Goal: Task Accomplishment & Management: Manage account settings

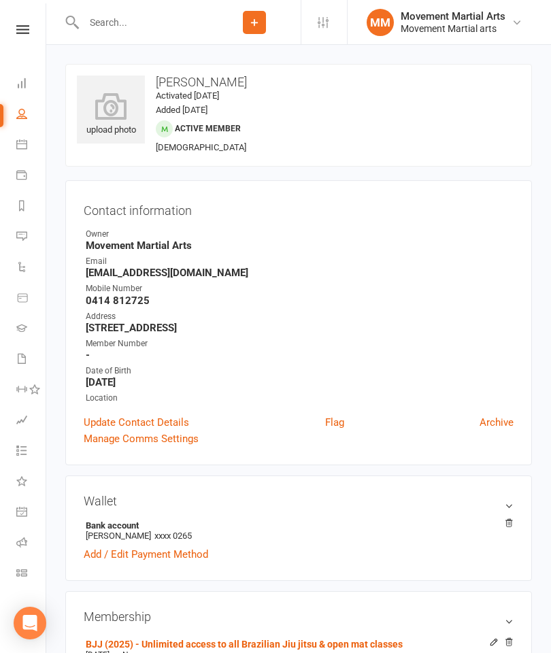
click at [24, 71] on link "Dashboard" at bounding box center [31, 84] width 31 height 31
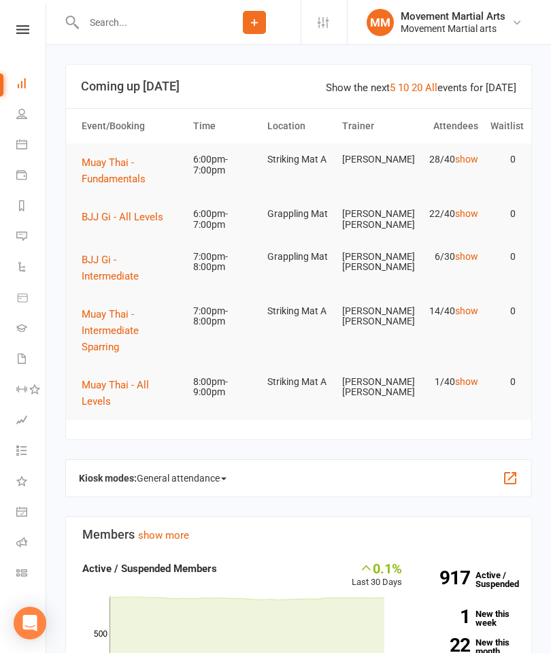
click at [133, 224] on button "BJJ Gi - All Levels" at bounding box center [127, 217] width 91 height 16
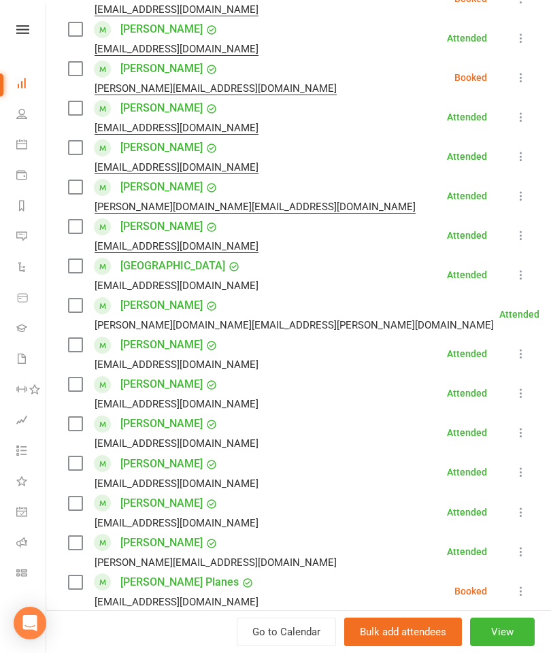
scroll to position [398, 0]
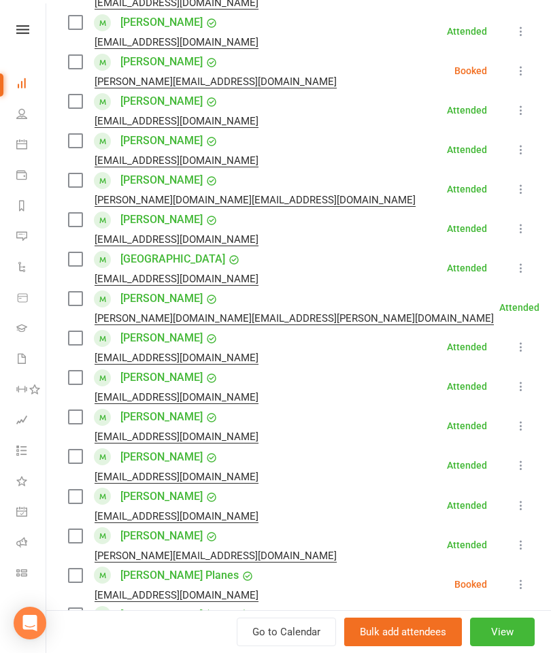
click at [75, 254] on label at bounding box center [75, 259] width 14 height 14
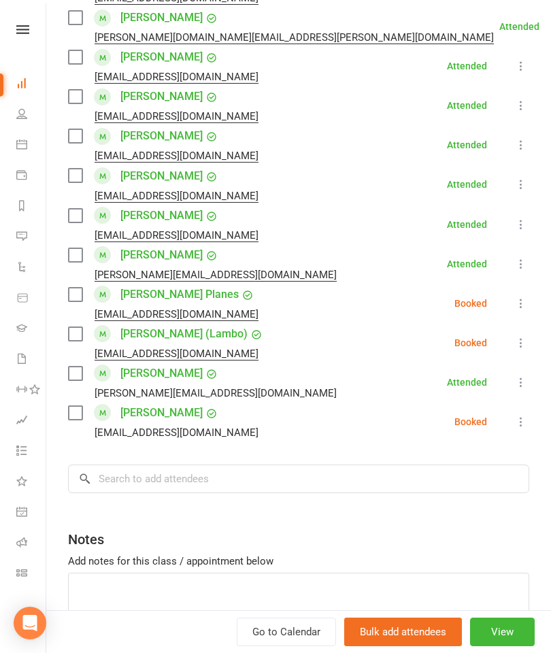
scroll to position [689, 0]
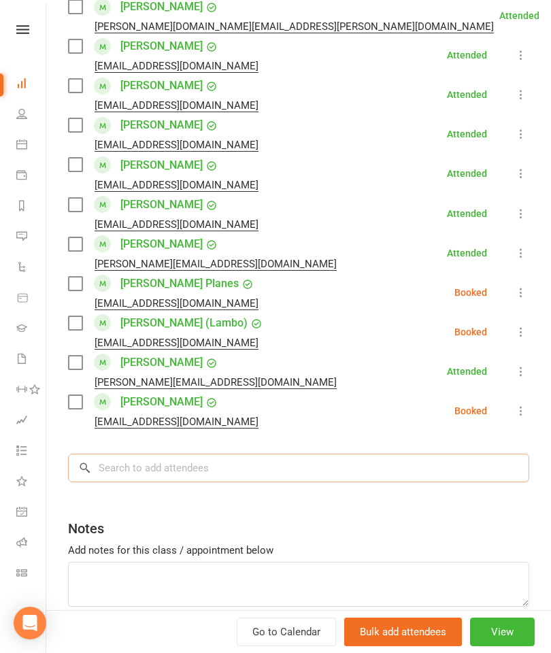
click at [235, 474] on input "search" at bounding box center [298, 467] width 461 height 29
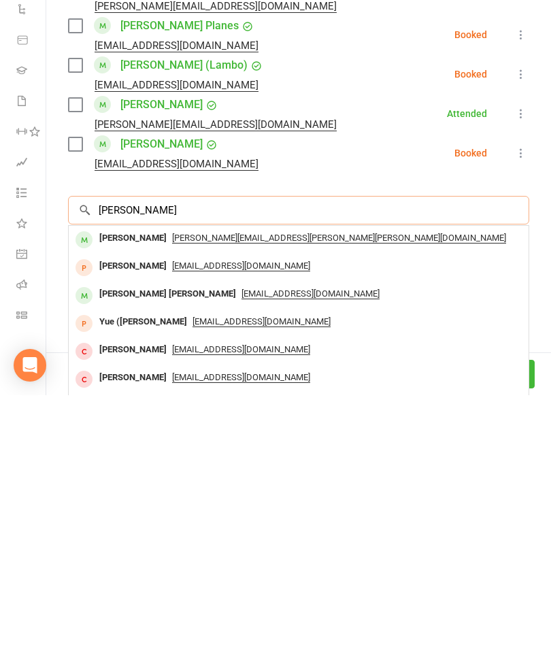
type input "[PERSON_NAME]"
click at [124, 486] on div "[PERSON_NAME]" at bounding box center [133, 496] width 78 height 20
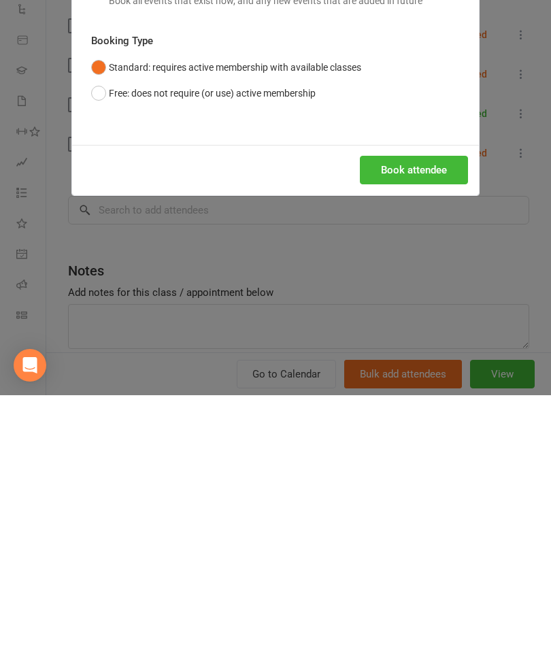
scroll to position [270, 0]
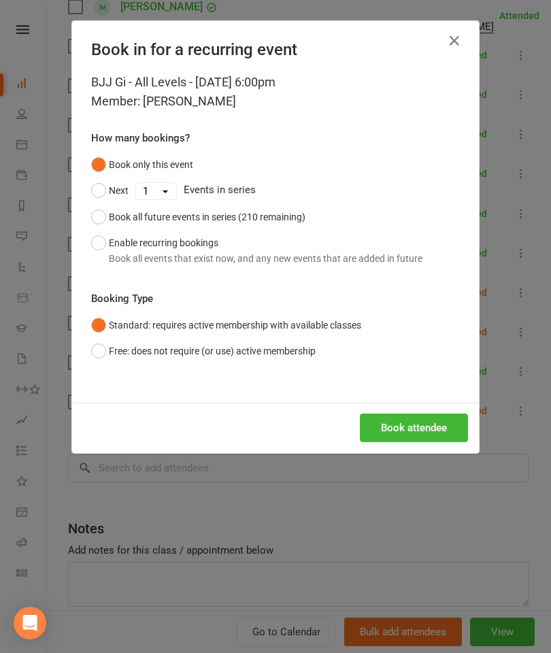
click at [422, 432] on button "Book attendee" at bounding box center [414, 427] width 108 height 29
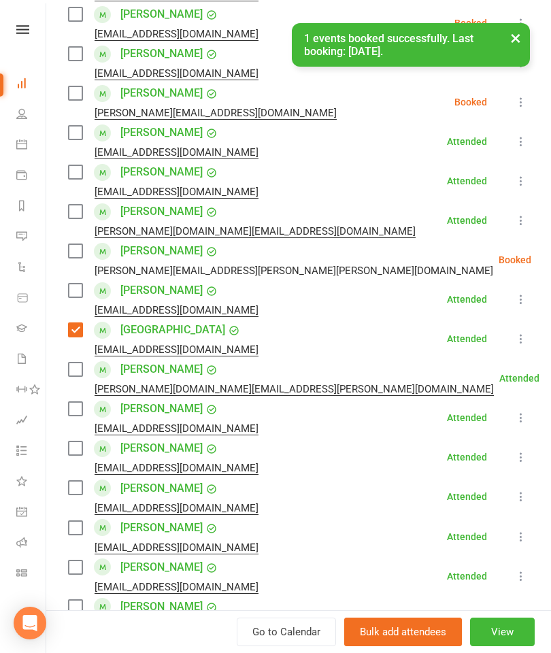
scroll to position [354, 0]
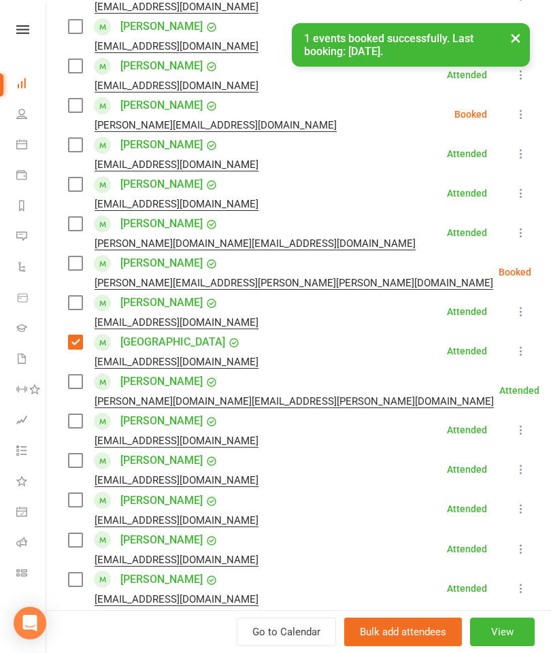
click at [72, 267] on label at bounding box center [75, 263] width 14 height 14
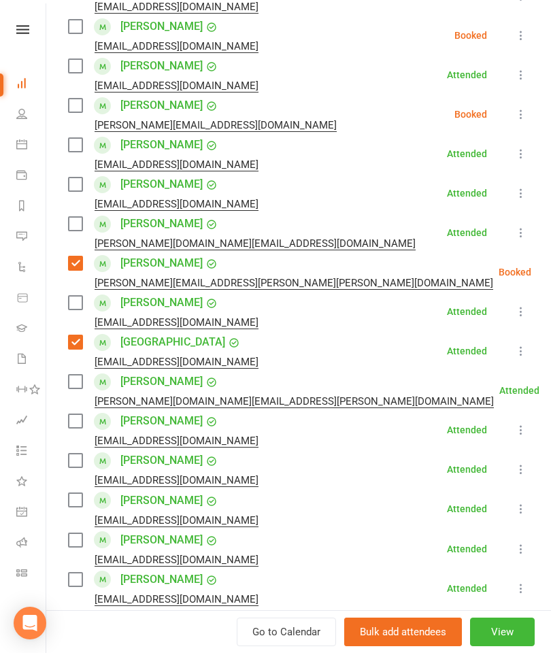
click at [68, 415] on label at bounding box center [75, 421] width 14 height 14
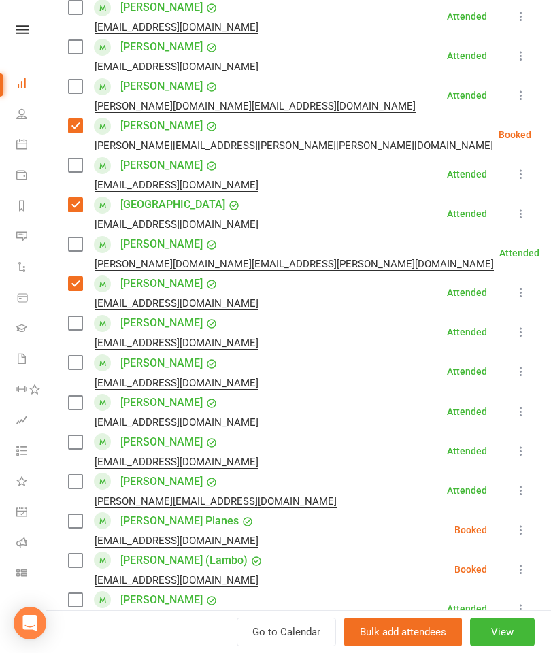
scroll to position [495, 0]
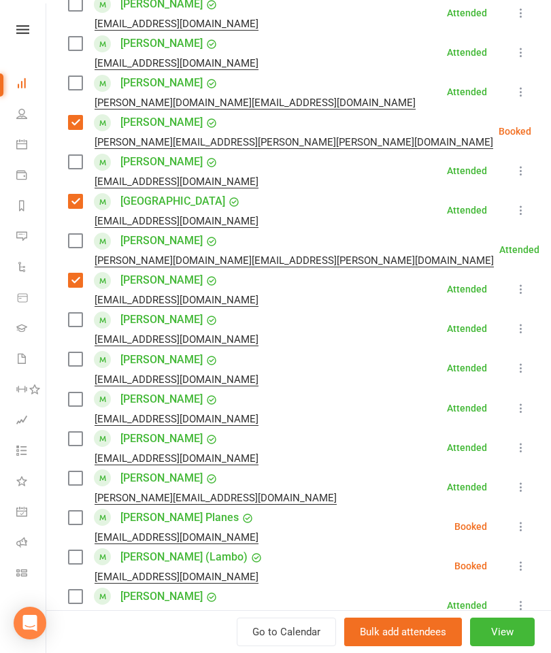
click at [72, 405] on label at bounding box center [75, 399] width 14 height 14
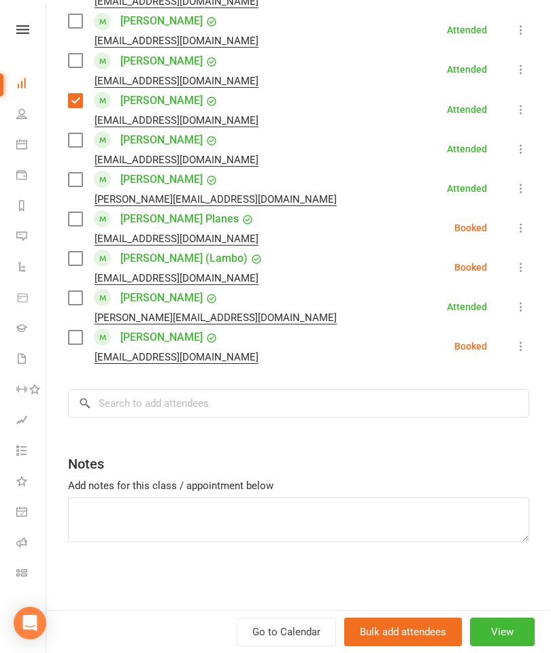
scroll to position [793, 0]
click at [236, 407] on input "search" at bounding box center [298, 403] width 461 height 29
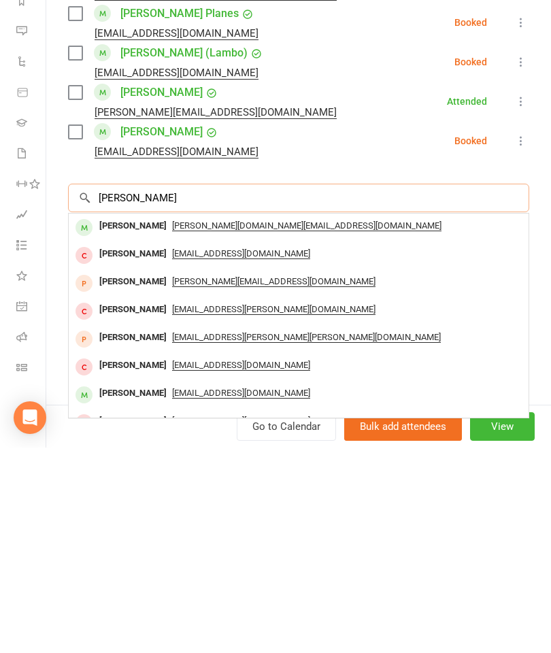
type input "[PERSON_NAME]"
click at [135, 422] on div "[PERSON_NAME]" at bounding box center [133, 432] width 78 height 20
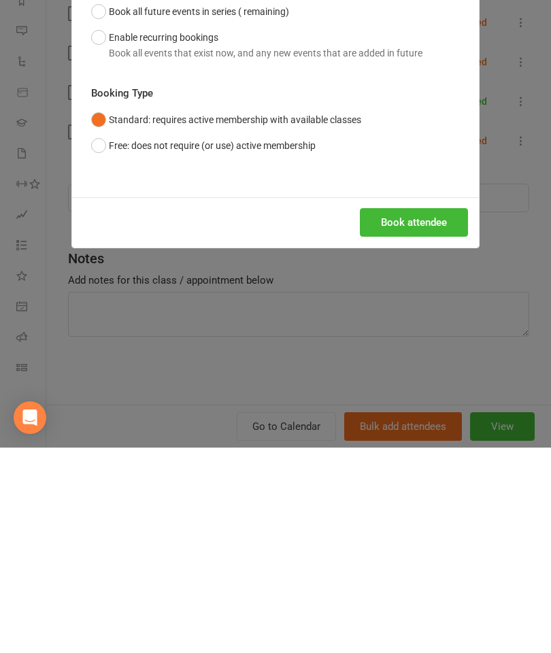
scroll to position [475, 0]
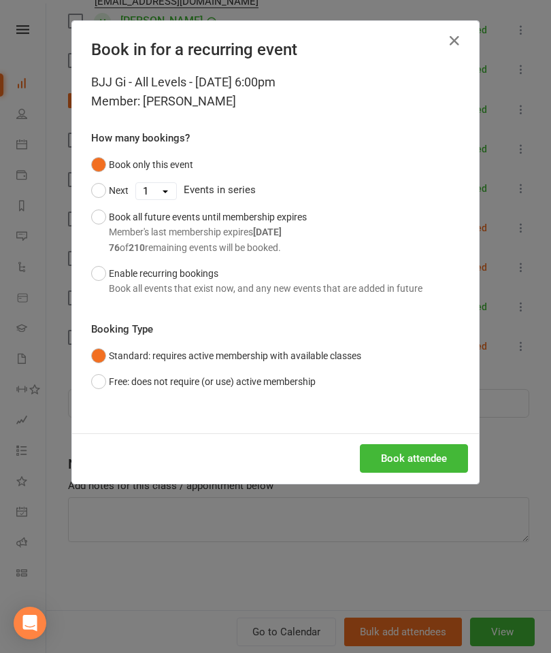
click at [398, 444] on button "Book attendee" at bounding box center [414, 458] width 108 height 29
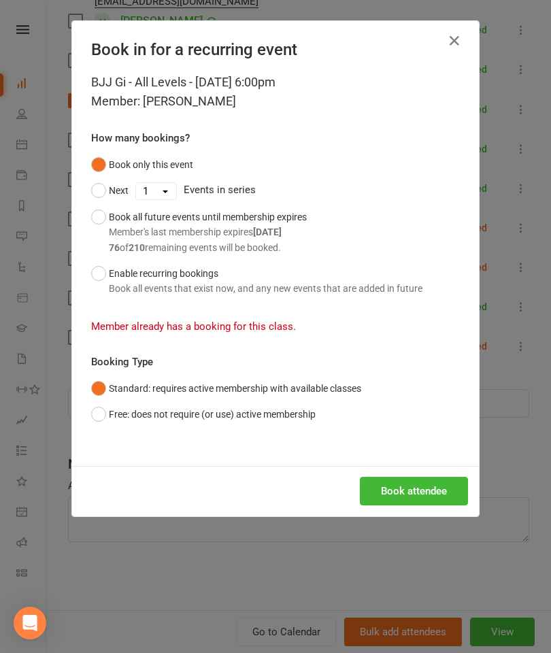
click at [434, 44] on h4 "Book in for a recurring event" at bounding box center [275, 49] width 369 height 19
click at [449, 46] on icon "button" at bounding box center [454, 41] width 16 height 16
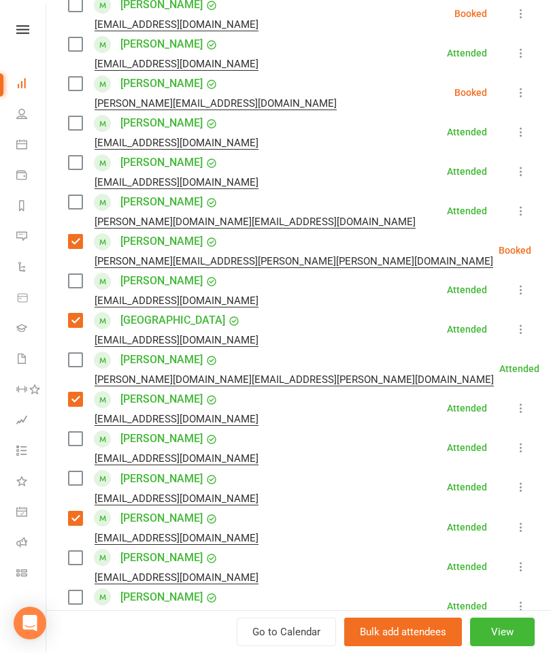
scroll to position [69, 0]
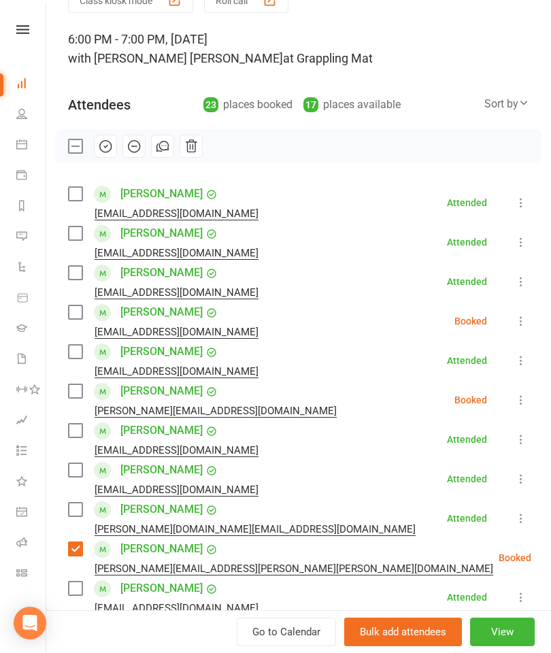
click at [71, 512] on label at bounding box center [75, 509] width 14 height 14
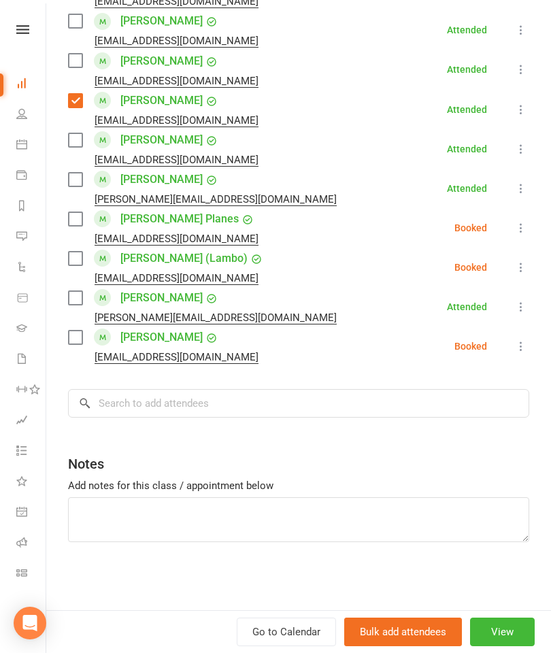
scroll to position [793, 0]
click at [312, 411] on input "search" at bounding box center [298, 403] width 461 height 29
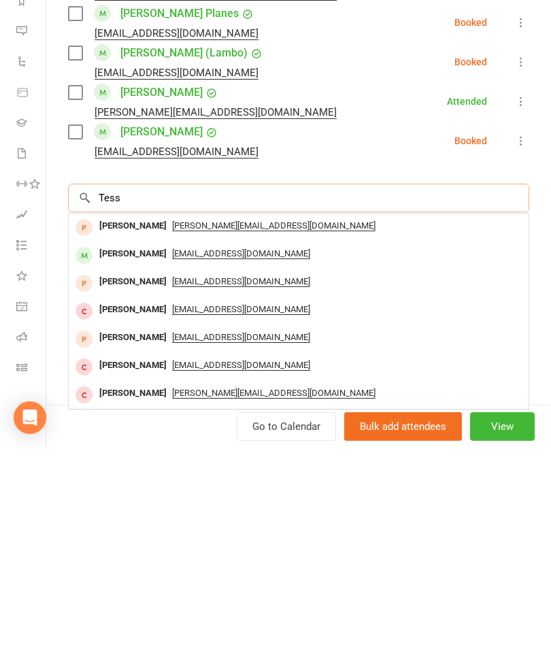
type input "Tess"
click at [138, 449] on div "[PERSON_NAME]" at bounding box center [133, 459] width 78 height 20
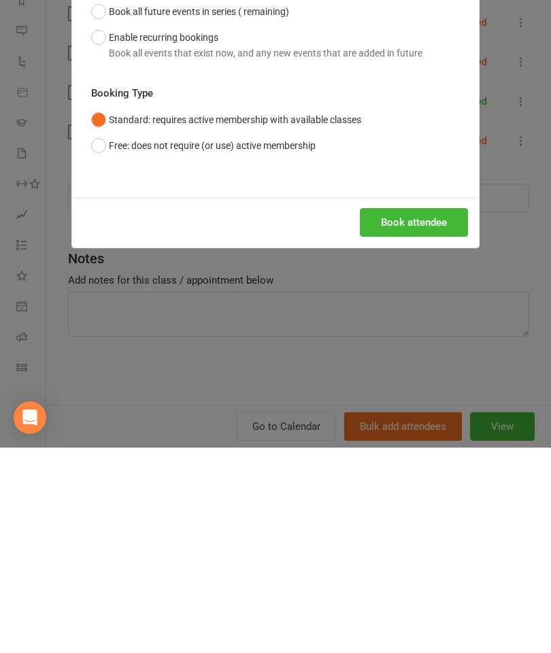
scroll to position [681, 0]
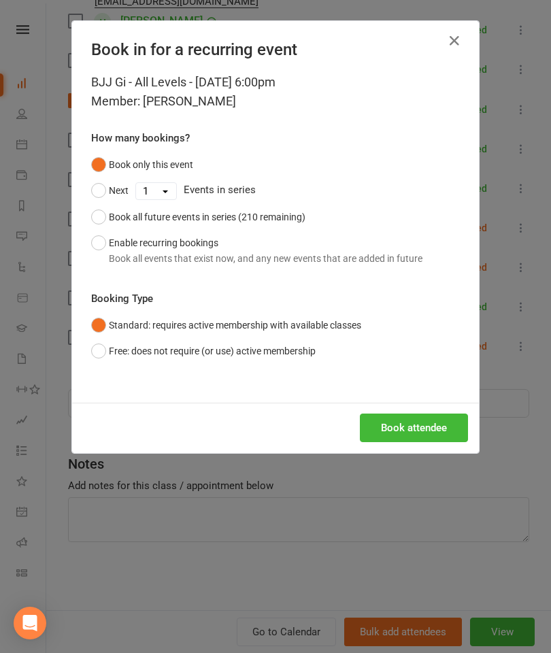
click at [429, 431] on button "Book attendee" at bounding box center [414, 427] width 108 height 29
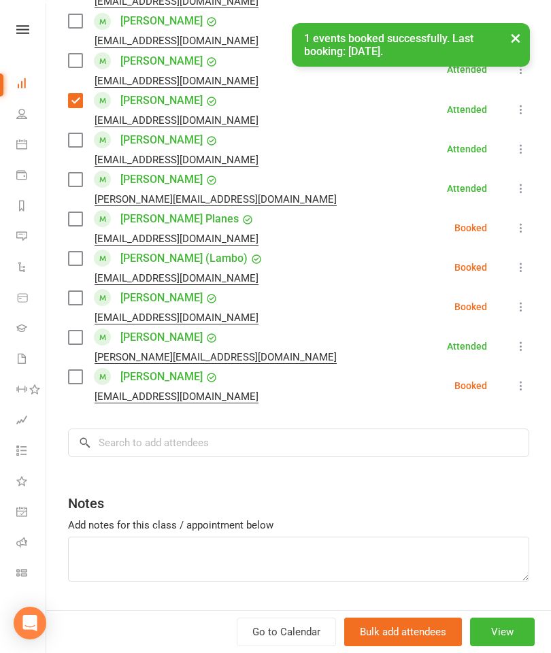
click at [79, 298] on label at bounding box center [75, 298] width 14 height 14
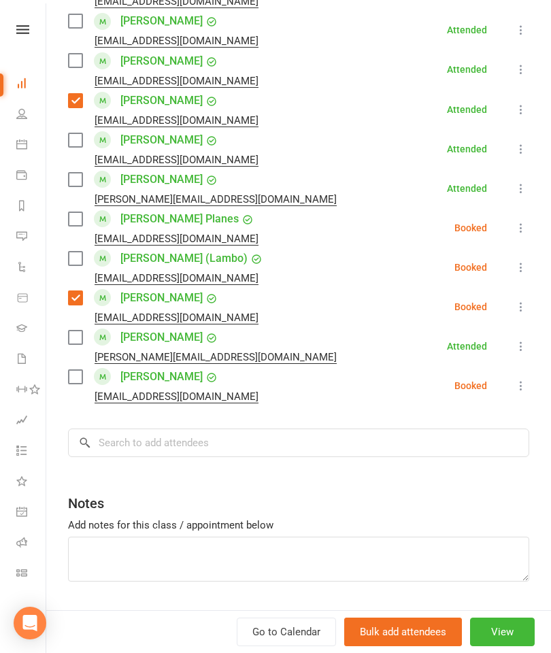
click at [73, 177] on label at bounding box center [75, 180] width 14 height 14
click at [73, 147] on label at bounding box center [75, 140] width 14 height 14
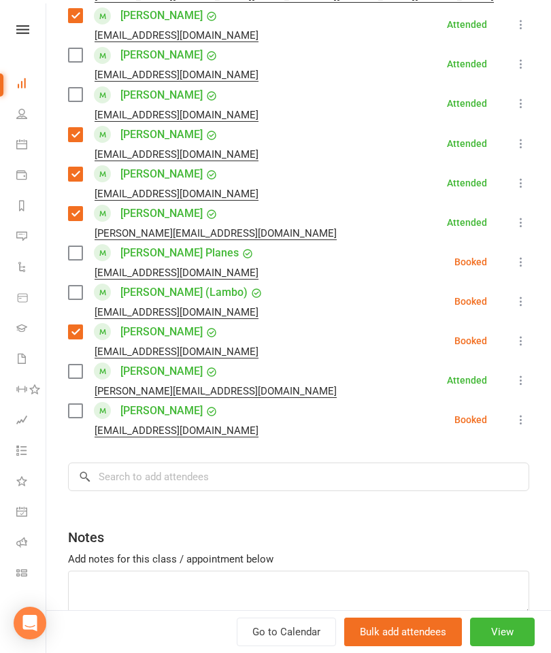
scroll to position [753, 0]
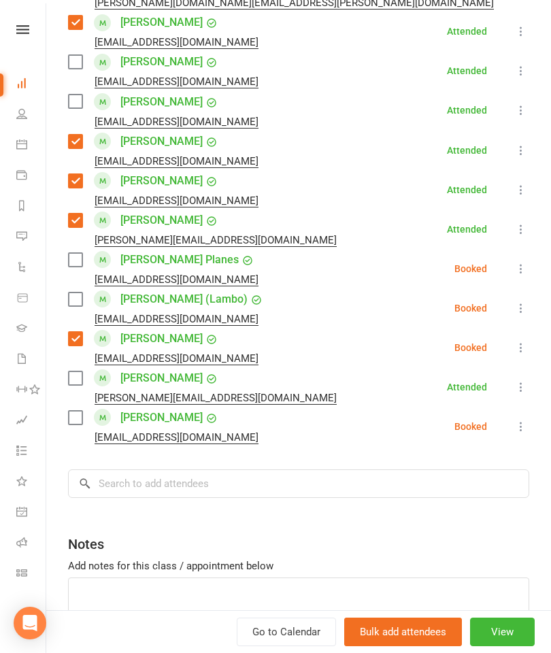
click at [73, 414] on label at bounding box center [75, 418] width 14 height 14
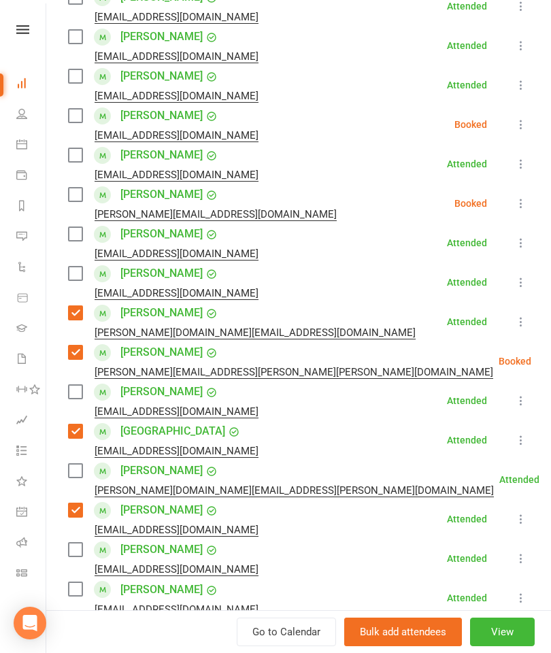
scroll to position [259, 0]
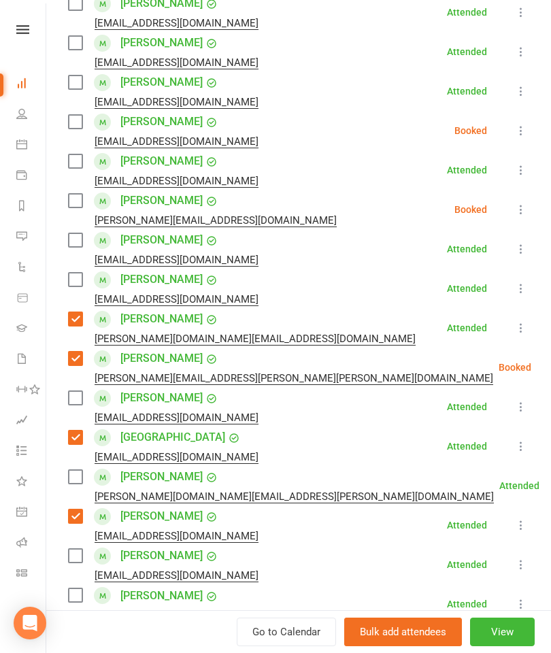
click at [84, 76] on div "[PERSON_NAME] [EMAIL_ADDRESS][DOMAIN_NAME]" at bounding box center [166, 90] width 196 height 39
click at [75, 86] on label at bounding box center [75, 82] width 14 height 14
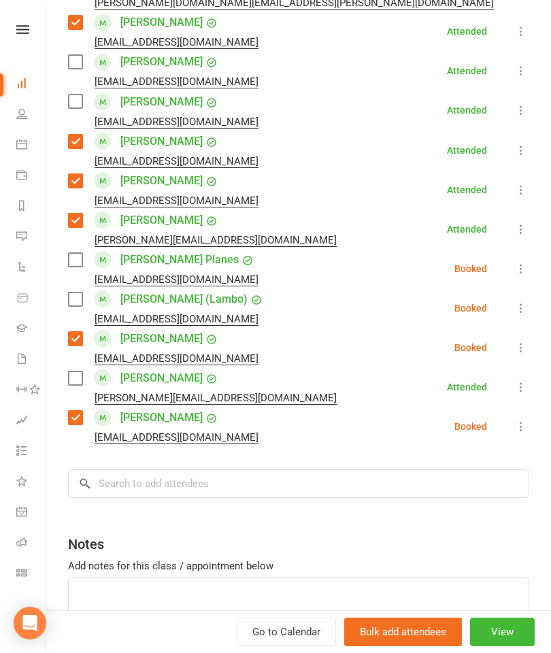
scroll to position [764, 0]
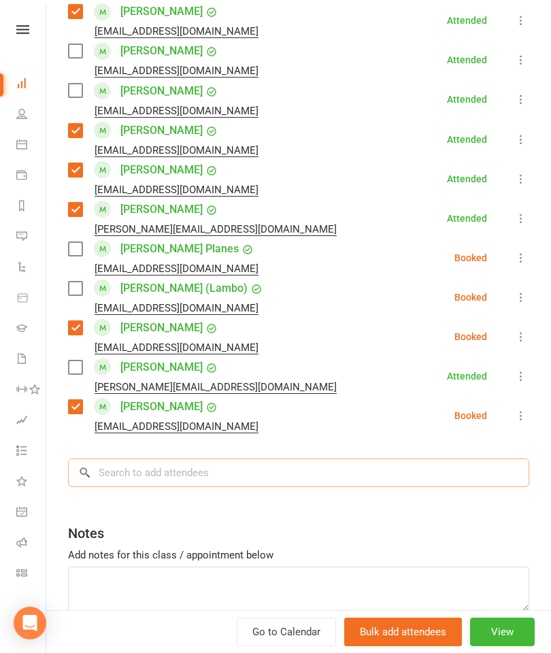
click at [233, 481] on input "search" at bounding box center [298, 472] width 461 height 29
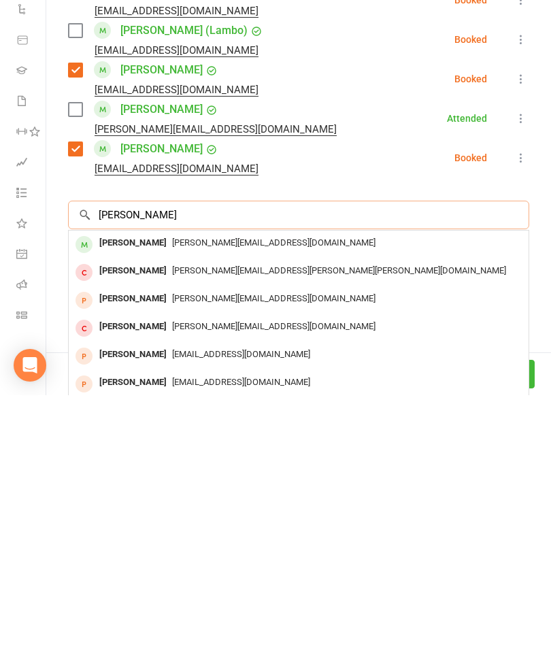
type input "[PERSON_NAME]"
click at [133, 491] on div "[PERSON_NAME]" at bounding box center [133, 501] width 78 height 20
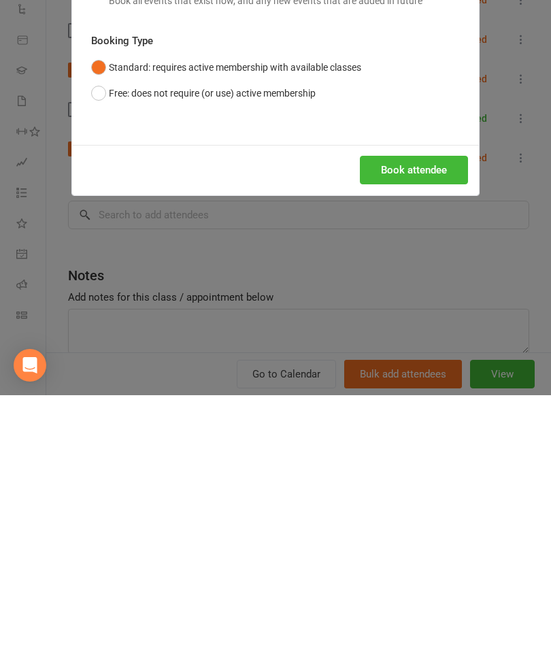
scroll to position [955, 0]
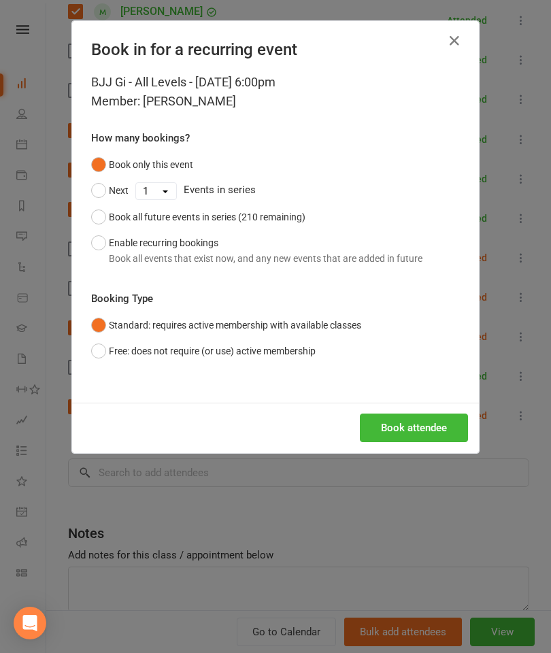
click at [433, 426] on button "Book attendee" at bounding box center [414, 427] width 108 height 29
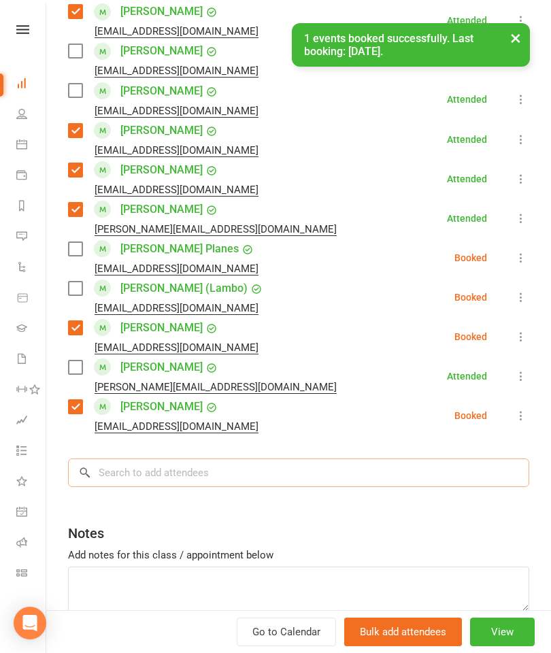
click at [342, 471] on input "search" at bounding box center [298, 472] width 461 height 29
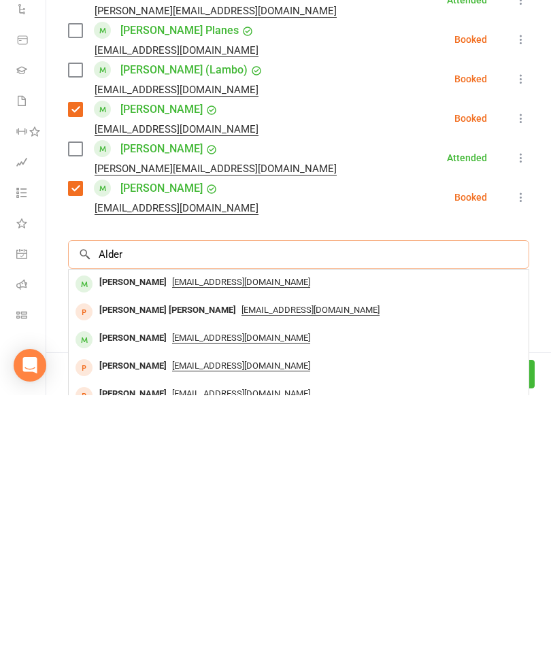
type input "Alder"
click at [137, 530] on div "[PERSON_NAME]" at bounding box center [133, 540] width 78 height 20
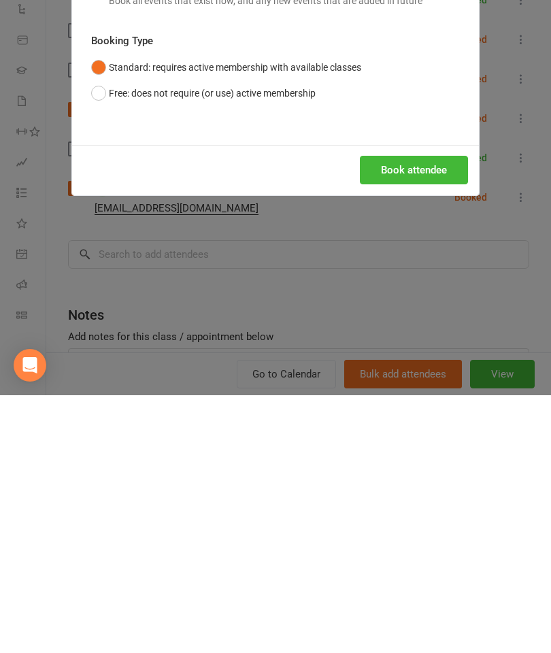
scroll to position [1230, 23]
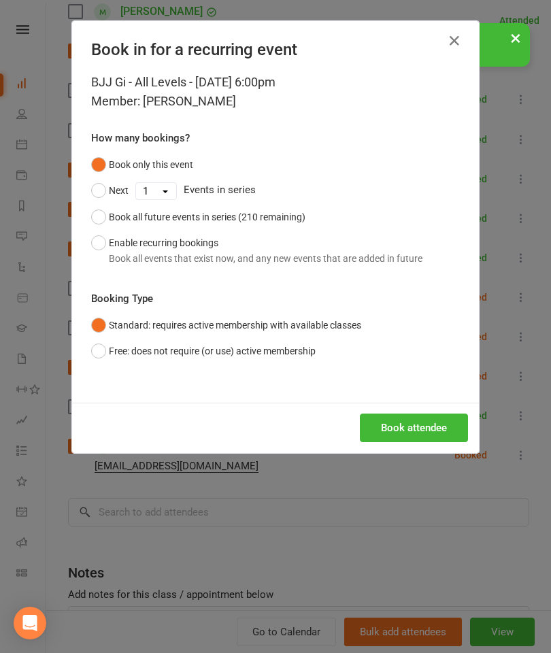
click at [427, 413] on button "Book attendee" at bounding box center [414, 427] width 108 height 29
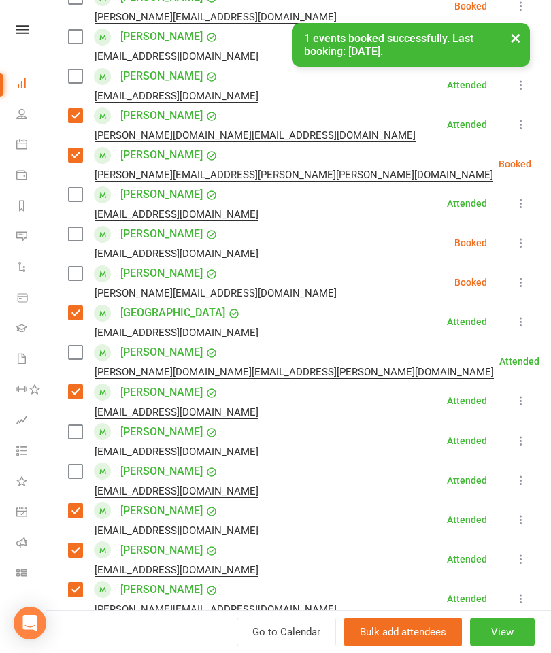
scroll to position [433, 0]
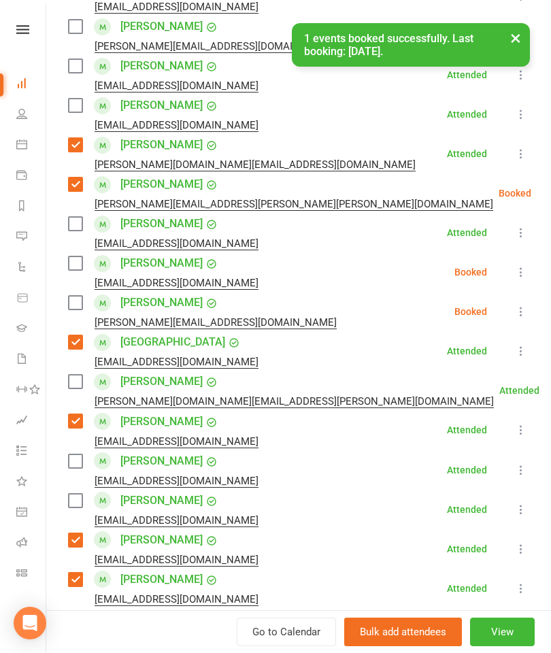
click at [82, 308] on label at bounding box center [75, 303] width 14 height 14
click at [71, 265] on label at bounding box center [75, 263] width 14 height 14
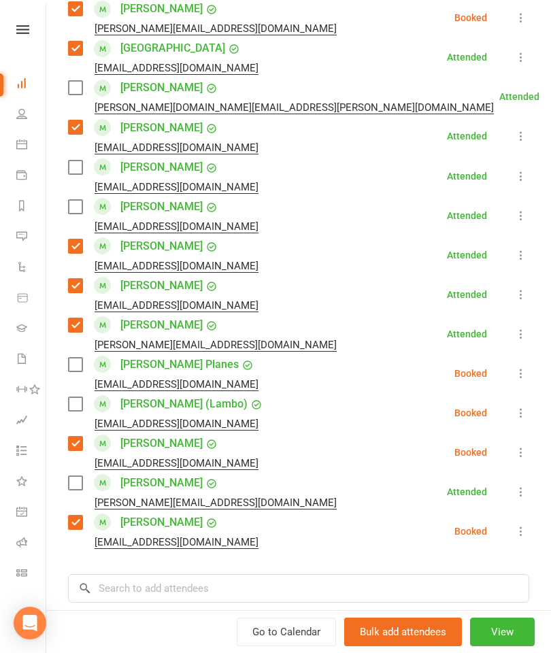
click at [74, 360] on label at bounding box center [75, 365] width 14 height 14
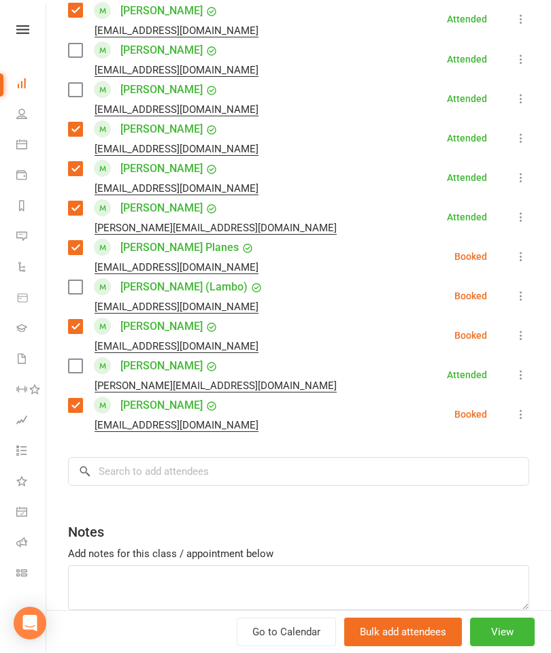
scroll to position [899, 0]
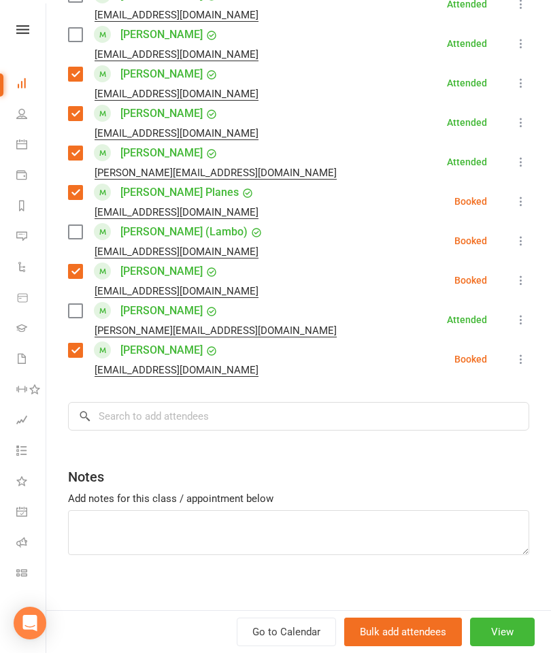
click at [198, 460] on div "Notes" at bounding box center [298, 473] width 461 height 33
click at [234, 420] on input "search" at bounding box center [298, 416] width 461 height 29
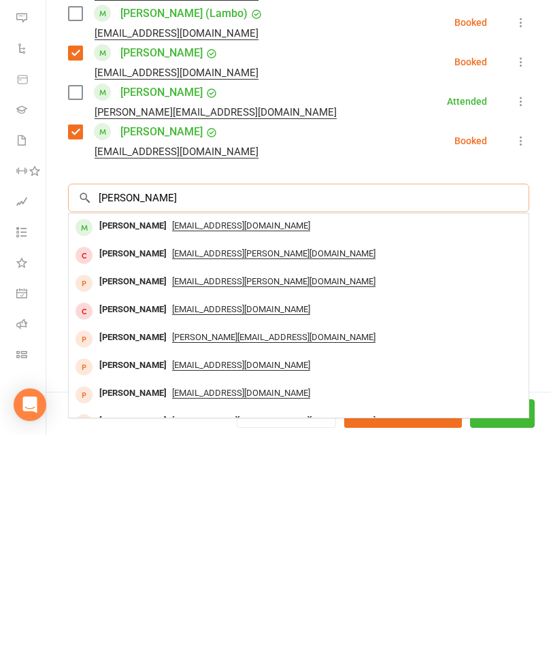
type input "[PERSON_NAME]"
click at [131, 434] on div "[PERSON_NAME]" at bounding box center [133, 444] width 78 height 20
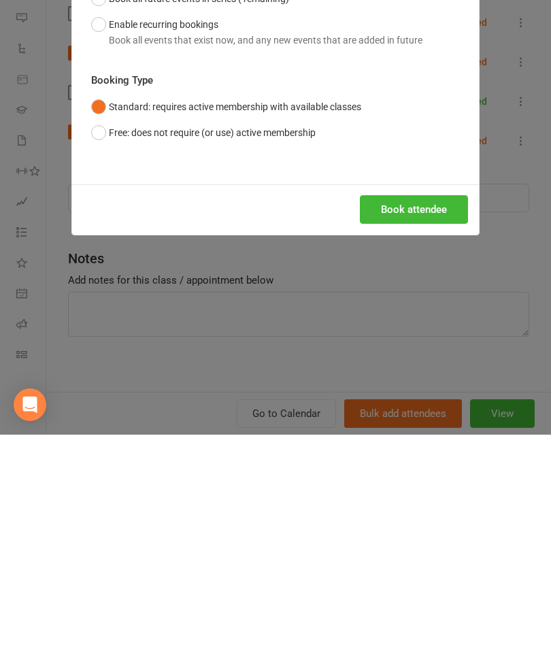
scroll to position [1448, 0]
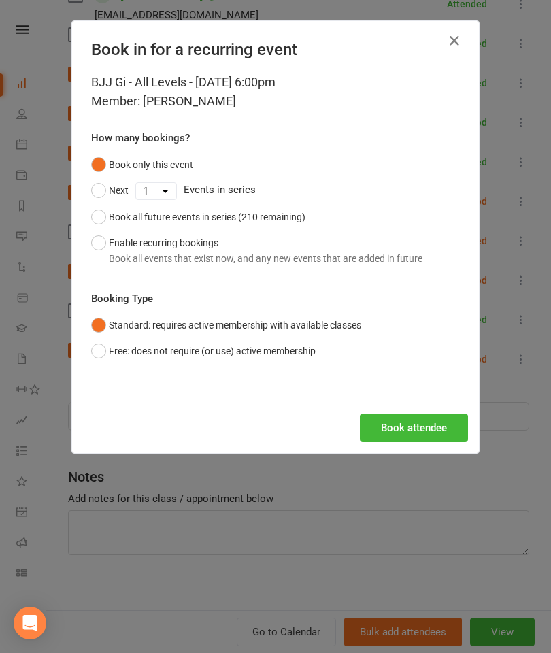
click at [413, 423] on button "Book attendee" at bounding box center [414, 427] width 108 height 29
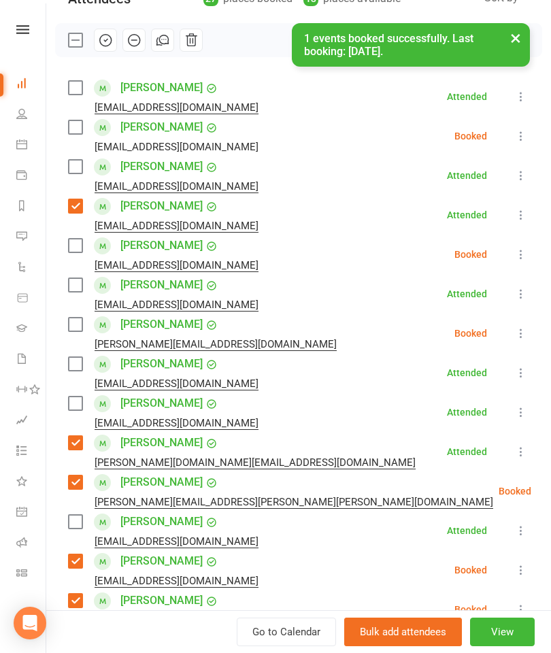
scroll to position [158, 0]
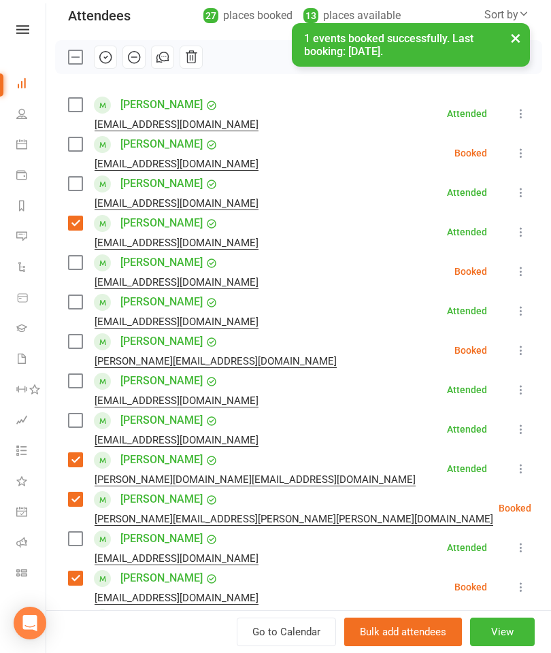
click at [71, 146] on label at bounding box center [75, 144] width 14 height 14
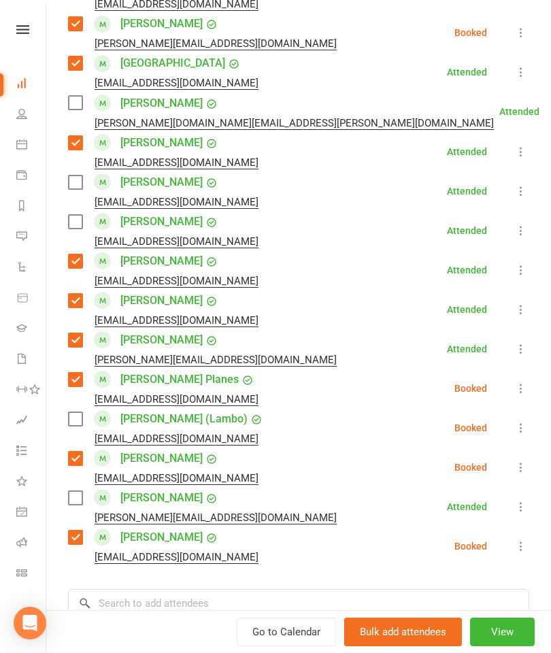
scroll to position [754, 0]
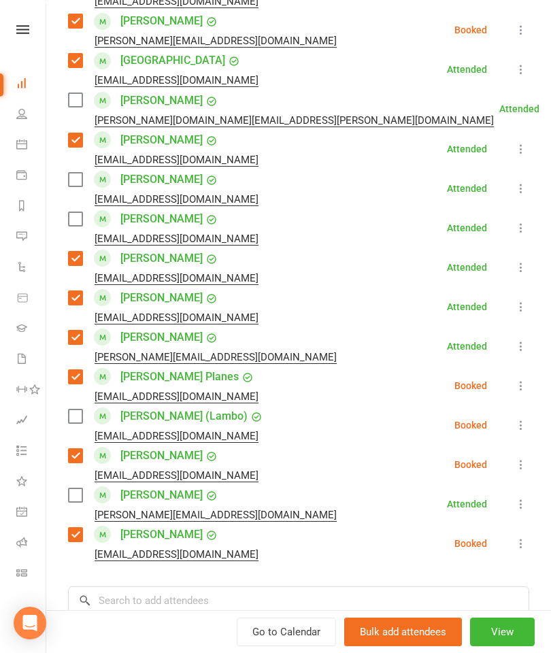
click at [77, 178] on label at bounding box center [75, 180] width 14 height 14
click at [77, 218] on label at bounding box center [75, 219] width 14 height 14
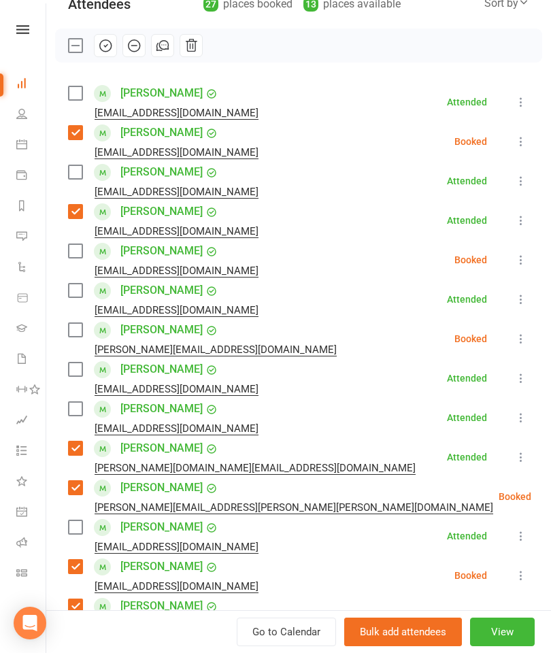
scroll to position [117, 0]
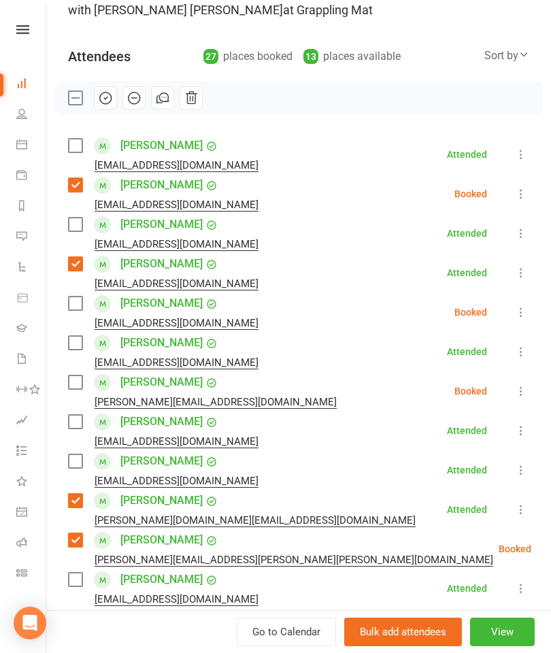
click at [78, 139] on label at bounding box center [75, 146] width 14 height 14
click at [72, 309] on label at bounding box center [75, 303] width 14 height 14
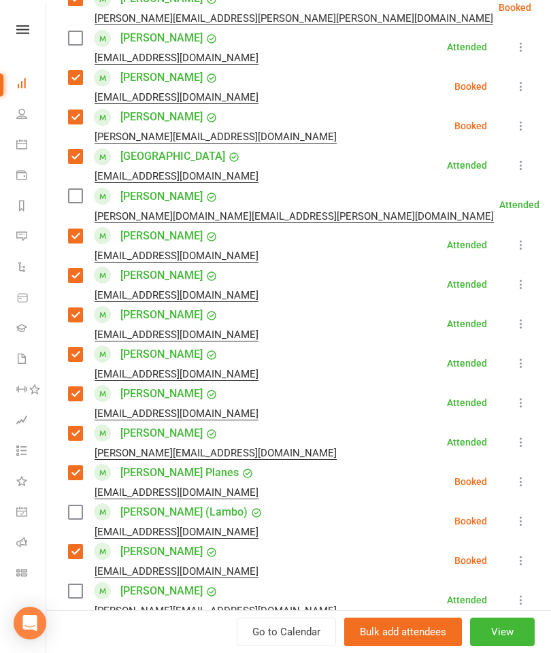
scroll to position [888, 0]
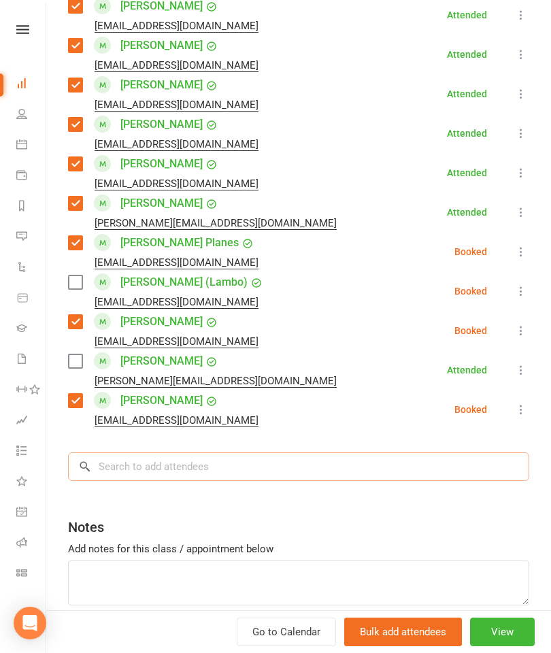
click at [229, 462] on input "search" at bounding box center [298, 466] width 461 height 29
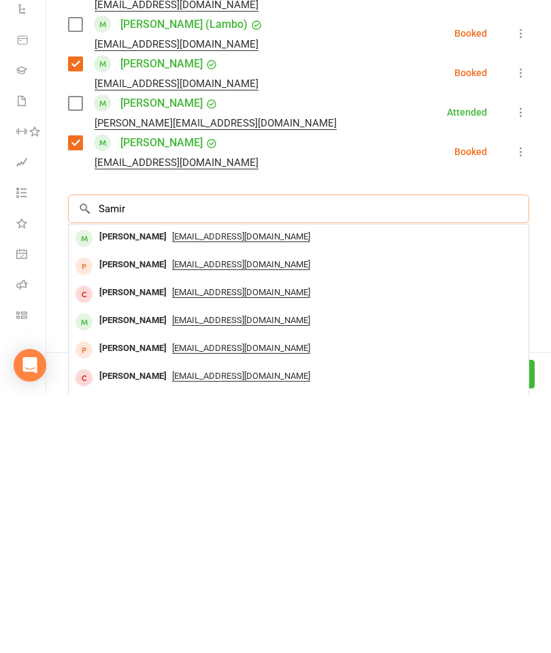
type input "Samir"
click at [139, 485] on div "[PERSON_NAME]" at bounding box center [133, 495] width 78 height 20
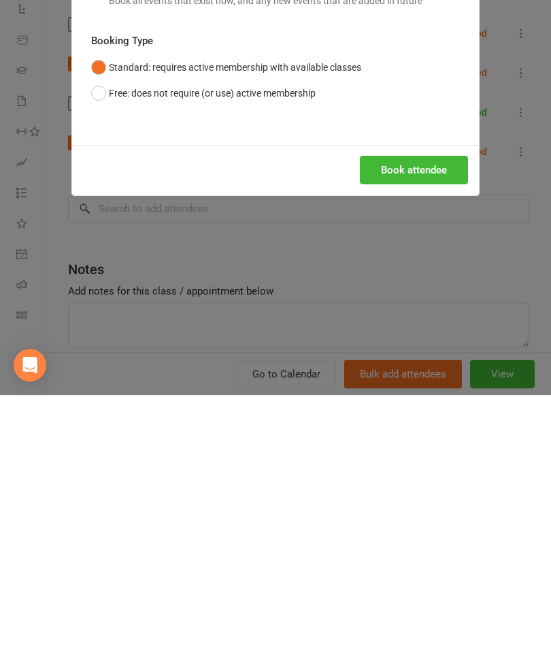
scroll to position [1585, 0]
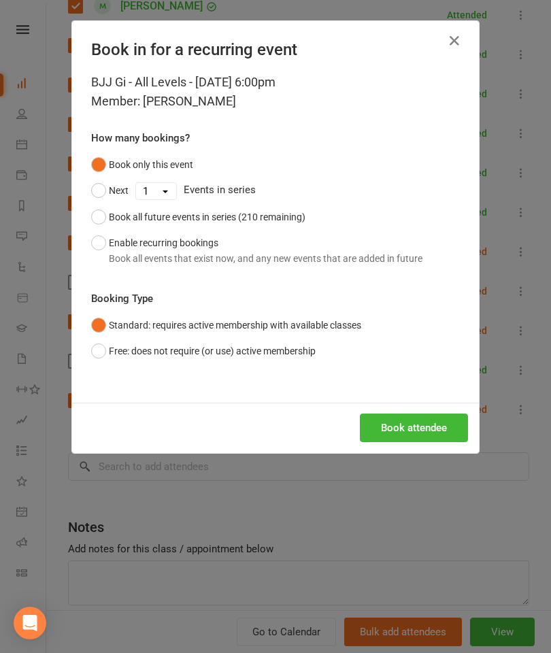
click at [431, 437] on button "Book attendee" at bounding box center [414, 427] width 108 height 29
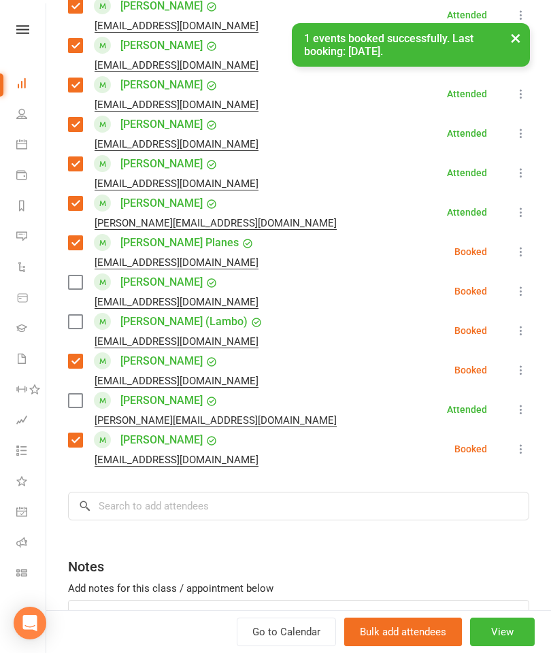
click at [71, 289] on label at bounding box center [75, 282] width 14 height 14
click at [310, 496] on input "search" at bounding box center [298, 506] width 461 height 29
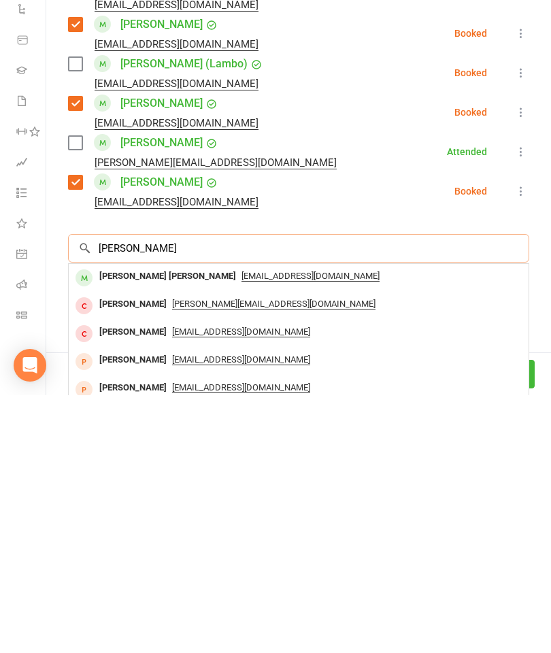
type input "[PERSON_NAME]"
click at [162, 524] on div "[PERSON_NAME] [PERSON_NAME]" at bounding box center [168, 534] width 148 height 20
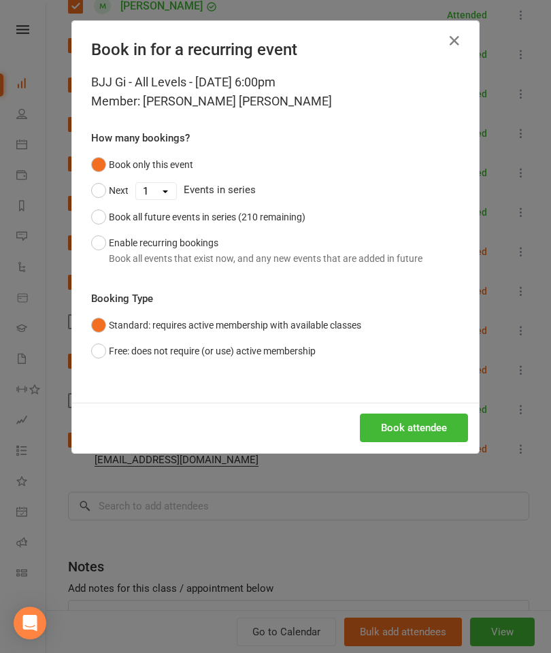
click at [439, 439] on button "Book attendee" at bounding box center [414, 427] width 108 height 29
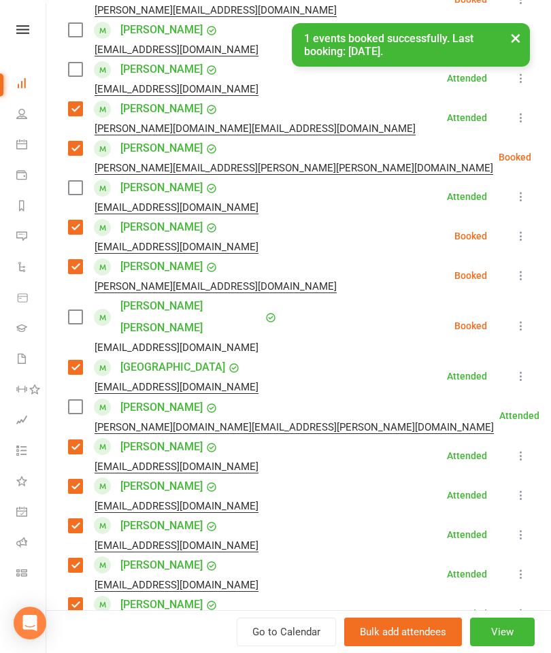
scroll to position [481, 0]
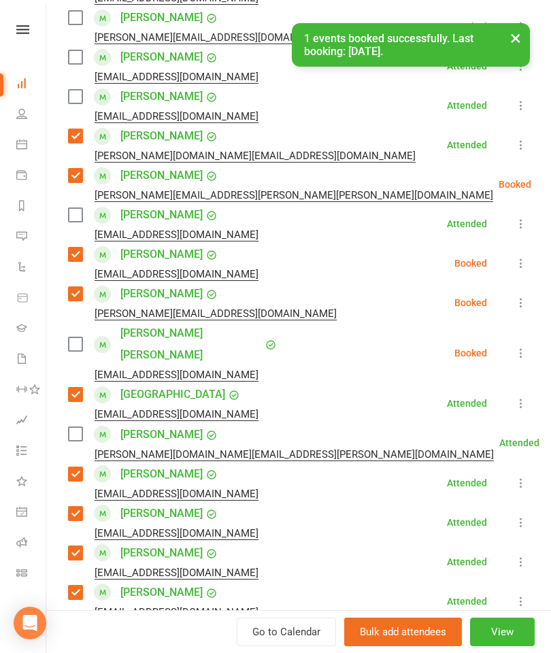
click at [69, 337] on label at bounding box center [75, 344] width 14 height 14
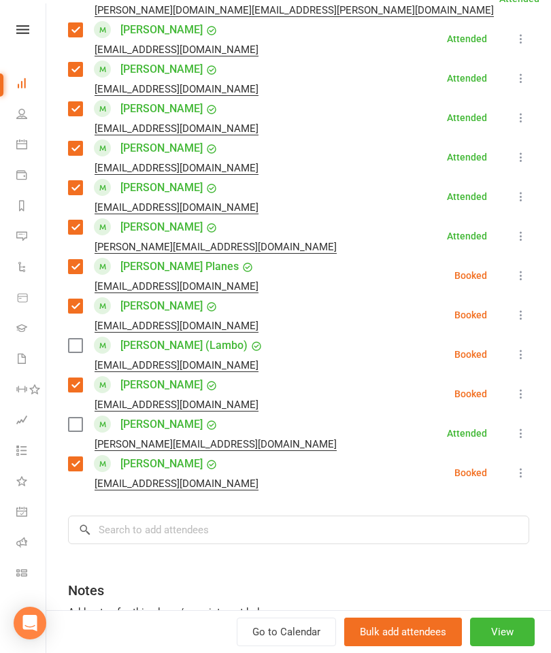
scroll to position [948, 0]
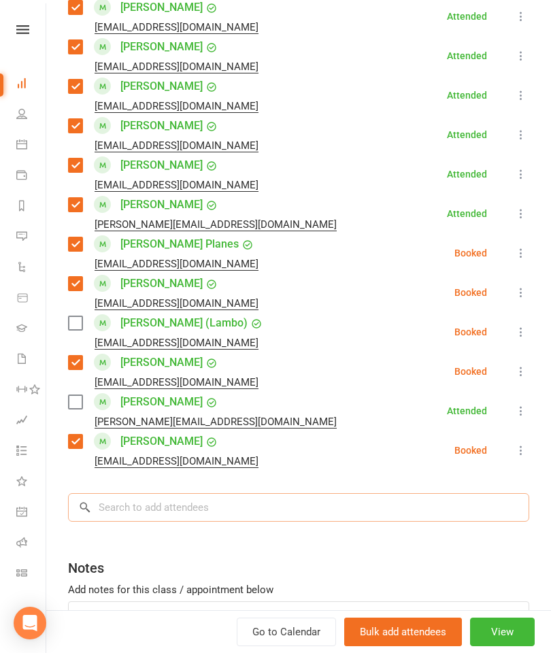
click at [398, 493] on input "search" at bounding box center [298, 507] width 461 height 29
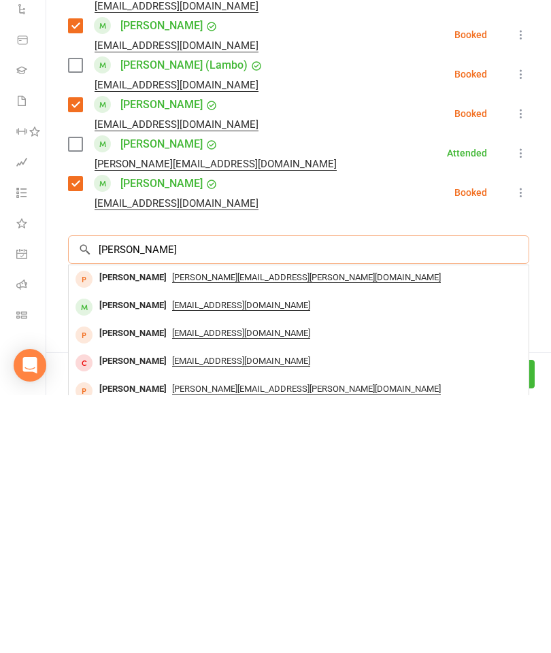
type input "[PERSON_NAME]"
click at [141, 526] on div "[PERSON_NAME]" at bounding box center [133, 536] width 78 height 20
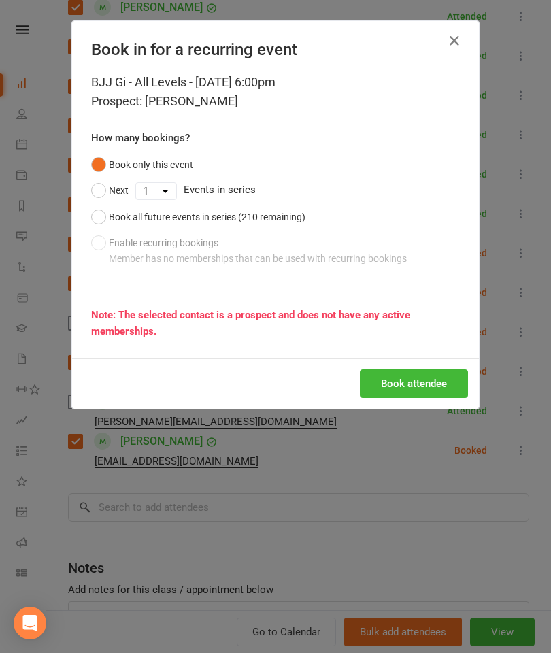
click at [461, 35] on icon "button" at bounding box center [454, 41] width 16 height 16
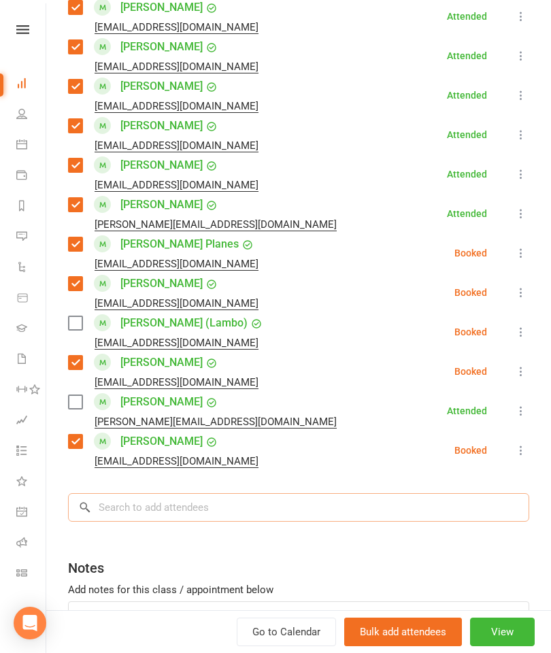
click at [195, 493] on input "search" at bounding box center [298, 507] width 461 height 29
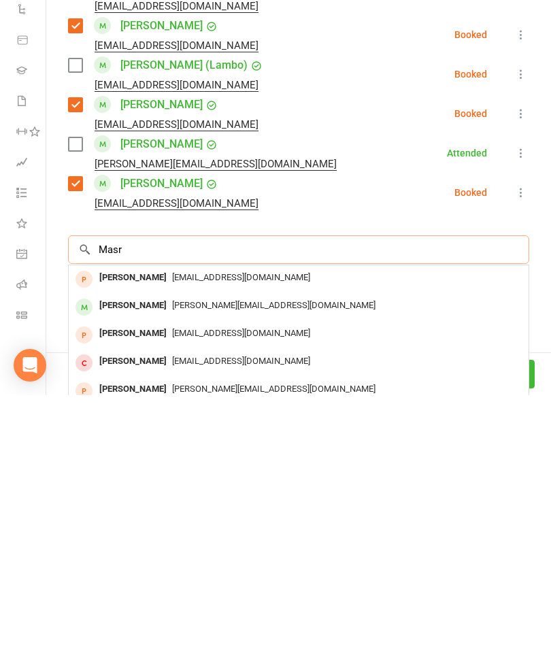
type input "Masr"
click at [145, 526] on div "[PERSON_NAME]" at bounding box center [133, 536] width 78 height 20
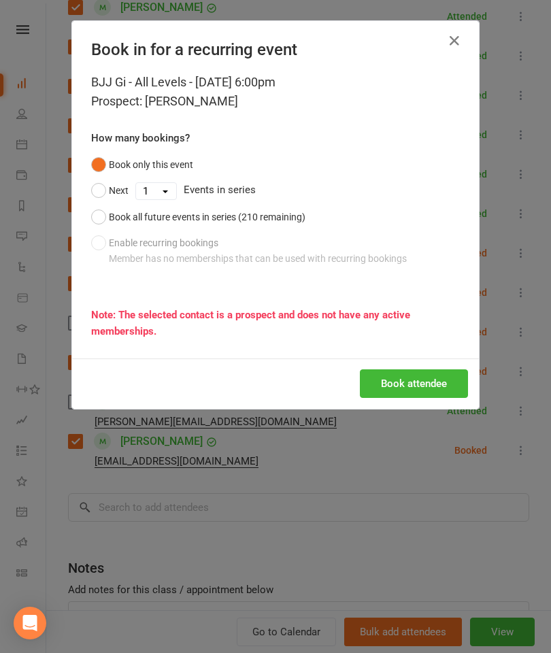
click at [464, 44] on button "button" at bounding box center [454, 41] width 22 height 22
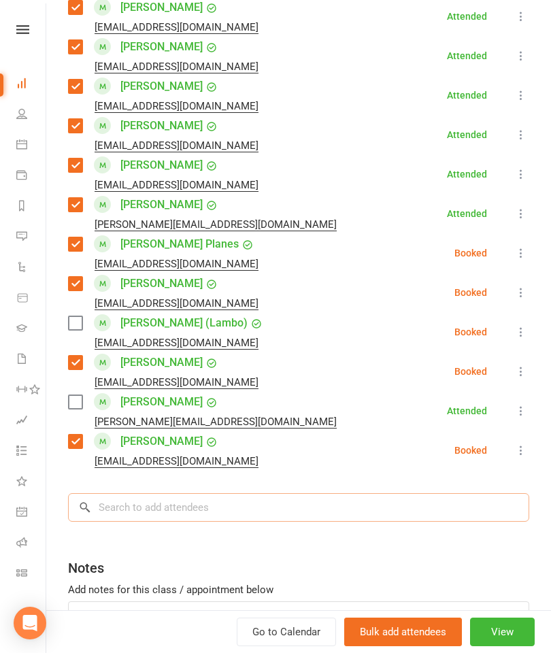
click at [216, 493] on input "search" at bounding box center [298, 507] width 461 height 29
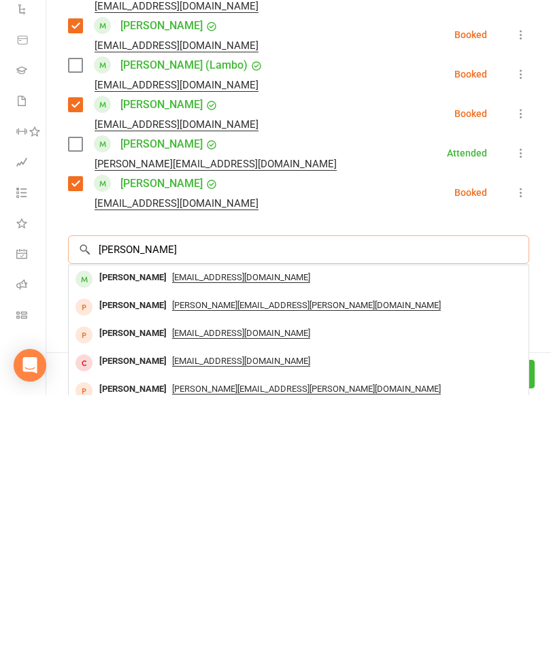
type input "[PERSON_NAME]"
click at [135, 526] on div "[PERSON_NAME]" at bounding box center [133, 536] width 78 height 20
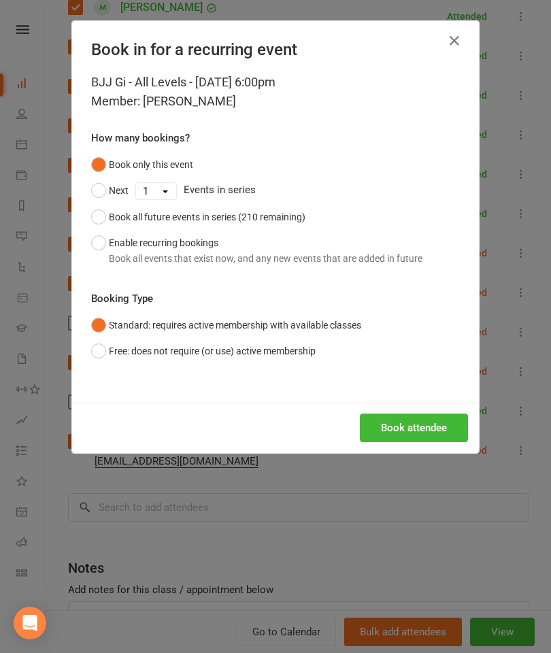
click at [420, 421] on button "Book attendee" at bounding box center [414, 427] width 108 height 29
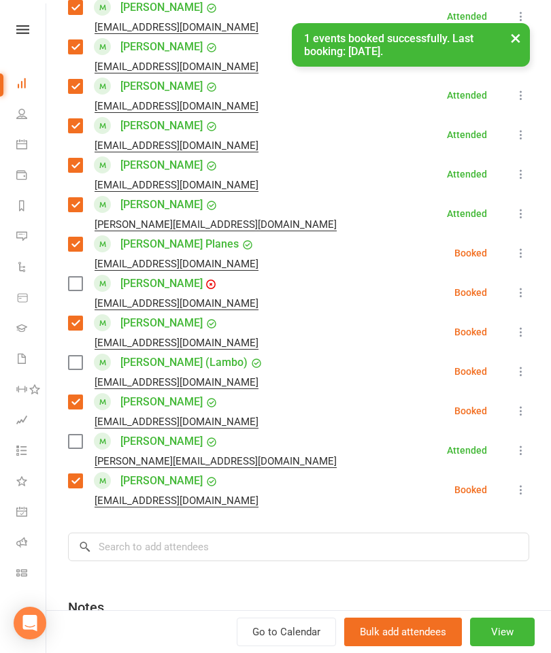
click at [71, 277] on label at bounding box center [75, 284] width 14 height 14
click at [169, 532] on input "search" at bounding box center [298, 546] width 461 height 29
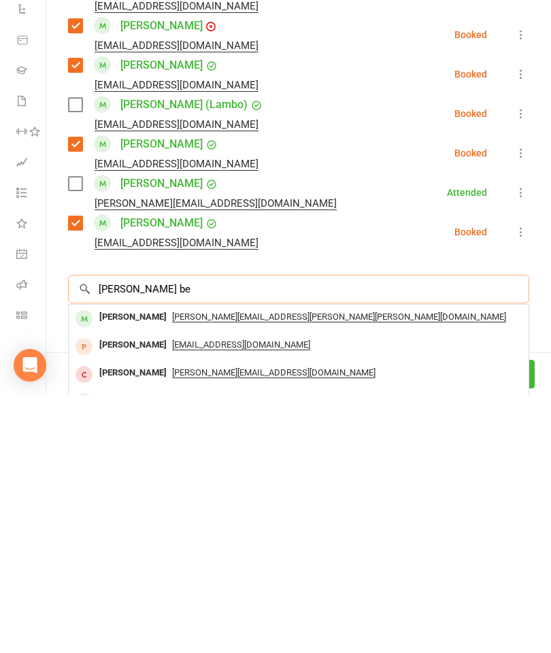
type input "[PERSON_NAME] be"
click at [118, 565] on div "[PERSON_NAME]" at bounding box center [133, 575] width 78 height 20
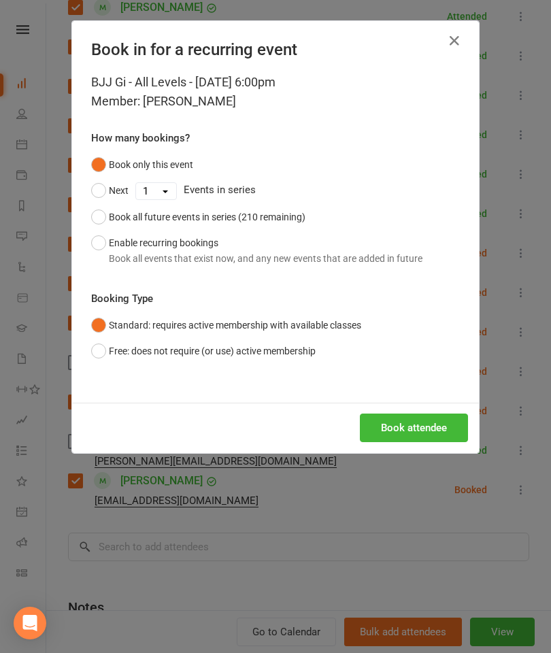
click at [422, 428] on button "Book attendee" at bounding box center [414, 427] width 108 height 29
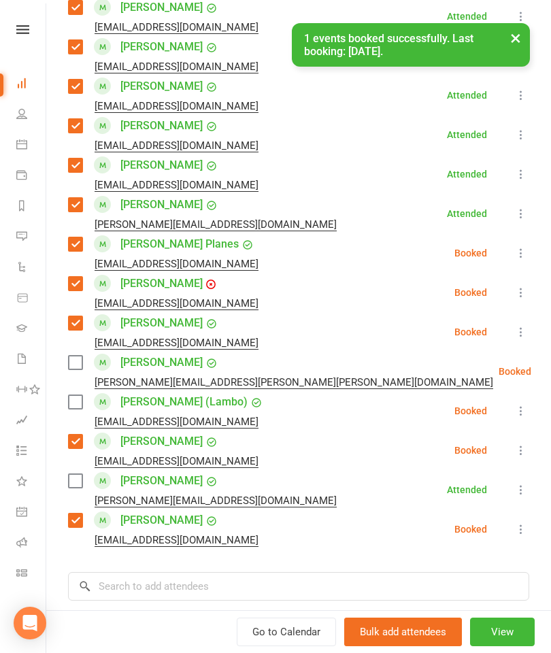
click at [75, 356] on label at bounding box center [75, 363] width 14 height 14
click at [71, 395] on label at bounding box center [75, 402] width 14 height 14
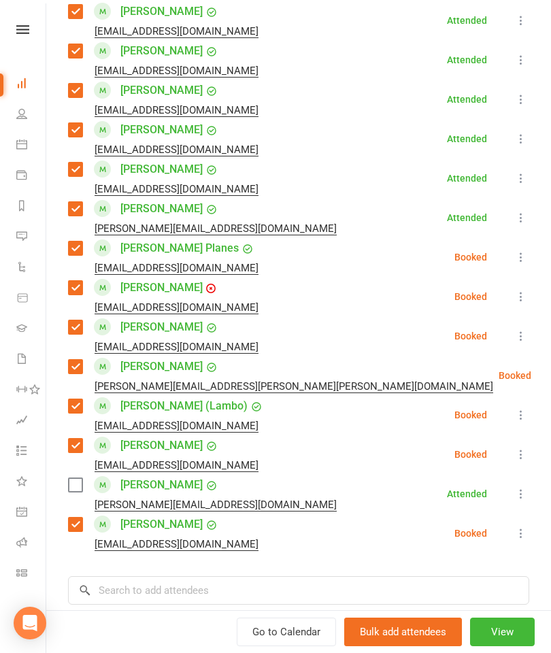
scroll to position [944, 0]
click at [183, 575] on input "search" at bounding box center [298, 589] width 461 height 29
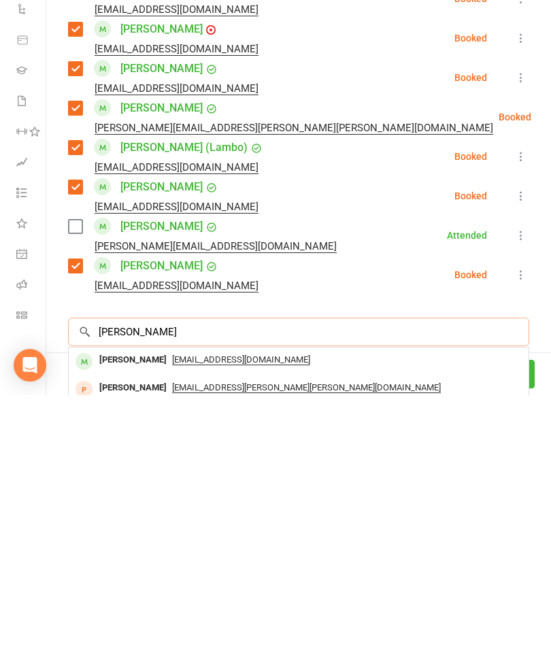
type input "[PERSON_NAME]"
click at [130, 608] on div "[PERSON_NAME]" at bounding box center [133, 618] width 78 height 20
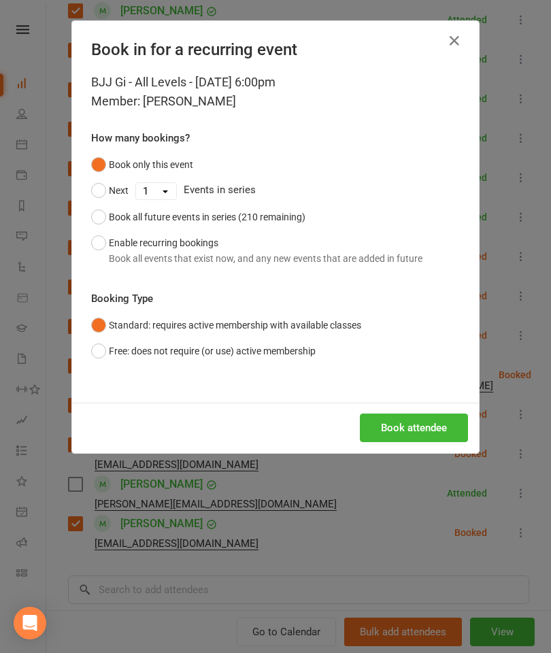
click at [429, 435] on button "Book attendee" at bounding box center [414, 427] width 108 height 29
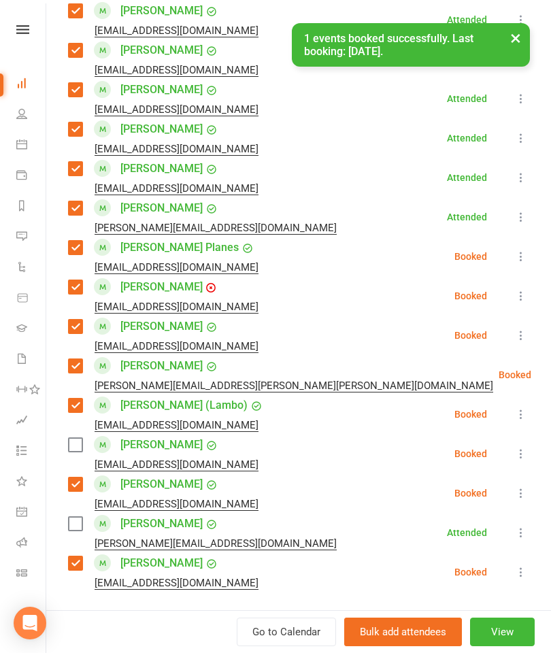
click at [77, 438] on label at bounding box center [75, 445] width 14 height 14
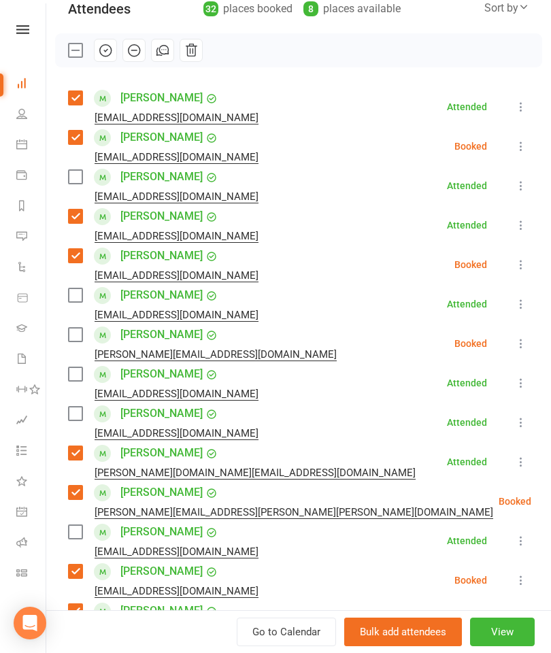
scroll to position [141, 0]
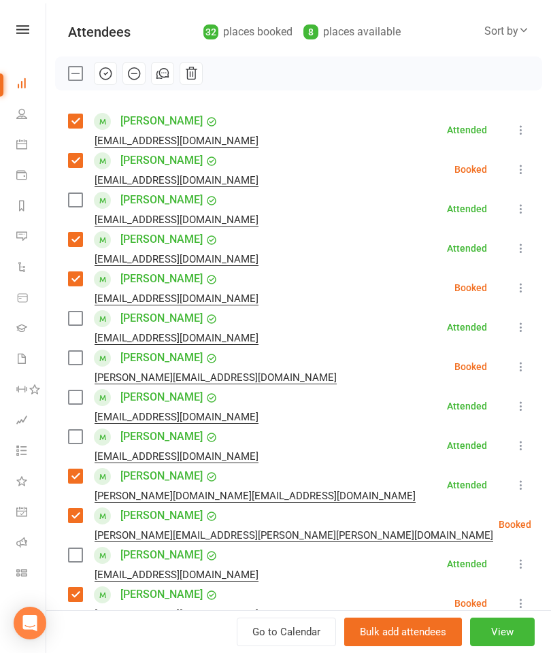
click at [69, 405] on div "[PERSON_NAME] [PERSON_NAME][EMAIL_ADDRESS][DOMAIN_NAME]" at bounding box center [166, 405] width 196 height 39
click at [72, 403] on label at bounding box center [75, 397] width 14 height 14
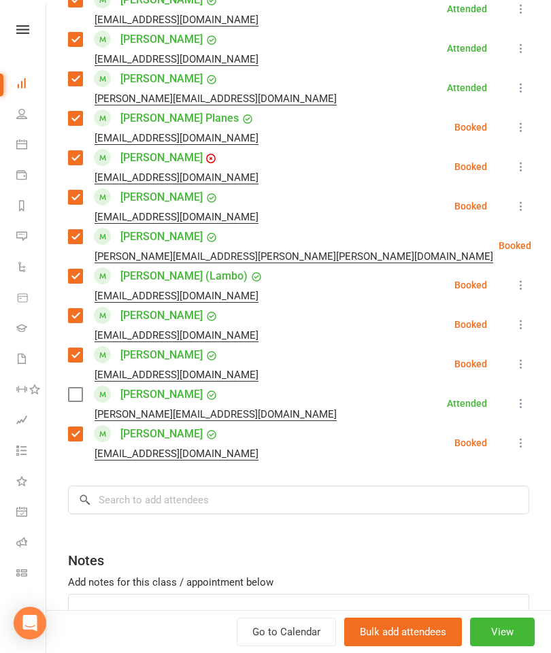
scroll to position [1072, 0]
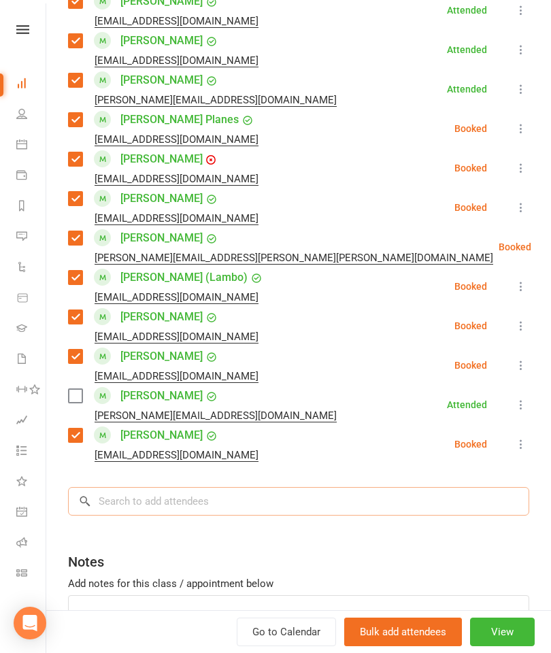
click at [182, 487] on input "search" at bounding box center [298, 501] width 461 height 29
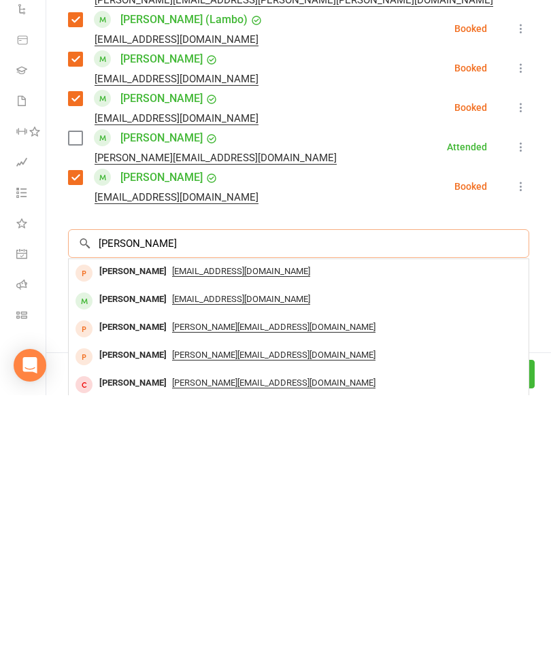
type input "[PERSON_NAME]"
click at [131, 547] on div "[PERSON_NAME]" at bounding box center [133, 557] width 78 height 20
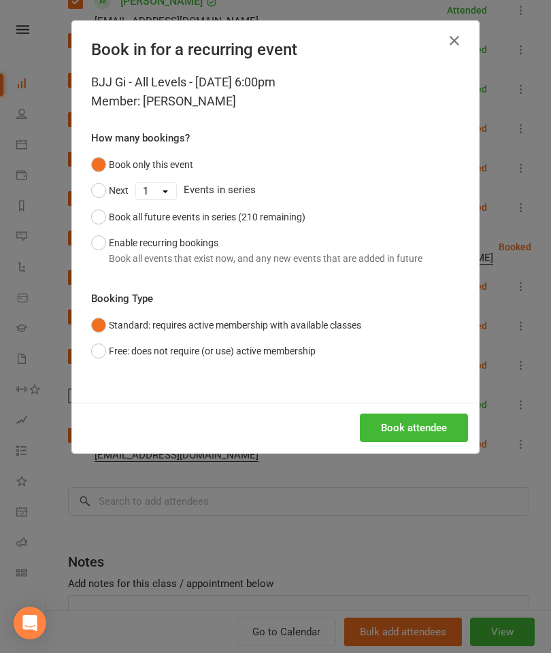
click at [387, 427] on button "Book attendee" at bounding box center [414, 427] width 108 height 29
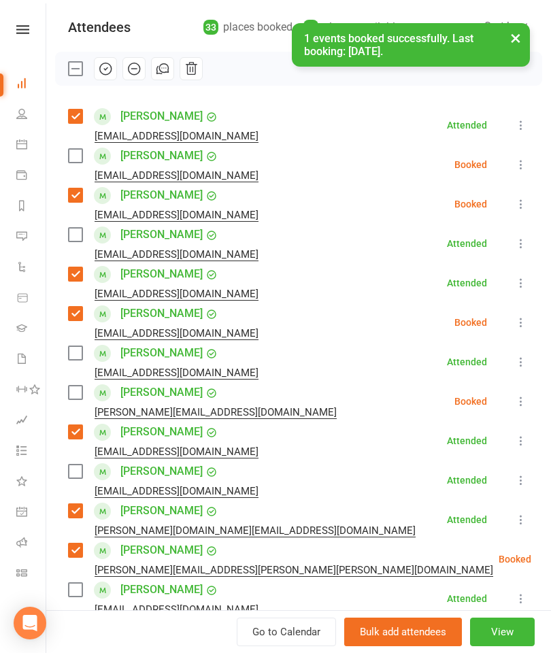
scroll to position [146, 0]
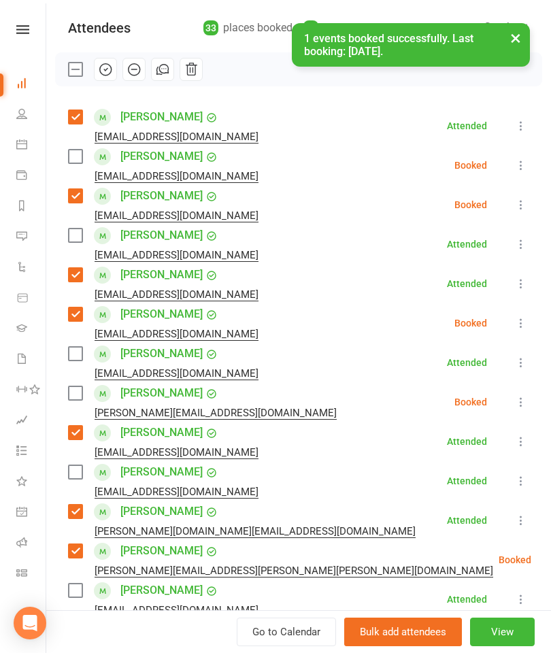
click at [80, 154] on label at bounding box center [75, 157] width 14 height 14
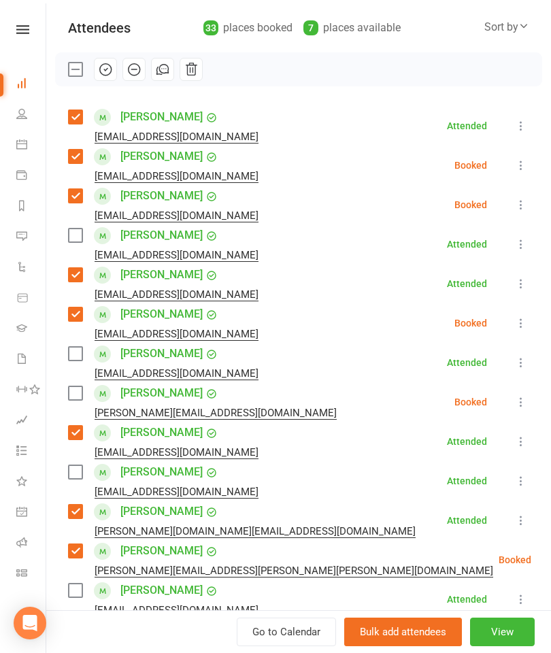
click at [76, 349] on label at bounding box center [75, 354] width 14 height 14
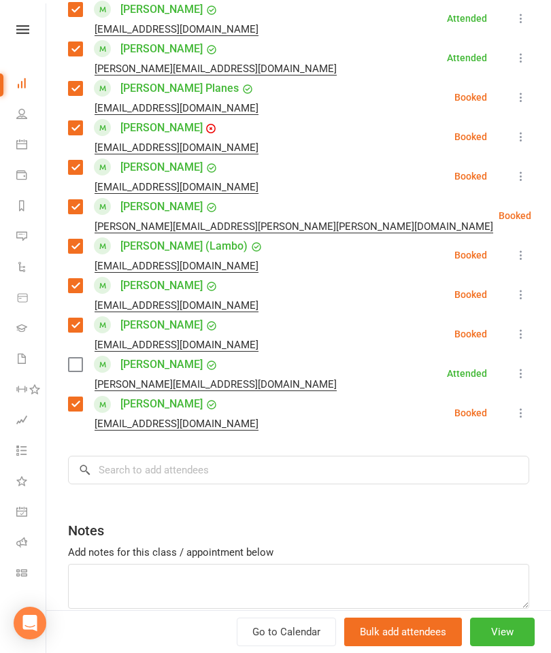
scroll to position [1150, 0]
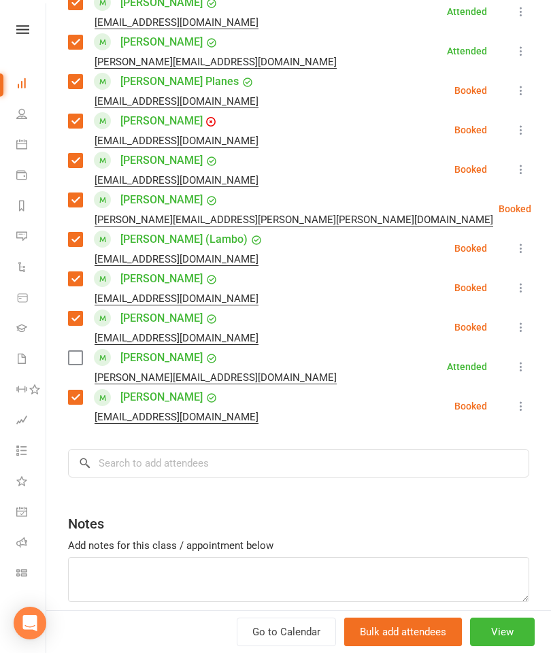
click at [69, 351] on label at bounding box center [75, 358] width 14 height 14
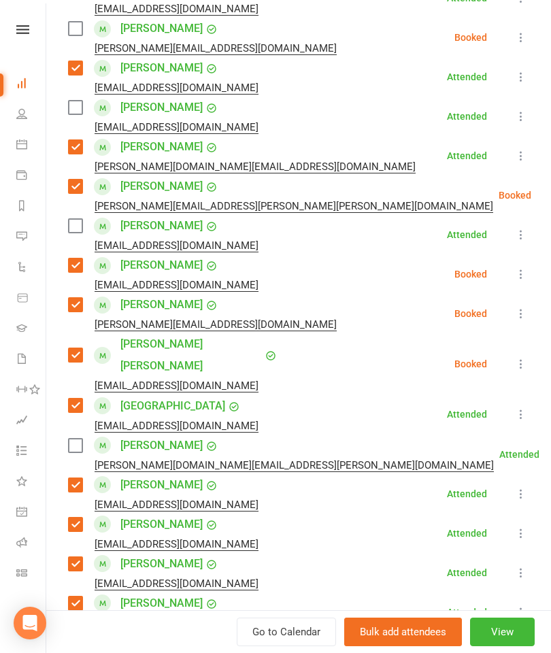
click at [74, 439] on label at bounding box center [75, 446] width 14 height 14
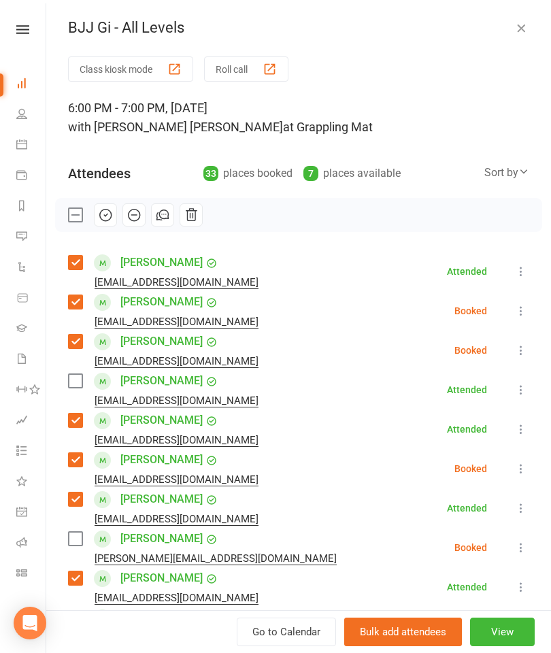
scroll to position [0, 0]
click at [75, 384] on label at bounding box center [75, 381] width 14 height 14
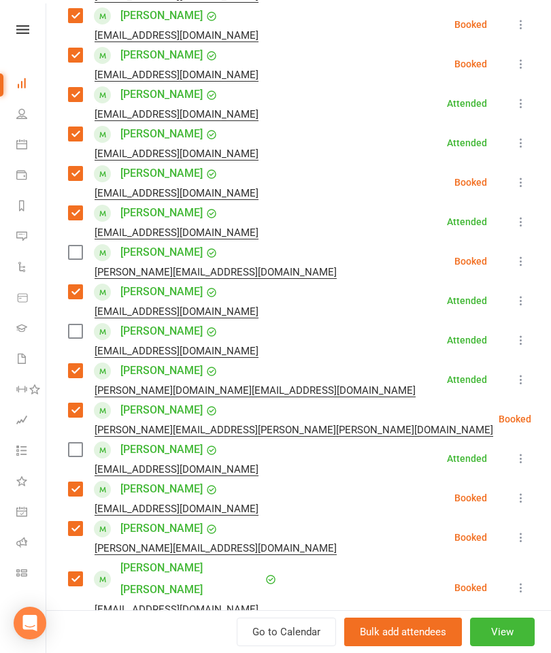
scroll to position [292, 0]
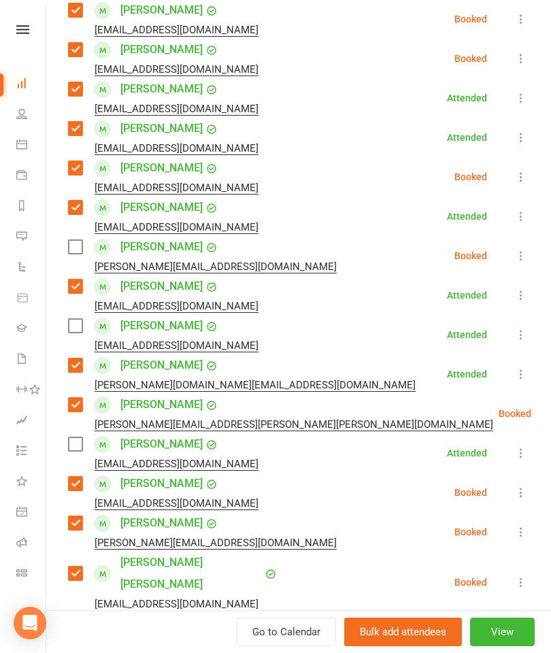
click at [526, 256] on icon at bounding box center [521, 256] width 14 height 14
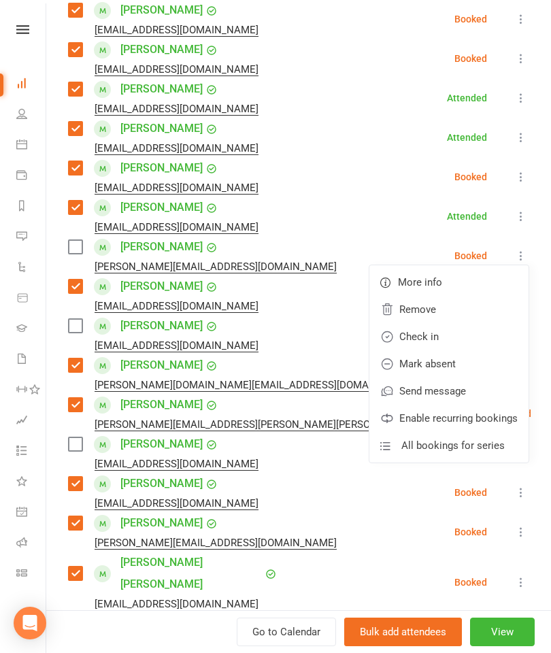
click at [454, 317] on link "Remove" at bounding box center [448, 309] width 159 height 27
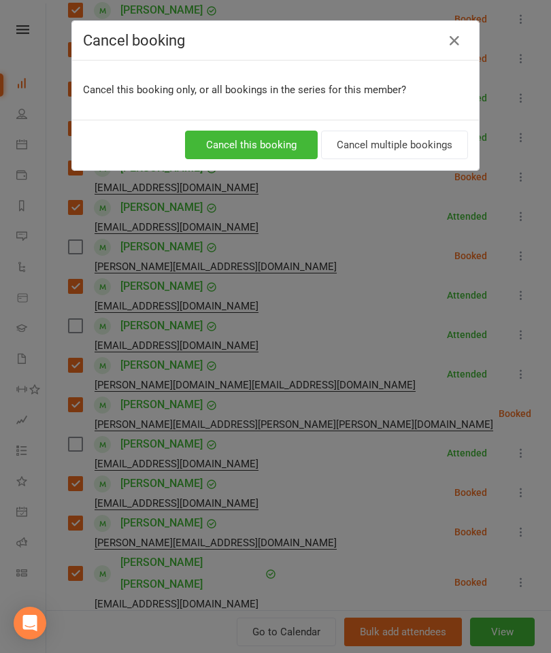
click at [218, 145] on button "Cancel this booking" at bounding box center [251, 145] width 133 height 29
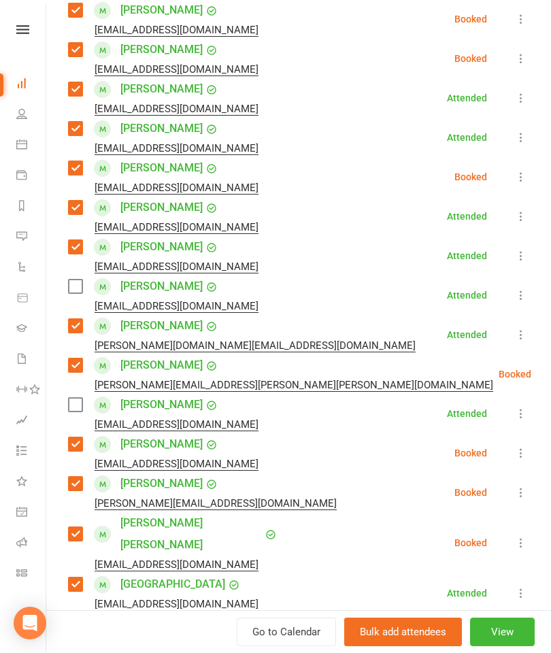
click at [77, 279] on label at bounding box center [75, 286] width 14 height 14
click at [78, 398] on label at bounding box center [75, 405] width 14 height 14
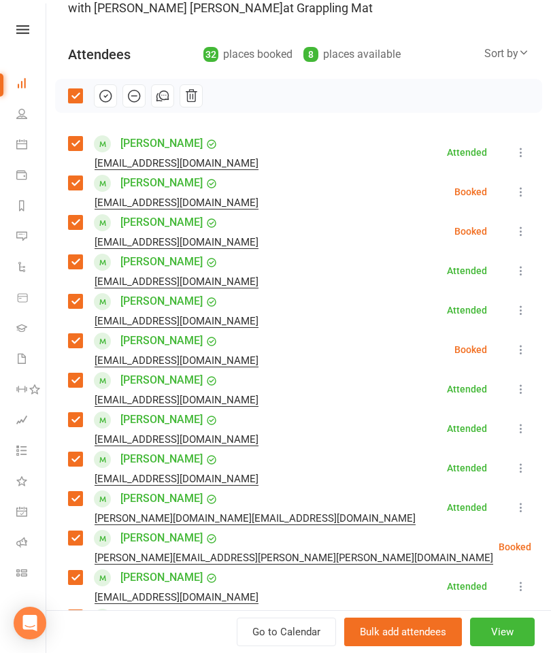
scroll to position [20, 0]
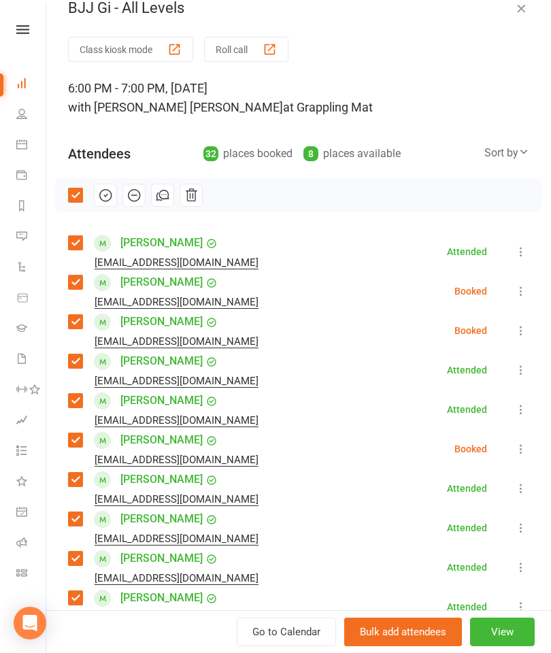
click at [108, 193] on icon "button" at bounding box center [105, 195] width 15 height 15
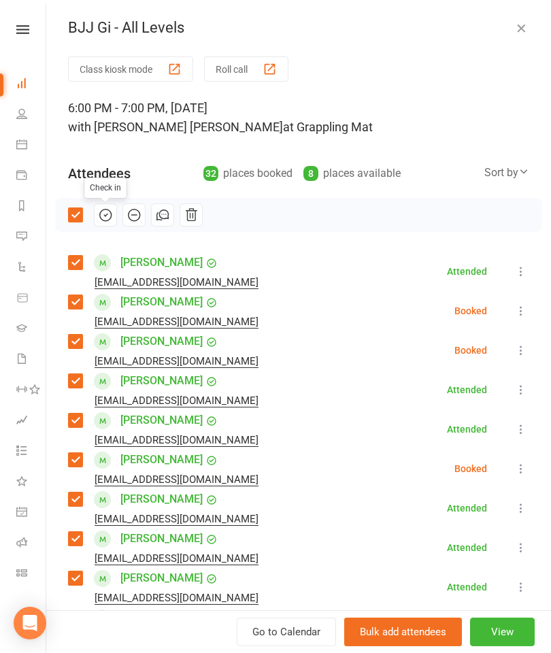
scroll to position [0, 0]
click at [528, 24] on button "button" at bounding box center [521, 28] width 16 height 16
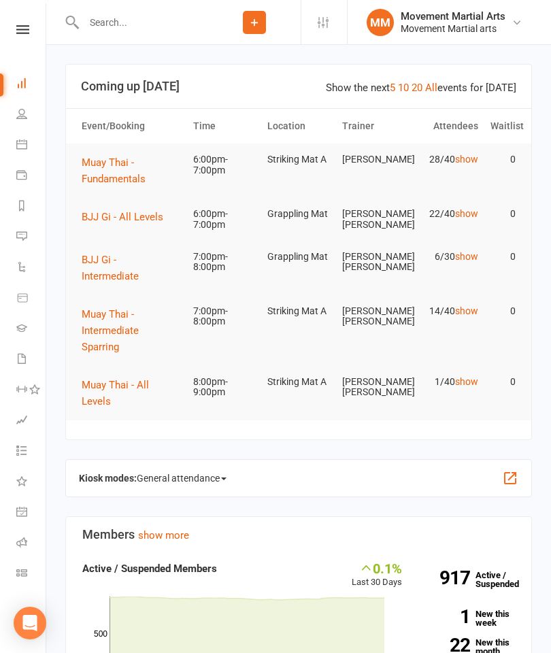
click at [132, 165] on span "Muay Thai - Fundamentals" at bounding box center [114, 170] width 64 height 29
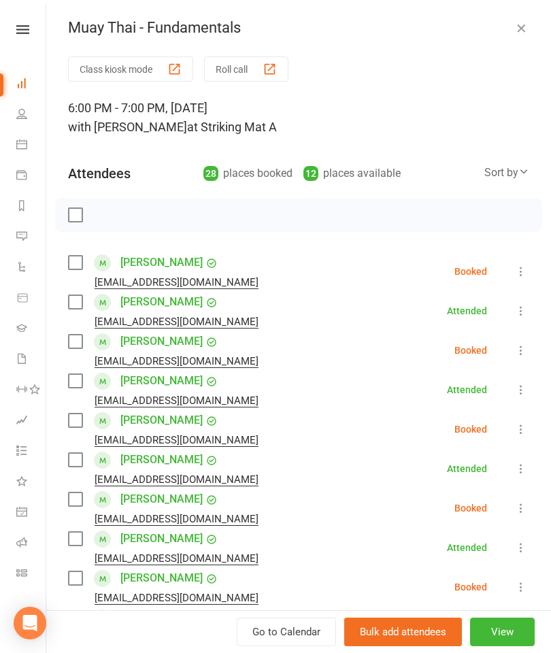
scroll to position [29, 0]
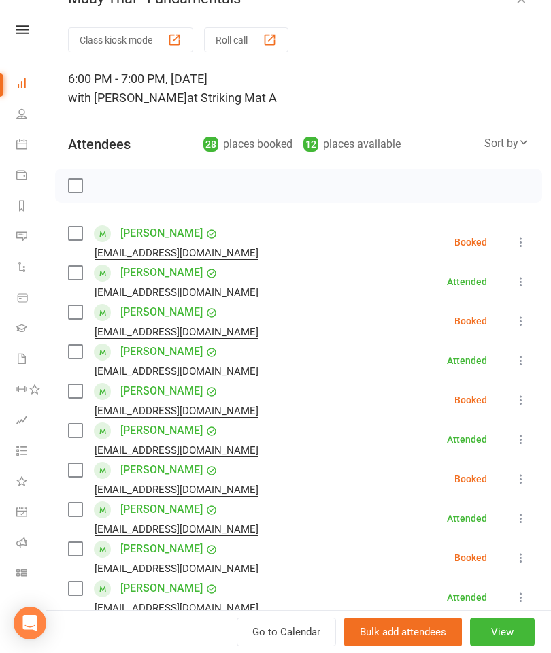
click at [77, 507] on label at bounding box center [75, 509] width 14 height 14
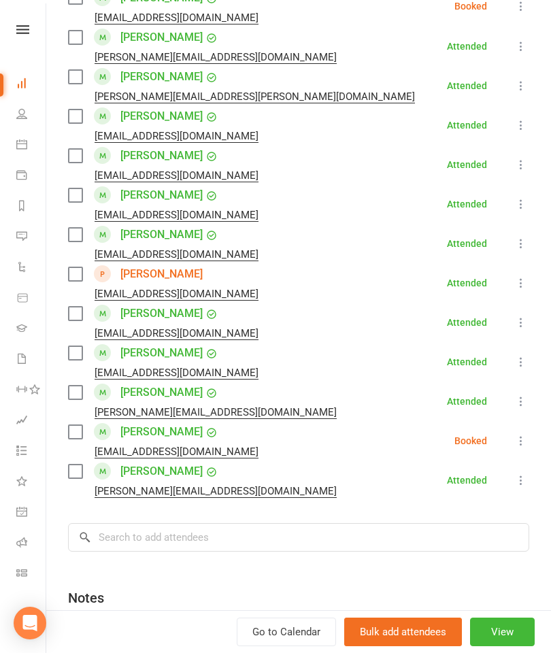
scroll to position [857, 0]
click at [72, 230] on label at bounding box center [75, 234] width 14 height 14
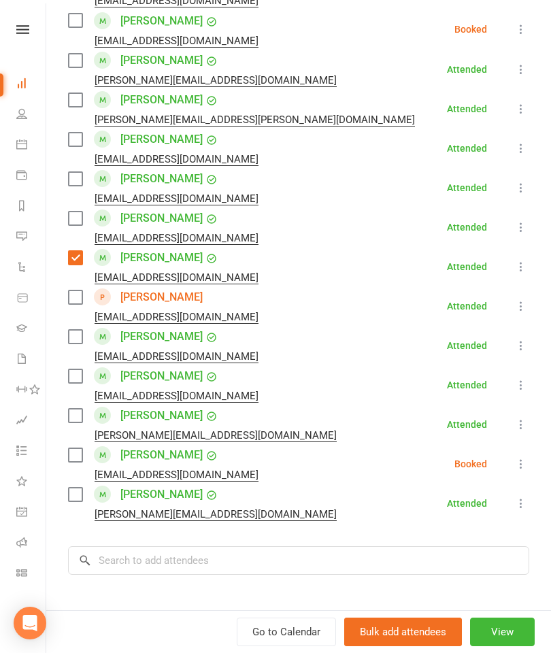
scroll to position [842, 0]
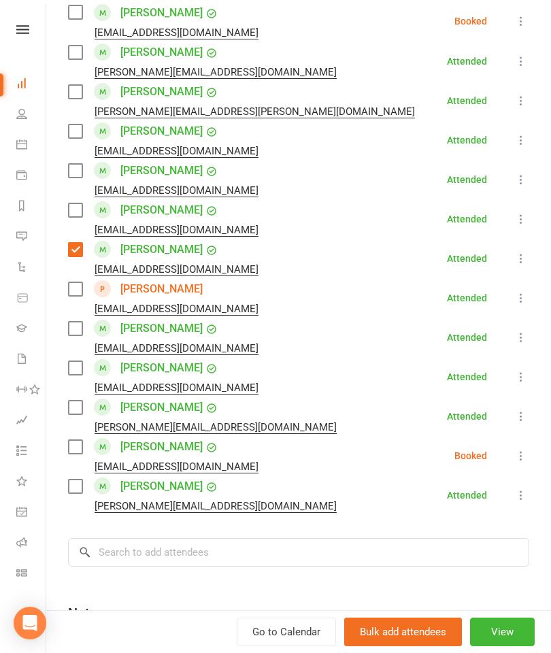
click at [71, 328] on label at bounding box center [75, 329] width 14 height 14
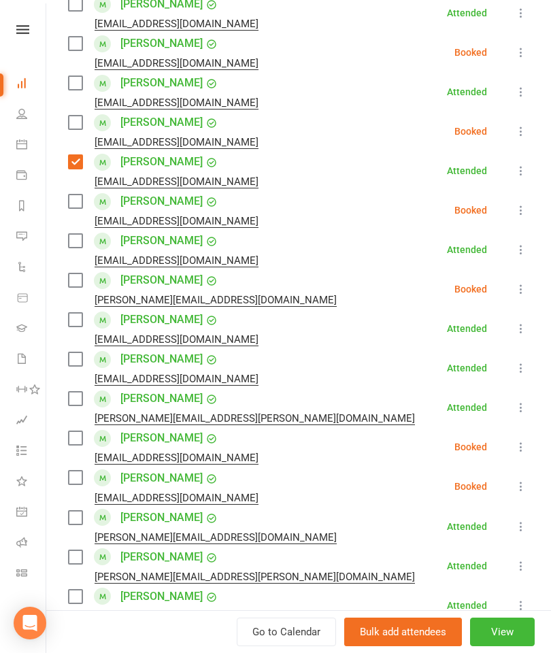
scroll to position [375, 0]
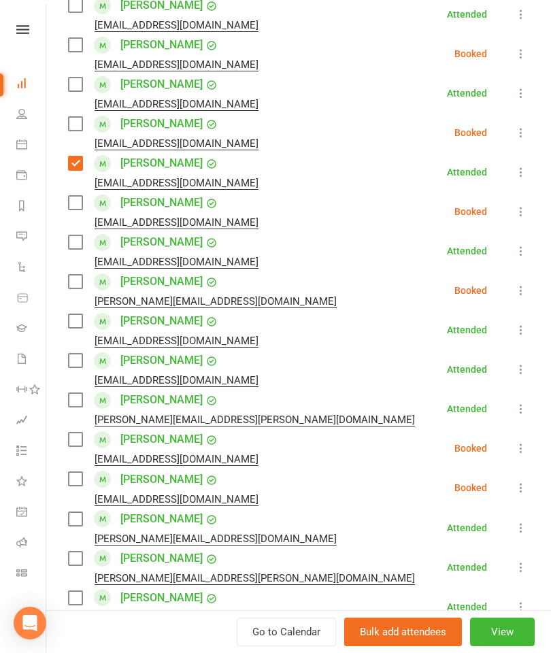
click at [69, 400] on label at bounding box center [75, 400] width 14 height 14
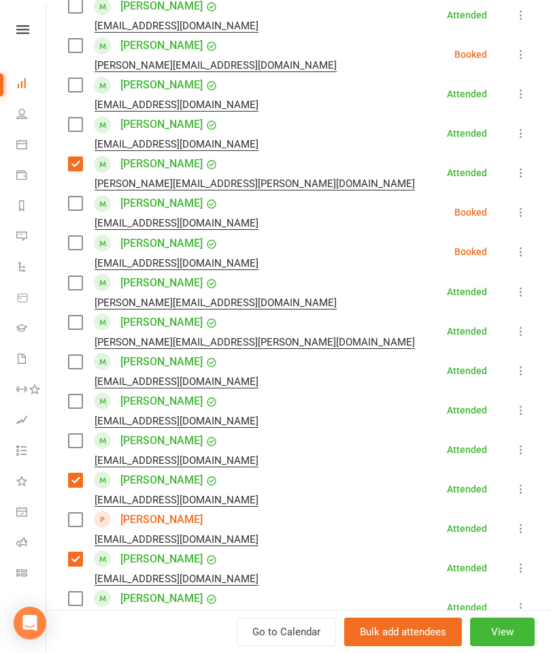
scroll to position [606, 0]
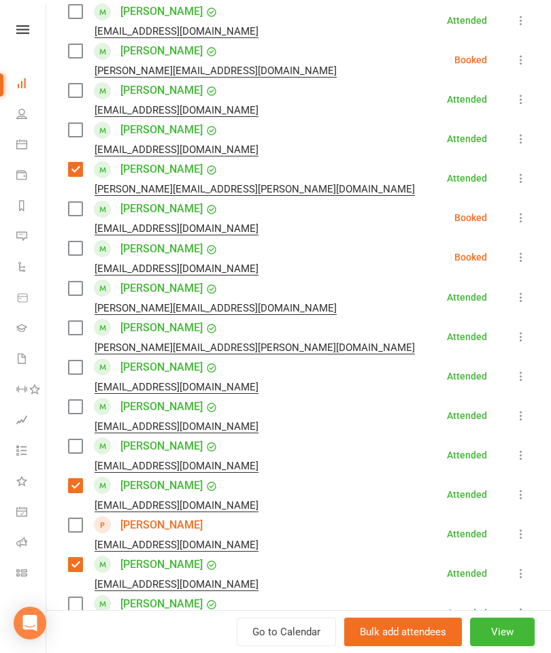
click at [72, 368] on label at bounding box center [75, 367] width 14 height 14
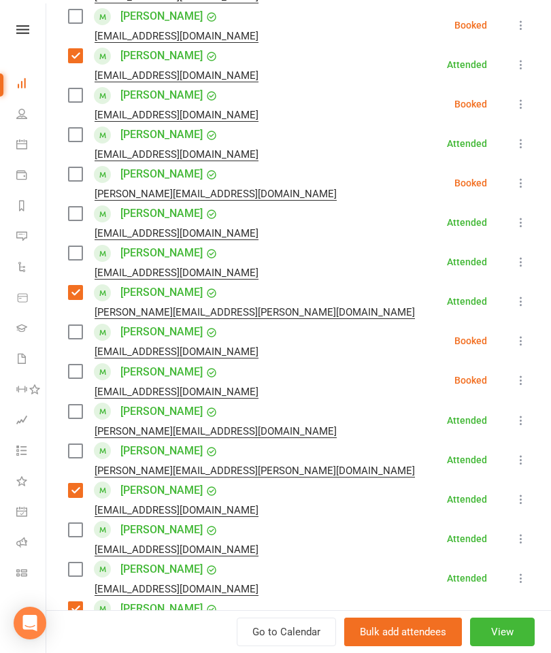
scroll to position [469, 0]
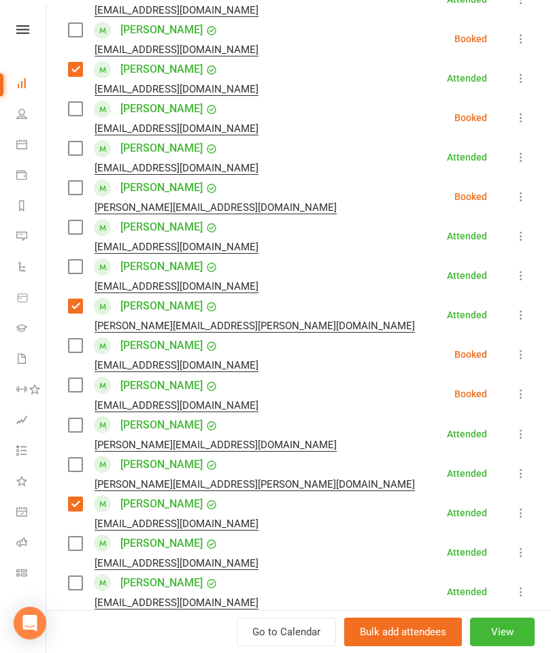
click at [81, 150] on label at bounding box center [75, 148] width 14 height 14
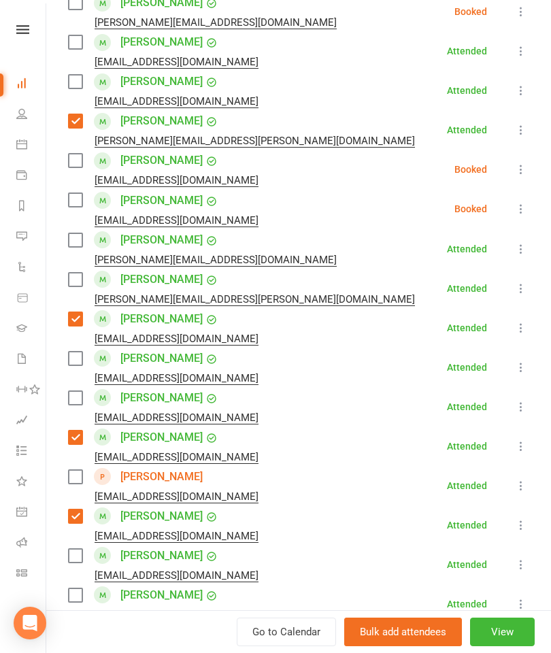
scroll to position [653, 0]
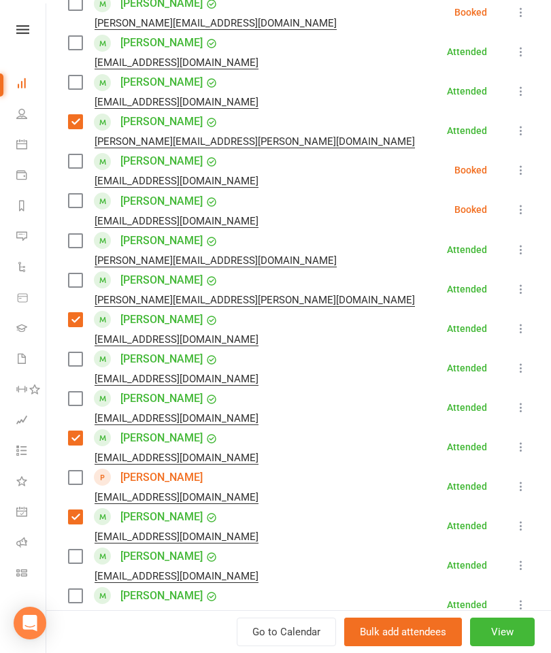
click at [72, 479] on label at bounding box center [75, 477] width 14 height 14
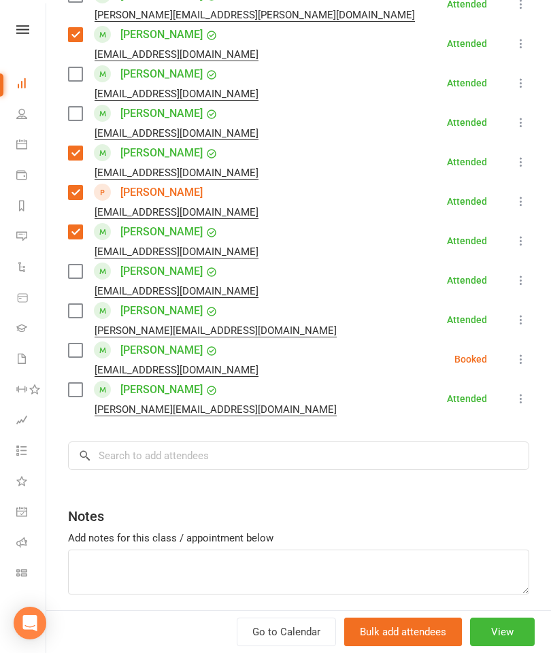
scroll to position [955, 0]
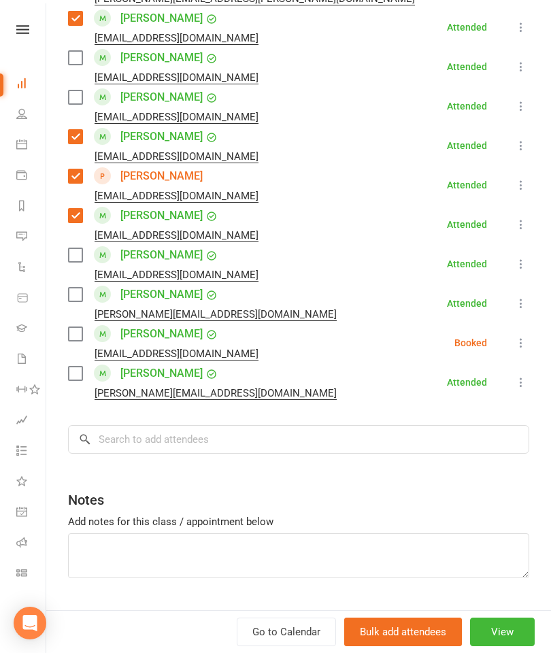
click at [74, 248] on label at bounding box center [75, 255] width 14 height 14
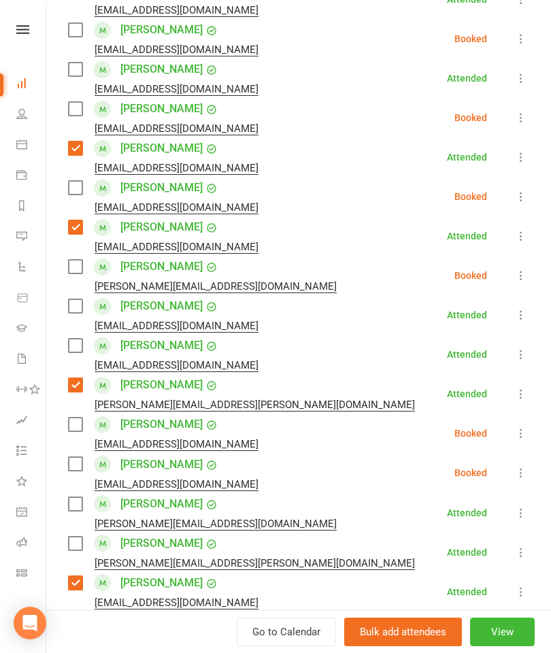
scroll to position [393, 0]
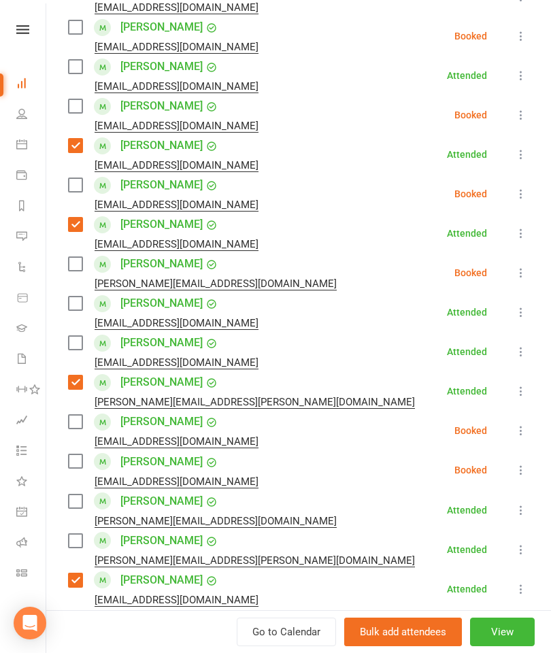
click at [71, 304] on label at bounding box center [75, 303] width 14 height 14
click at [81, 106] on label at bounding box center [75, 106] width 14 height 14
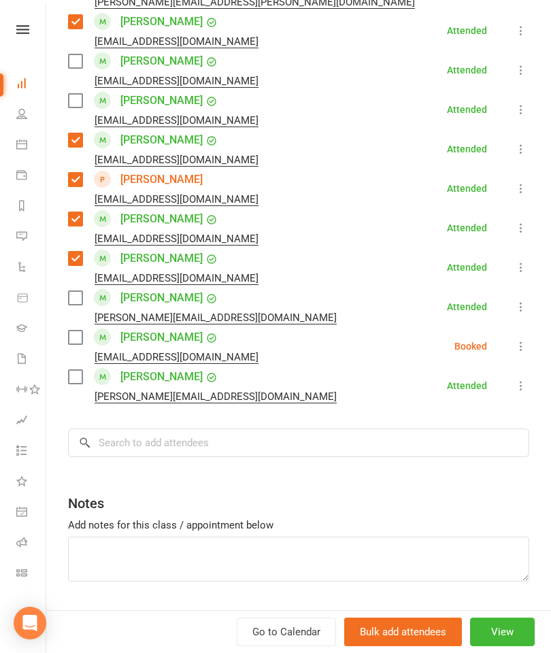
scroll to position [959, 0]
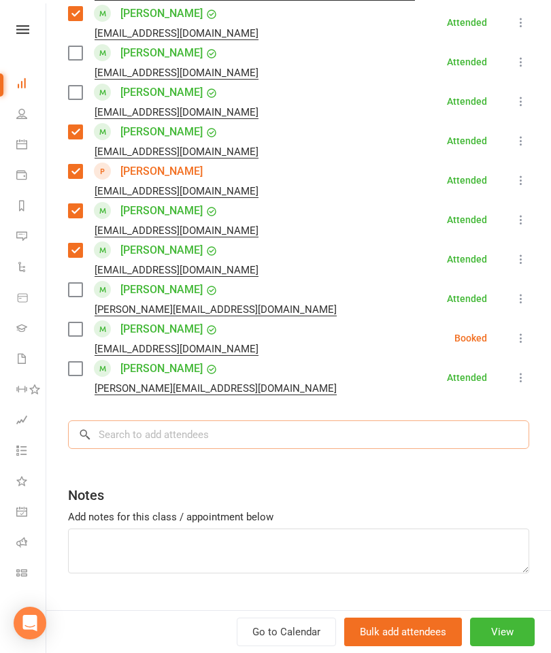
click at [193, 434] on input "search" at bounding box center [298, 434] width 461 height 29
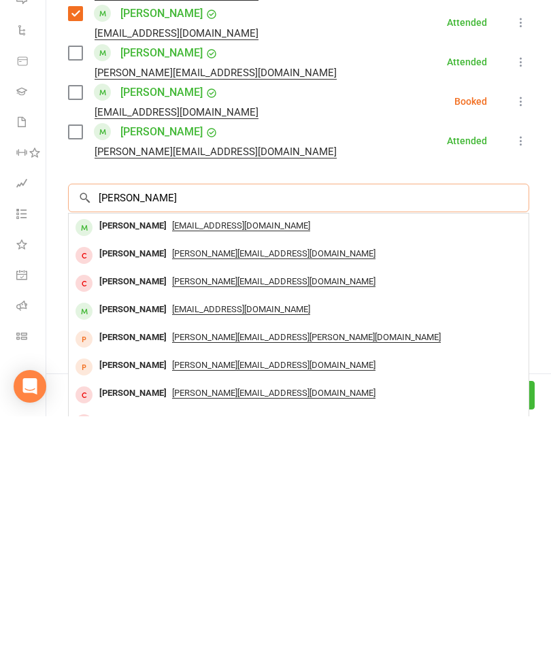
type input "[PERSON_NAME]"
click at [137, 453] on div "[PERSON_NAME]" at bounding box center [133, 463] width 78 height 20
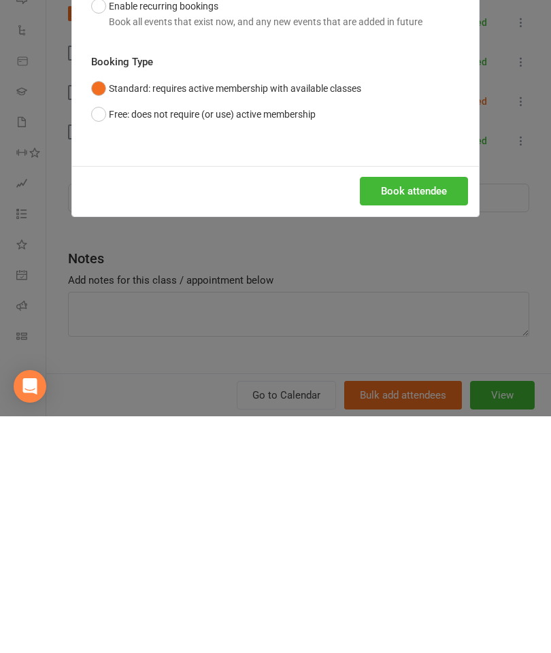
scroll to position [237, 0]
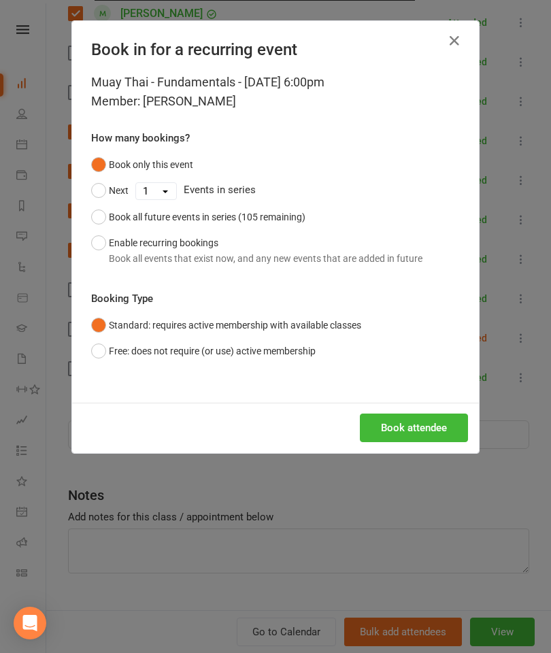
click at [396, 438] on button "Book attendee" at bounding box center [414, 427] width 108 height 29
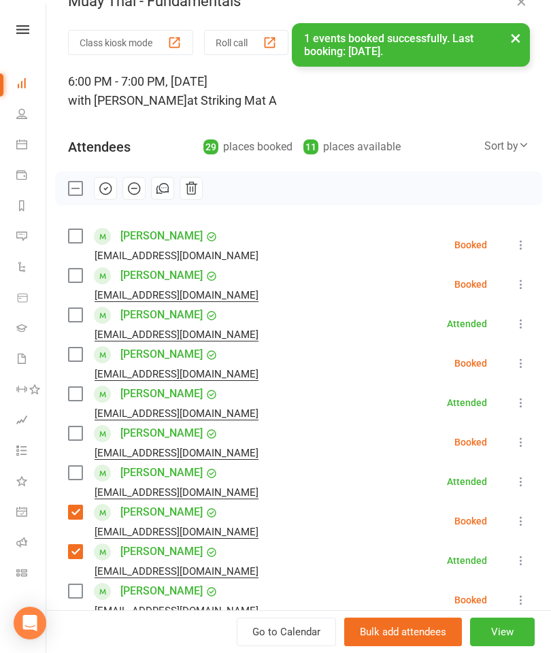
scroll to position [26, 0]
click at [72, 237] on label at bounding box center [75, 237] width 14 height 14
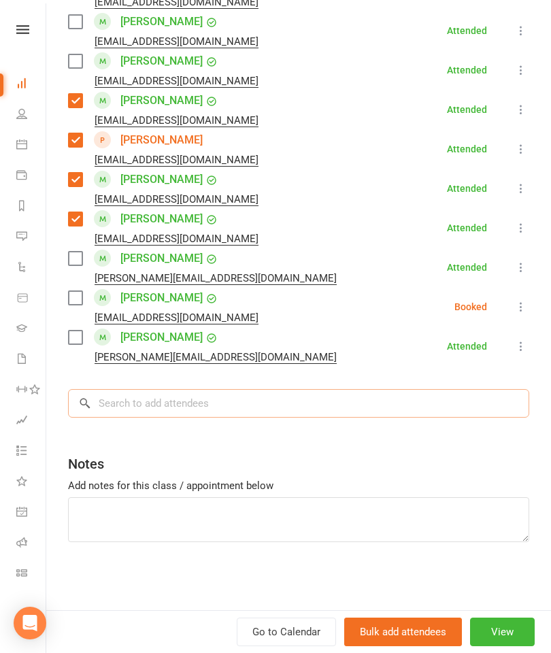
click at [281, 396] on input "search" at bounding box center [298, 403] width 461 height 29
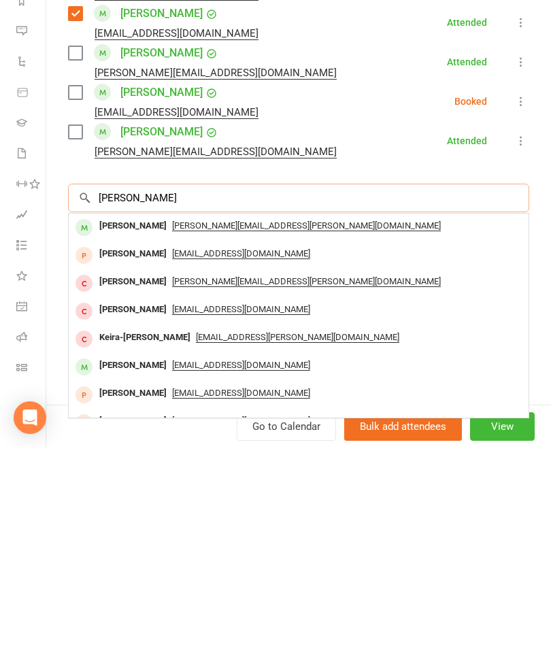
type input "[PERSON_NAME]"
click at [118, 422] on div "[PERSON_NAME]" at bounding box center [133, 432] width 78 height 20
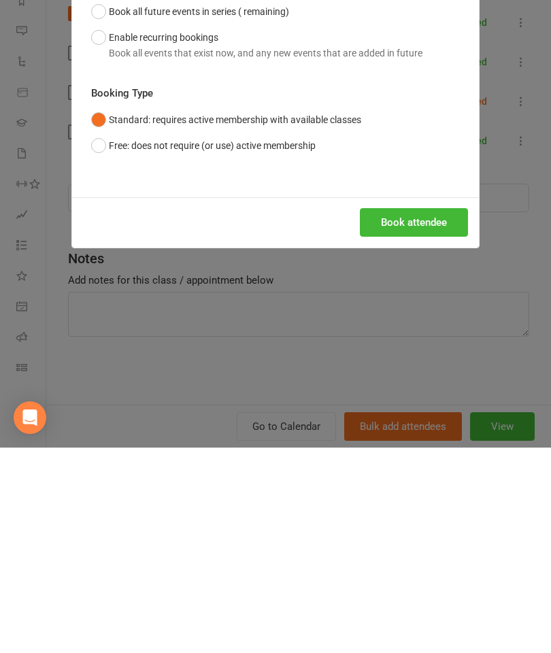
scroll to position [442, 0]
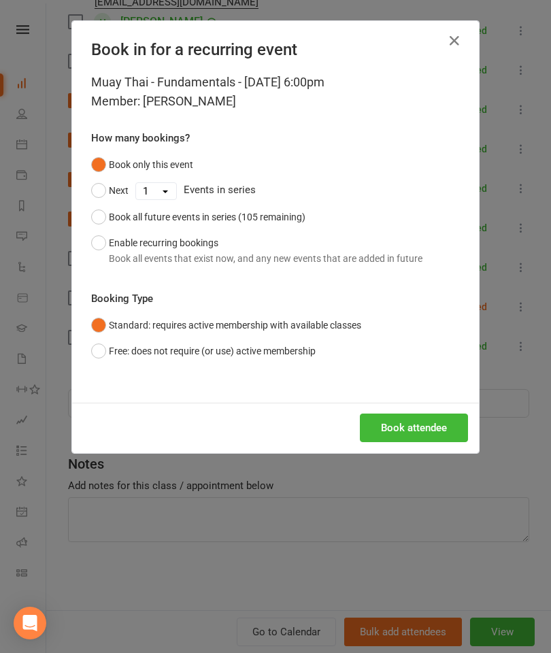
click at [418, 432] on button "Book attendee" at bounding box center [414, 427] width 108 height 29
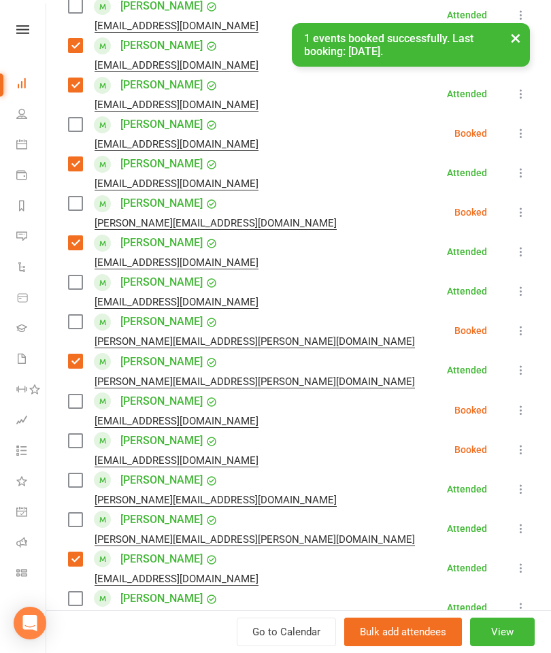
scroll to position [494, 0]
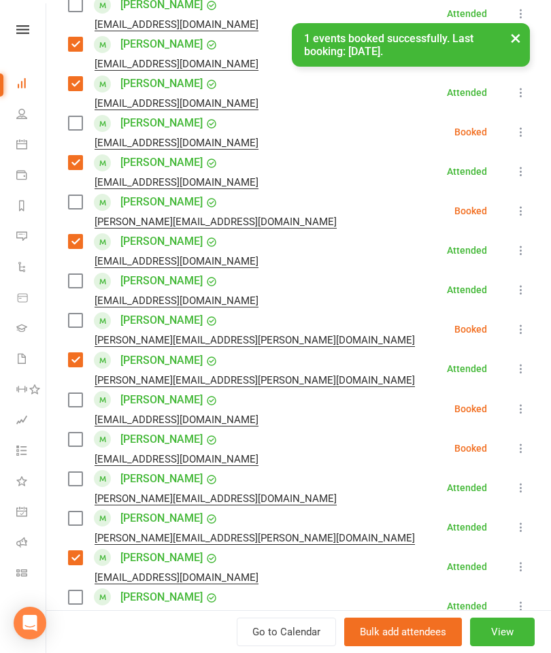
click at [70, 322] on label at bounding box center [75, 320] width 14 height 14
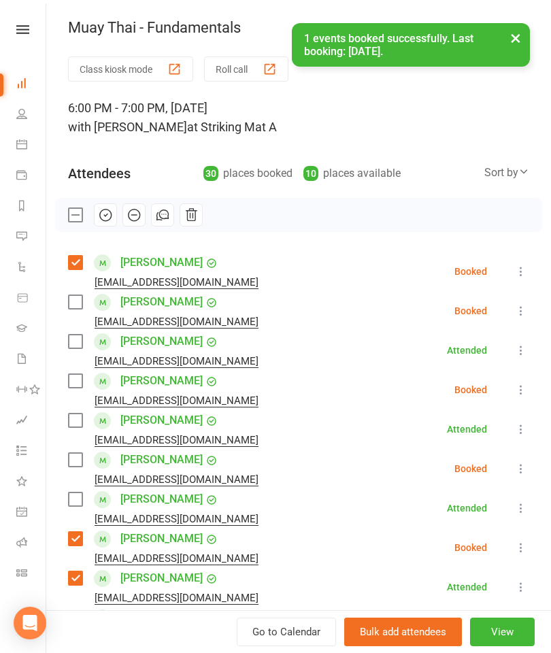
scroll to position [0, 0]
click at [73, 309] on label at bounding box center [75, 302] width 14 height 14
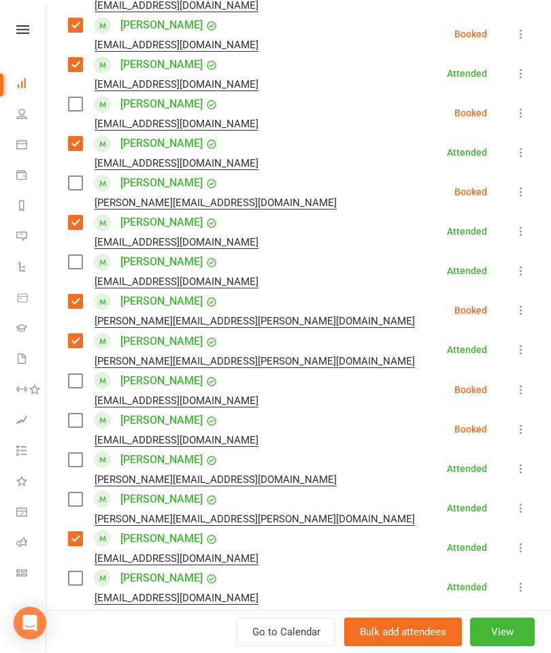
scroll to position [519, 0]
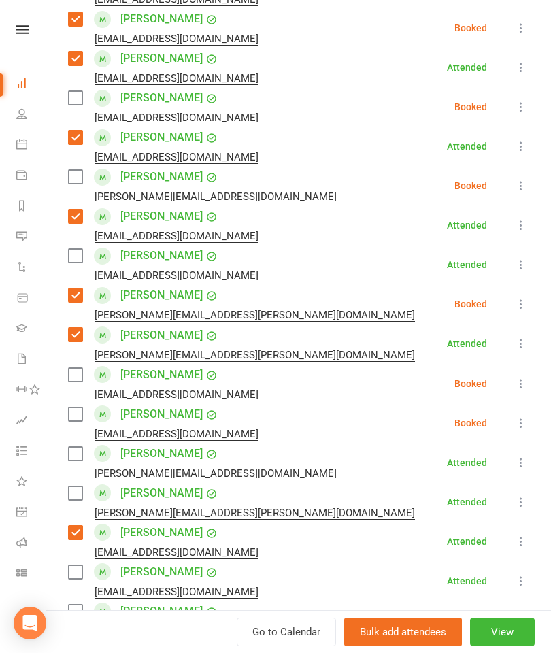
click at [75, 453] on label at bounding box center [75, 454] width 14 height 14
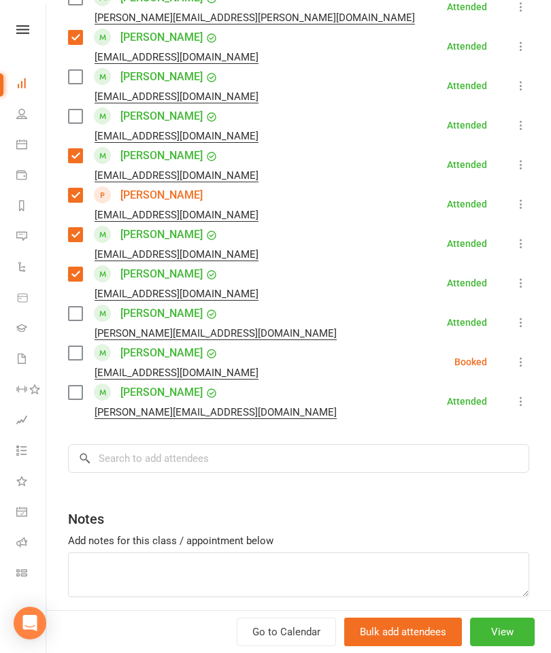
scroll to position [1031, 0]
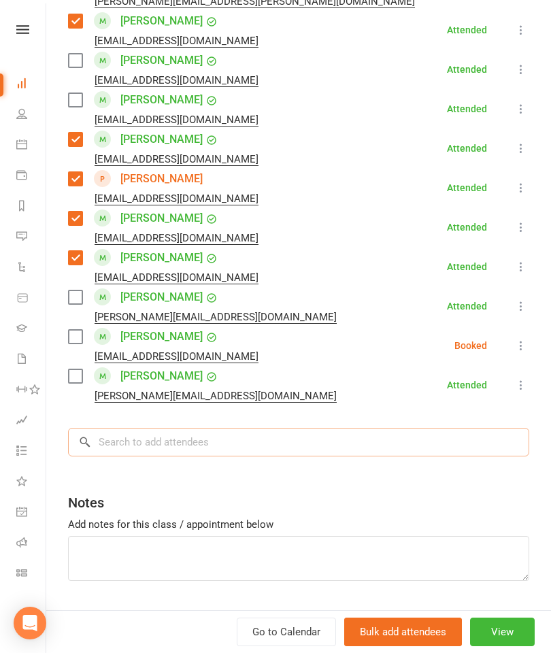
click at [240, 451] on input "search" at bounding box center [298, 442] width 461 height 29
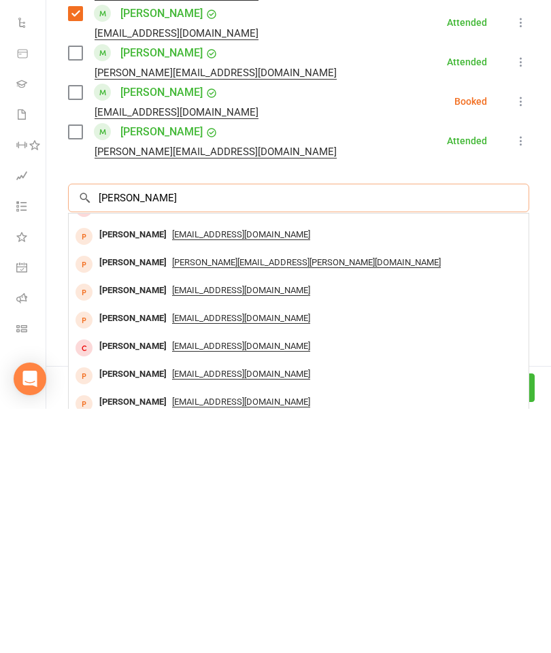
scroll to position [75, 0]
type input "[PERSON_NAME]"
click at [116, 553] on div "[PERSON_NAME]" at bounding box center [133, 563] width 78 height 20
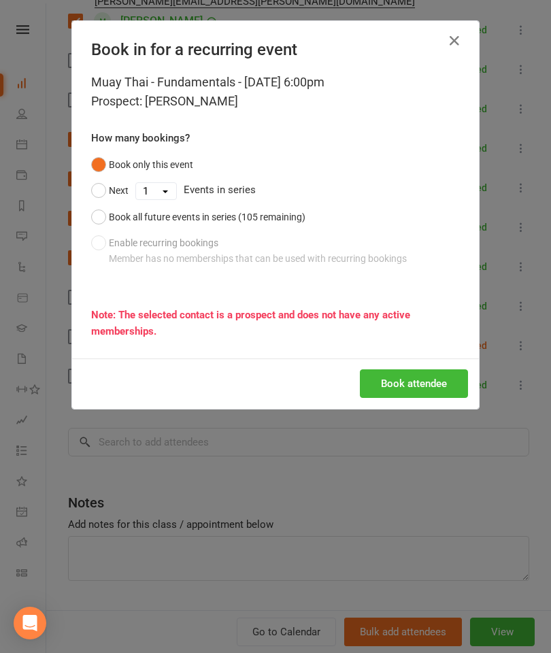
click at [424, 386] on button "Book attendee" at bounding box center [414, 383] width 108 height 29
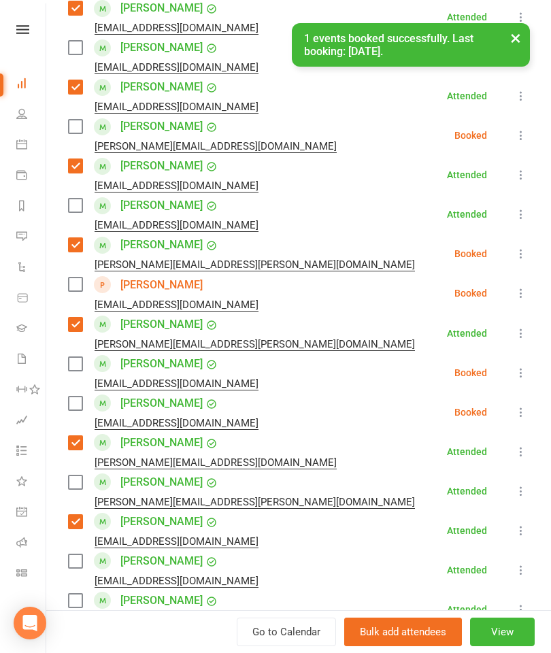
scroll to position [509, 0]
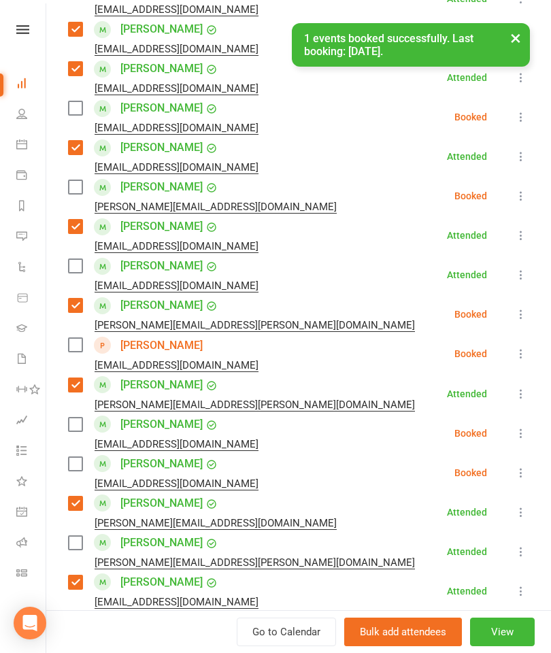
click at [69, 349] on label at bounding box center [75, 345] width 14 height 14
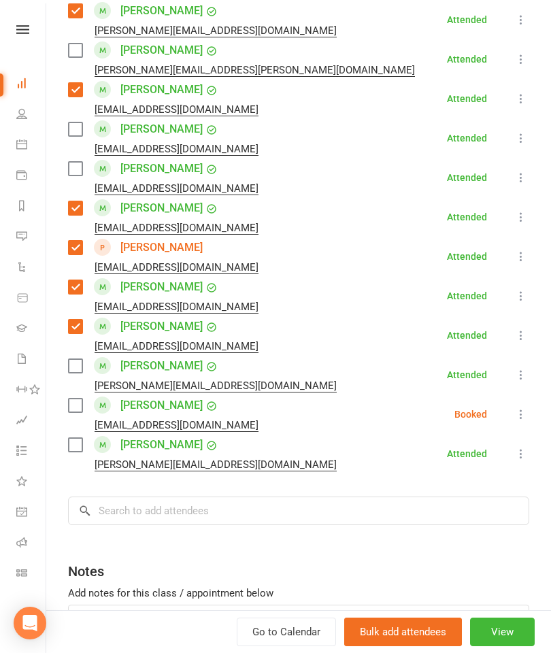
scroll to position [987, 0]
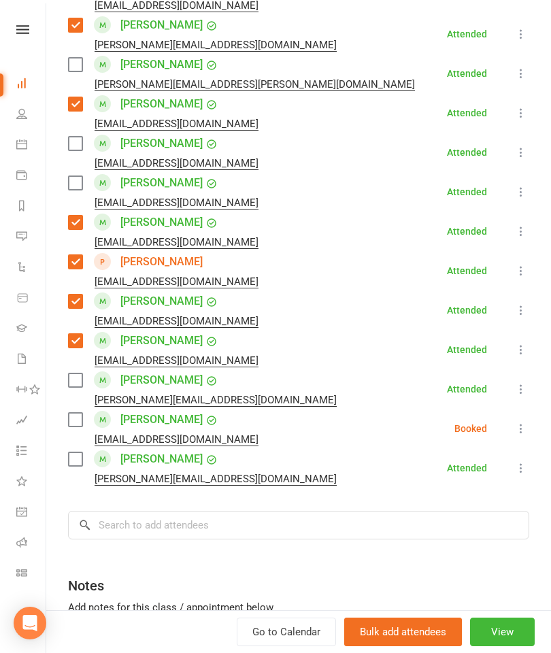
click at [69, 429] on div "Sasmin Siriwardana [EMAIL_ADDRESS][DOMAIN_NAME]" at bounding box center [166, 428] width 196 height 39
click at [71, 433] on div "[EMAIL_ADDRESS][DOMAIN_NAME]" at bounding box center [166, 439] width 196 height 18
click at [75, 422] on label at bounding box center [75, 420] width 14 height 14
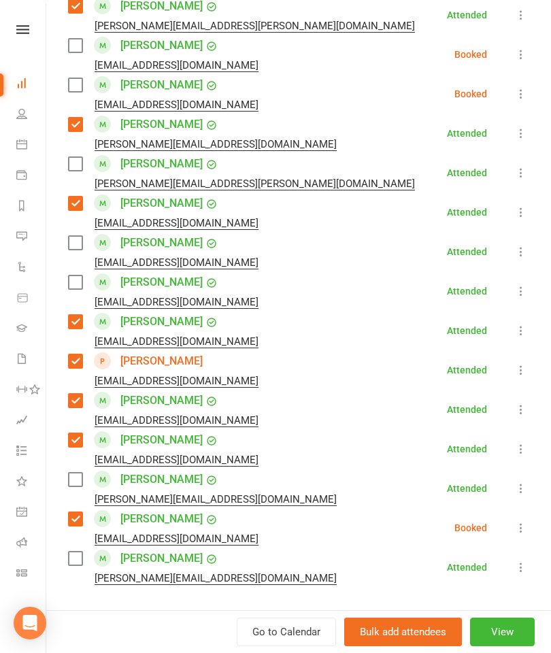
scroll to position [881, 0]
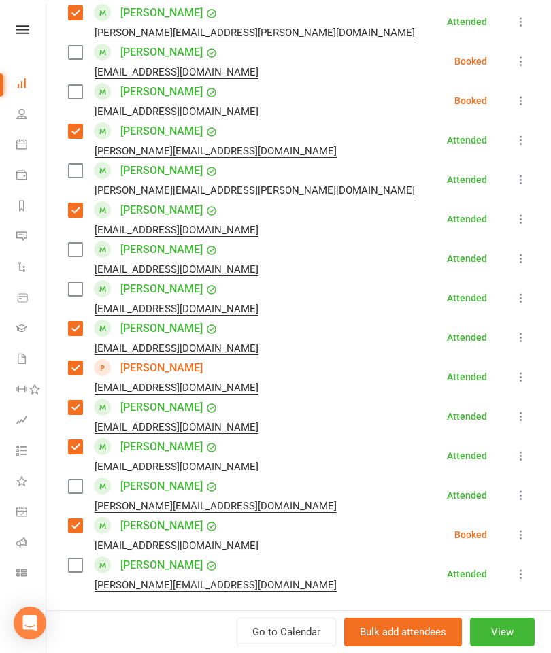
click at [82, 175] on label at bounding box center [75, 171] width 14 height 14
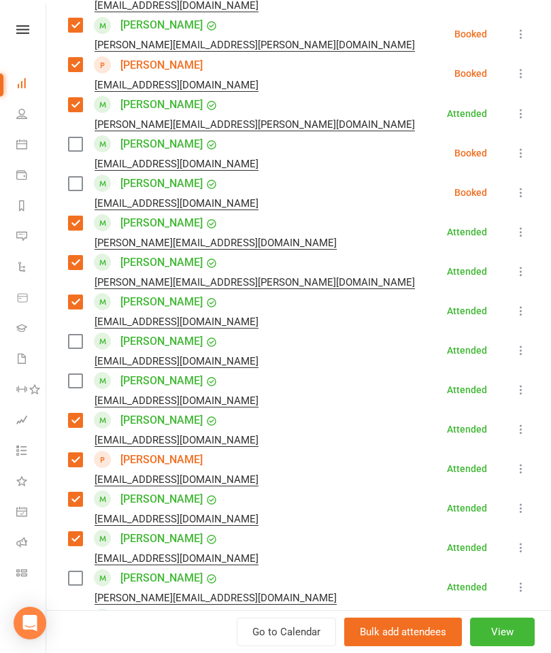
scroll to position [785, 0]
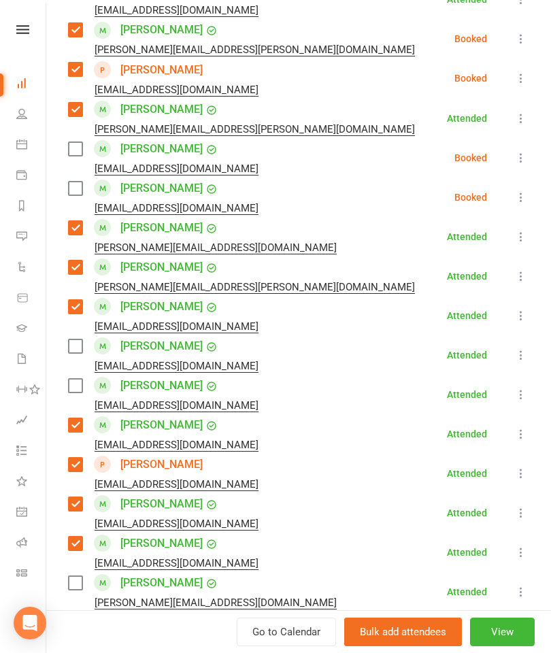
click at [73, 182] on label at bounding box center [75, 189] width 14 height 14
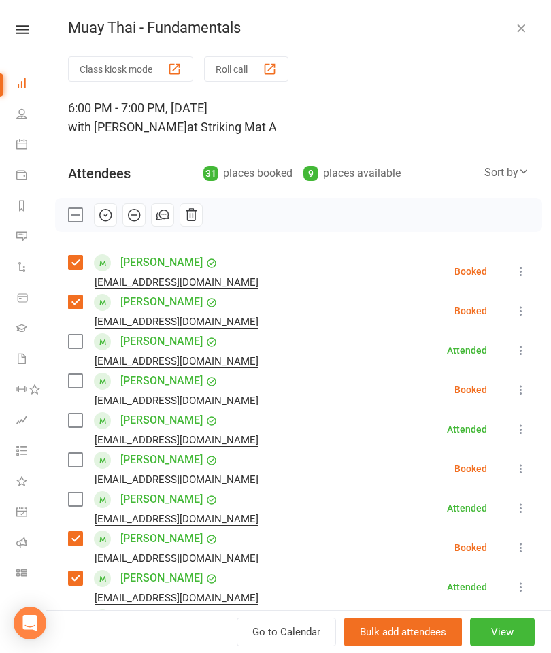
scroll to position [0, 0]
click at [72, 417] on label at bounding box center [75, 420] width 14 height 14
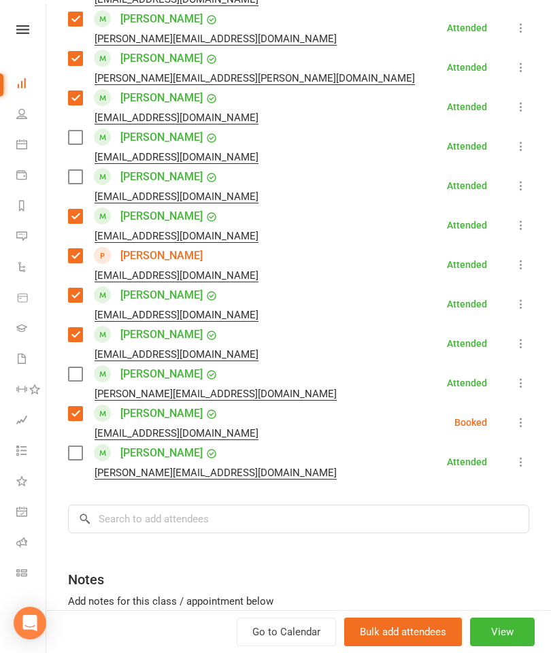
scroll to position [995, 0]
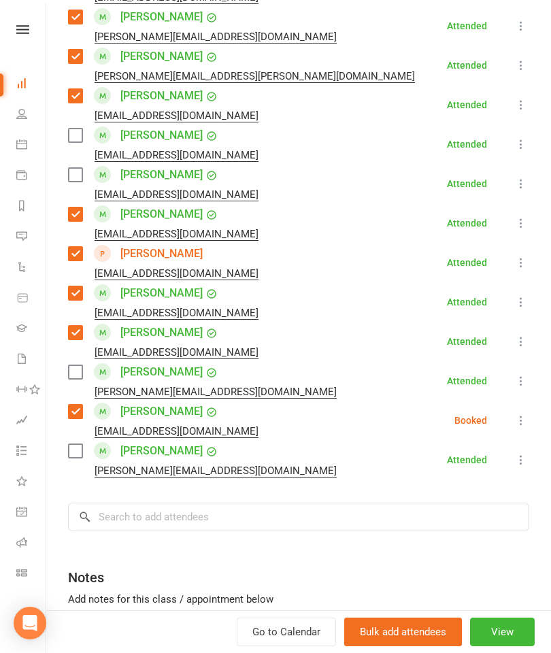
click at [188, 506] on input "search" at bounding box center [298, 516] width 461 height 29
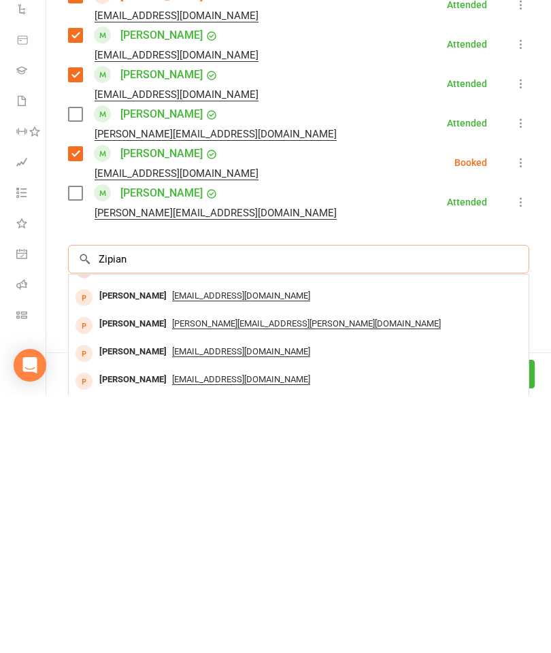
scroll to position [0, 0]
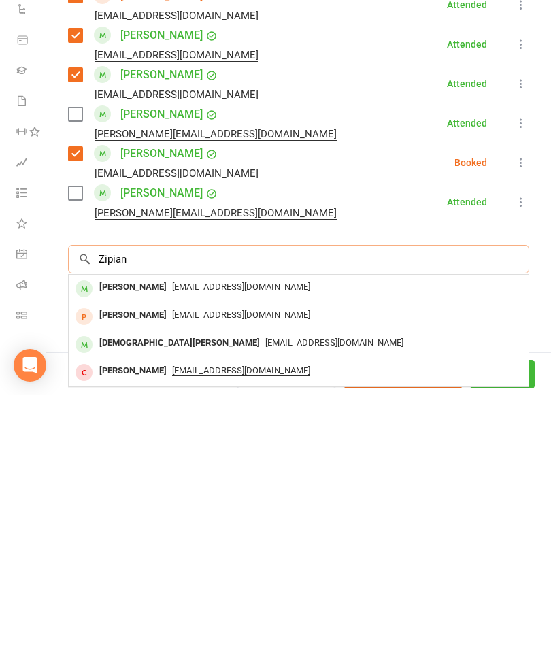
type input "Zipian"
click at [117, 535] on div "[PERSON_NAME]" at bounding box center [133, 545] width 78 height 20
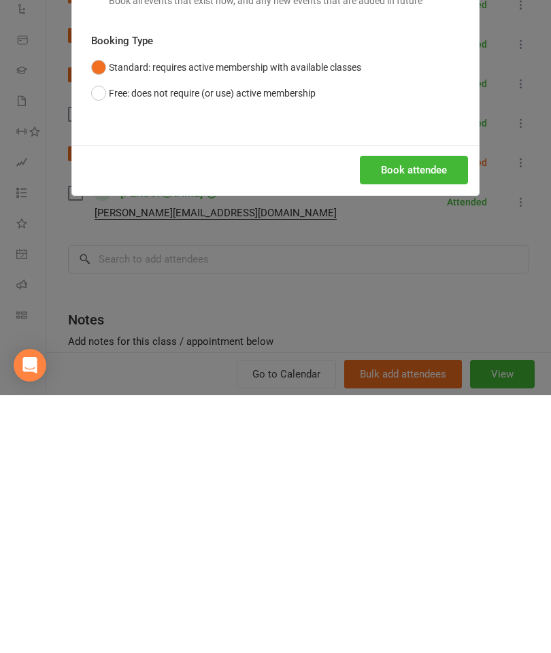
scroll to position [1005, 0]
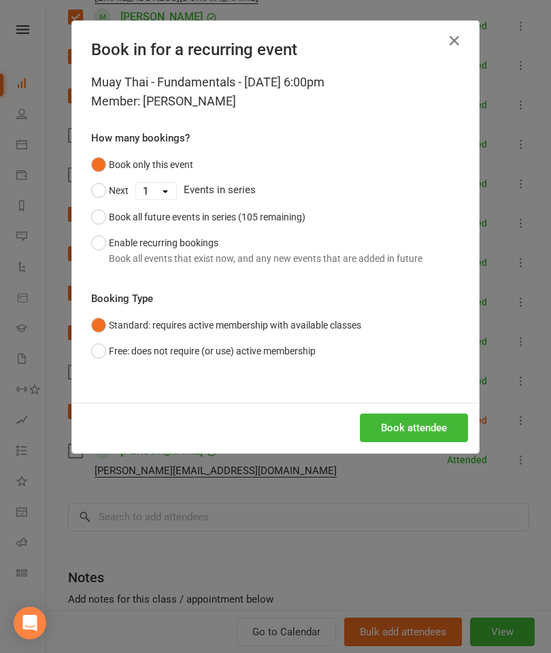
click at [437, 423] on button "Book attendee" at bounding box center [414, 427] width 108 height 29
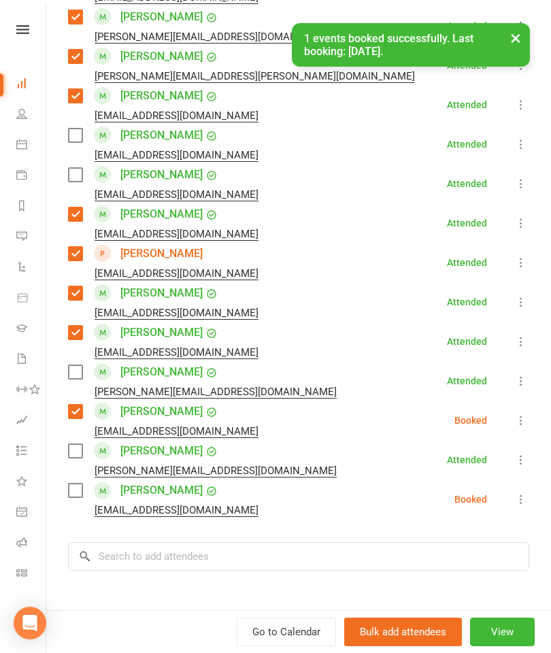
click at [69, 479] on div "Zipian Li [EMAIL_ADDRESS][DOMAIN_NAME]" at bounding box center [166, 498] width 196 height 39
click at [77, 494] on label at bounding box center [75, 490] width 14 height 14
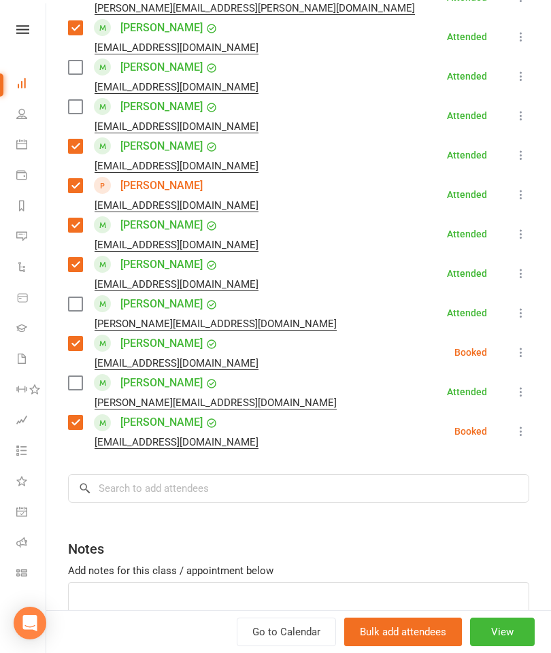
scroll to position [1122, 0]
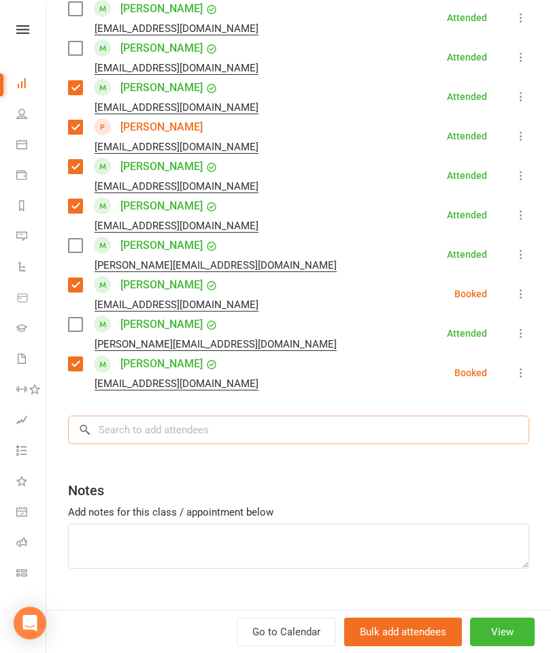
click at [294, 443] on input "search" at bounding box center [298, 429] width 461 height 29
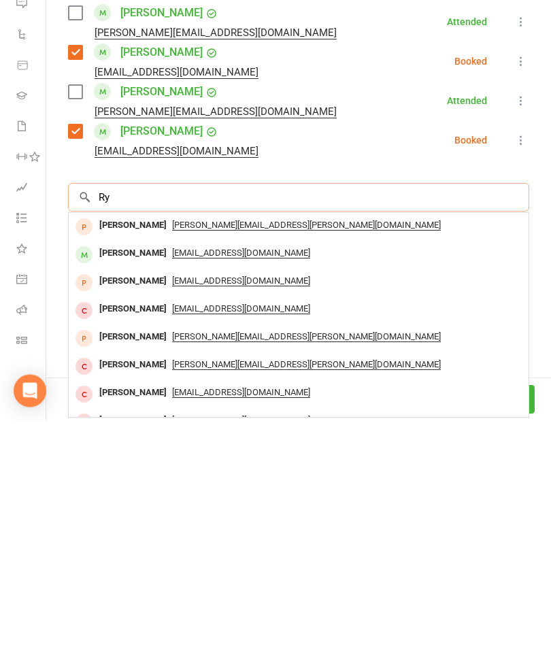
type input "R"
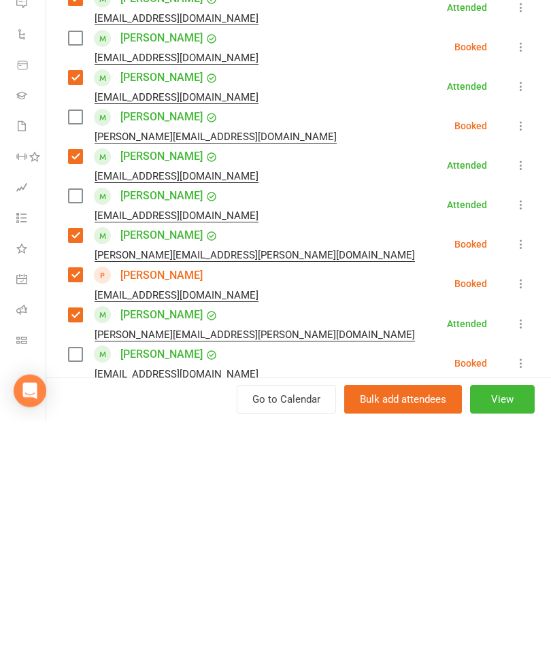
scroll to position [344, 0]
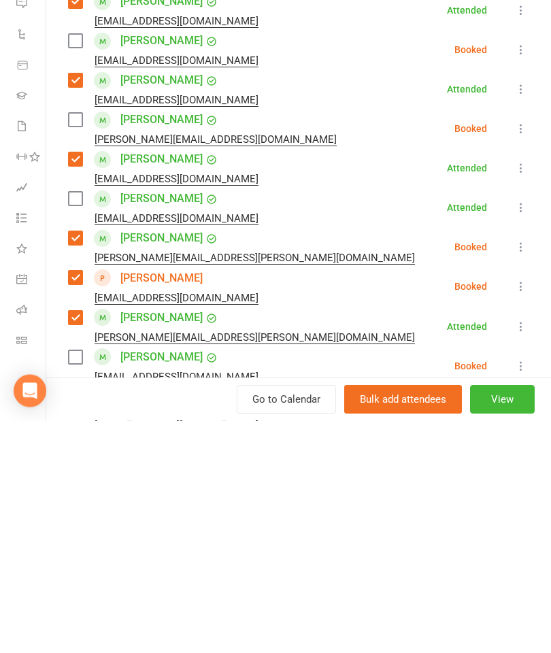
click at [64, 119] on div "Class kiosk mode Roll call 6:00 PM - 7:00 PM, [DATE] with [PERSON_NAME] at Stri…" at bounding box center [298, 563] width 504 height 1702
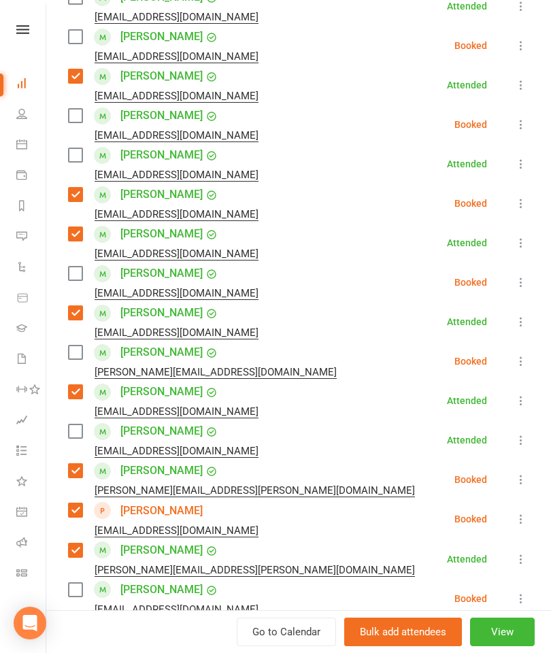
scroll to position [358, 0]
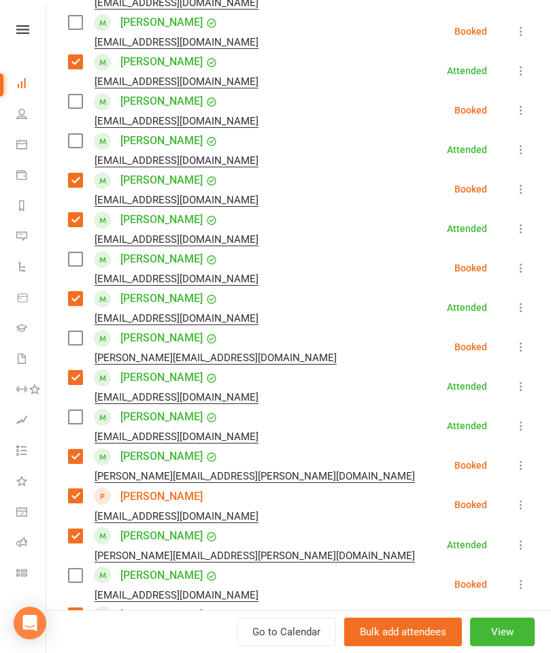
click at [74, 341] on label at bounding box center [75, 338] width 14 height 14
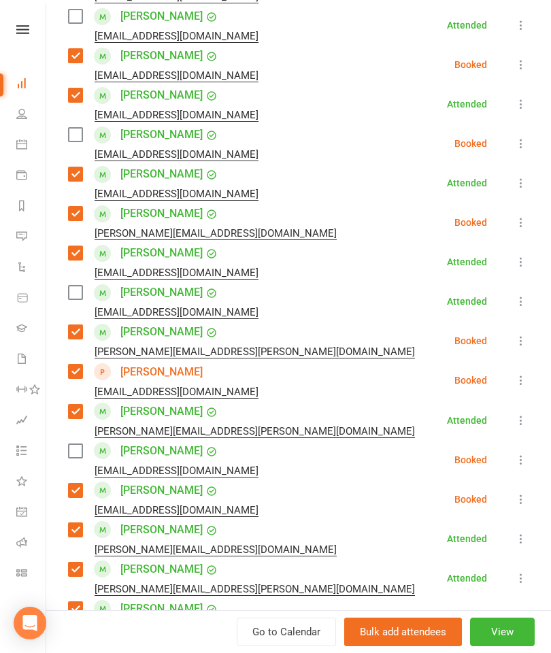
scroll to position [660, 0]
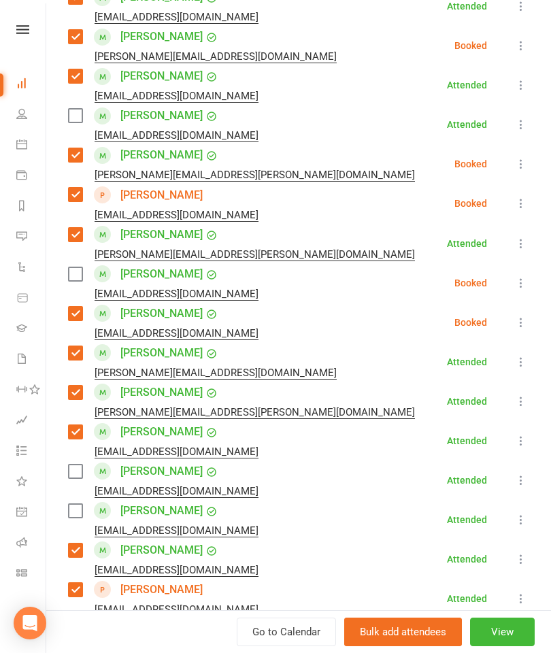
click at [71, 126] on div "[PERSON_NAME] [EMAIL_ADDRESS][DOMAIN_NAME]" at bounding box center [166, 124] width 196 height 39
click at [79, 114] on label at bounding box center [75, 116] width 14 height 14
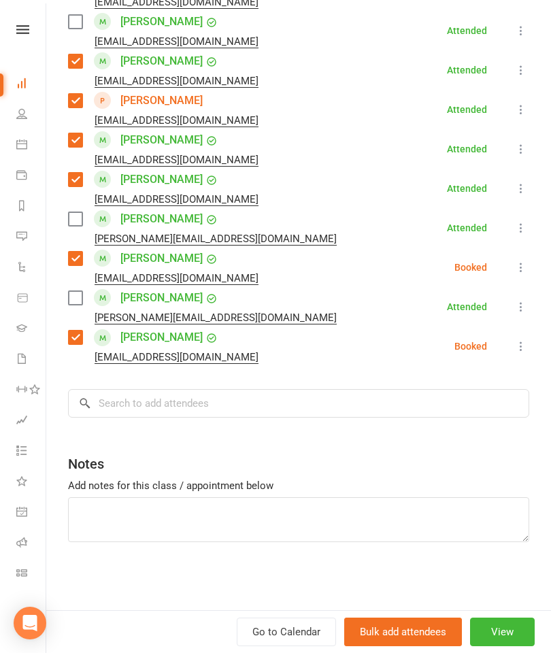
click at [75, 294] on label at bounding box center [75, 298] width 14 height 14
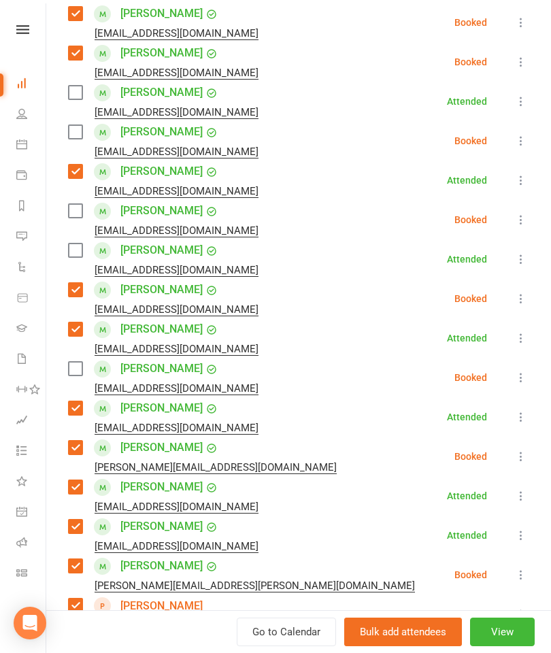
scroll to position [247, 0]
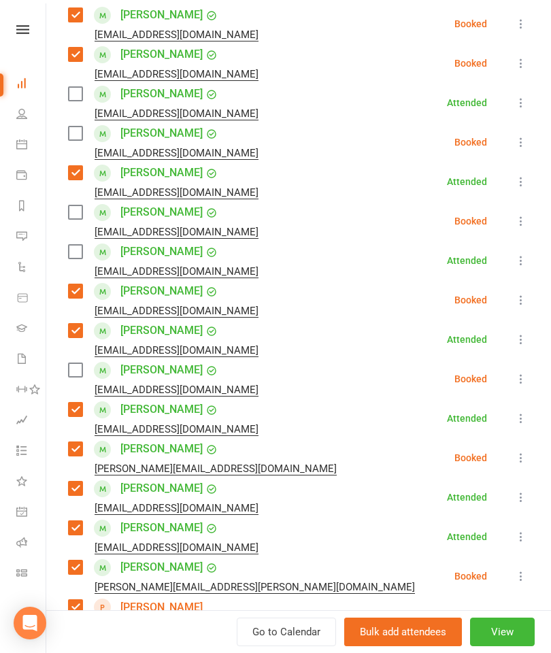
click at [70, 205] on label at bounding box center [75, 212] width 14 height 14
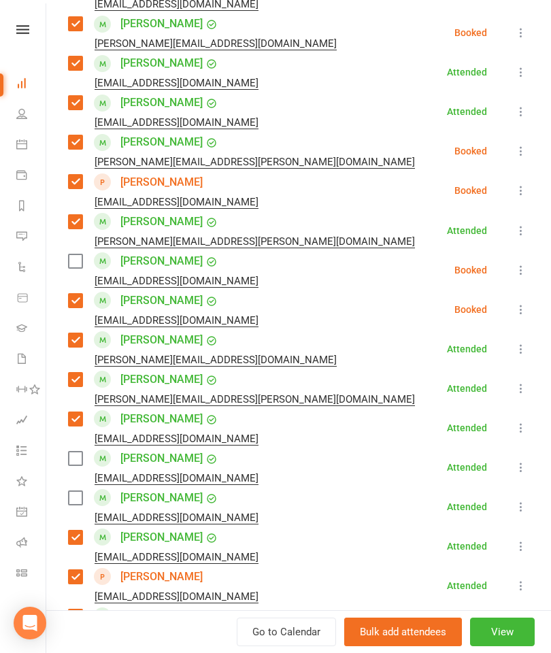
click at [80, 461] on label at bounding box center [75, 458] width 14 height 14
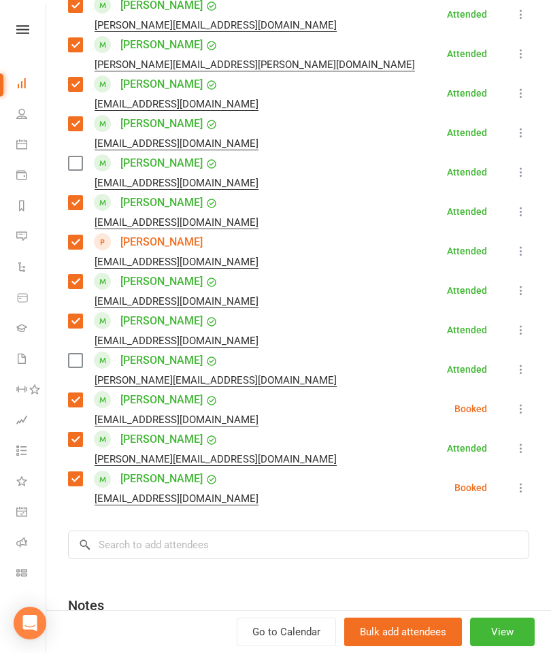
scroll to position [1008, 0]
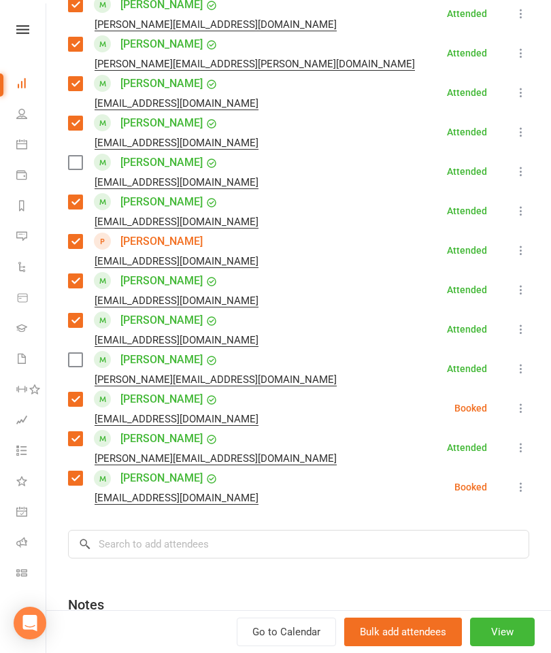
click at [68, 360] on label at bounding box center [75, 360] width 14 height 14
click at [78, 158] on label at bounding box center [75, 163] width 14 height 14
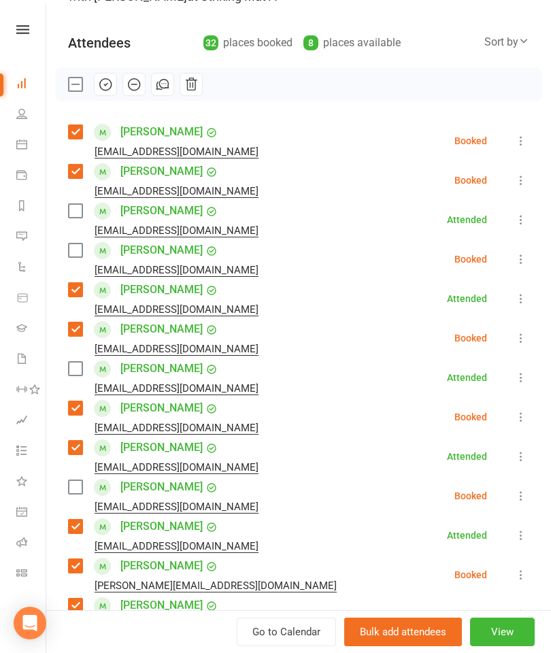
scroll to position [126, 0]
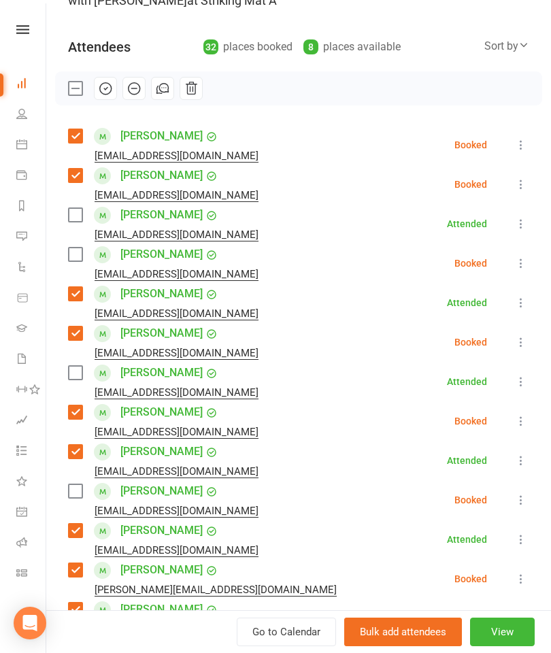
click at [69, 260] on label at bounding box center [75, 254] width 14 height 14
click at [69, 221] on label at bounding box center [75, 215] width 14 height 14
click at [83, 366] on div "[PERSON_NAME] [EMAIL_ADDRESS][DOMAIN_NAME]" at bounding box center [166, 381] width 196 height 39
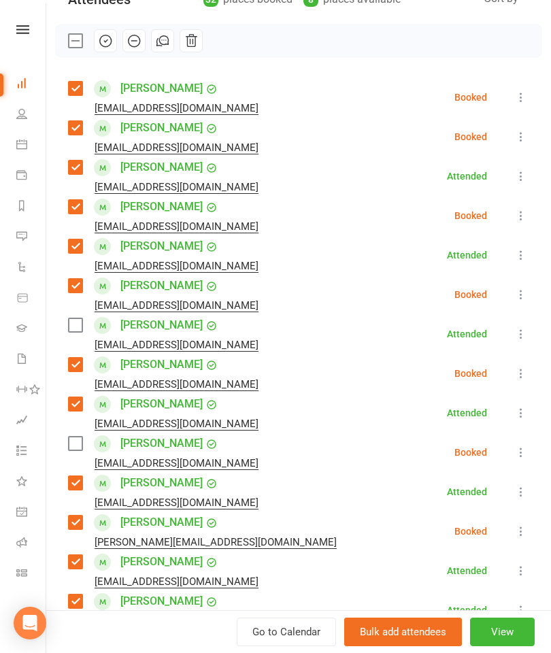
click at [82, 328] on label at bounding box center [75, 325] width 14 height 14
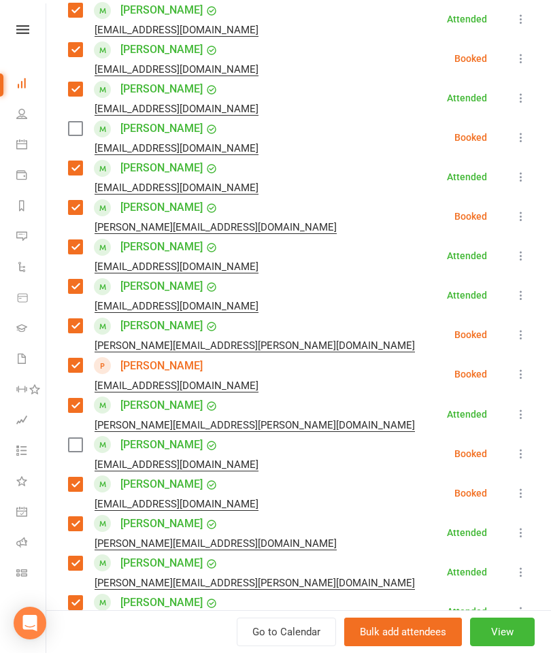
scroll to position [513, 0]
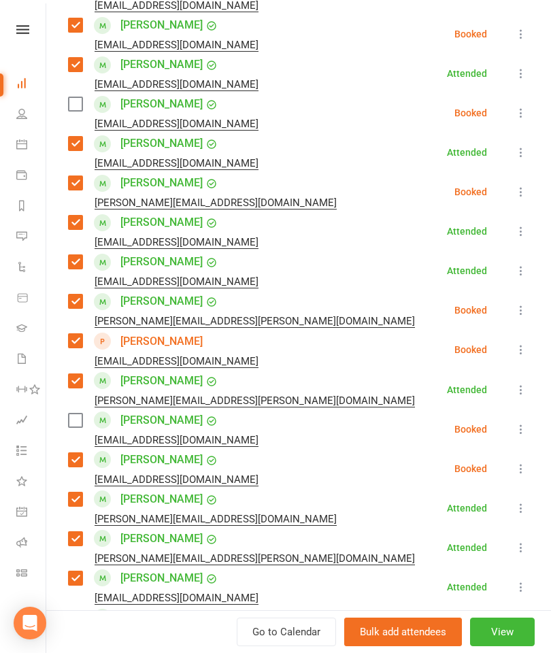
click at [82, 417] on label at bounding box center [75, 420] width 14 height 14
click at [521, 109] on icon at bounding box center [521, 113] width 14 height 14
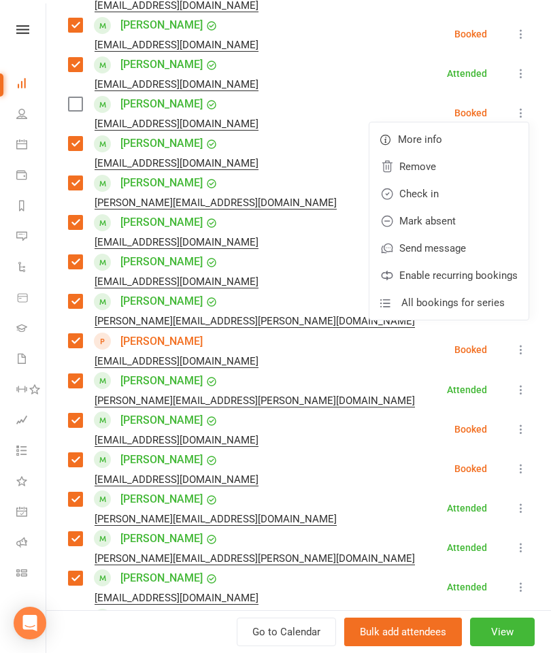
click at [453, 159] on link "Remove" at bounding box center [448, 166] width 159 height 27
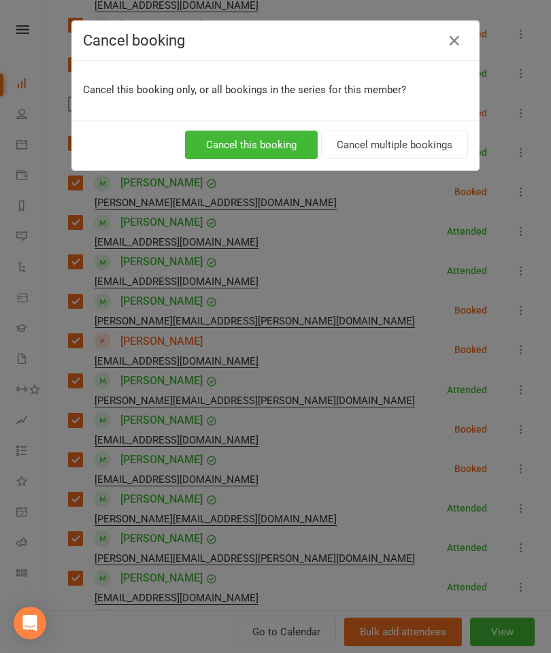
click at [375, 136] on button "Cancel multiple bookings" at bounding box center [394, 145] width 147 height 29
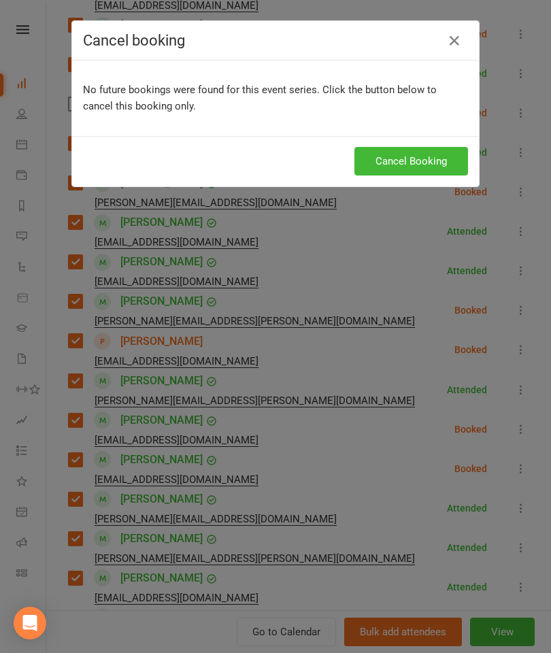
click at [430, 160] on button "Cancel Booking" at bounding box center [411, 161] width 114 height 29
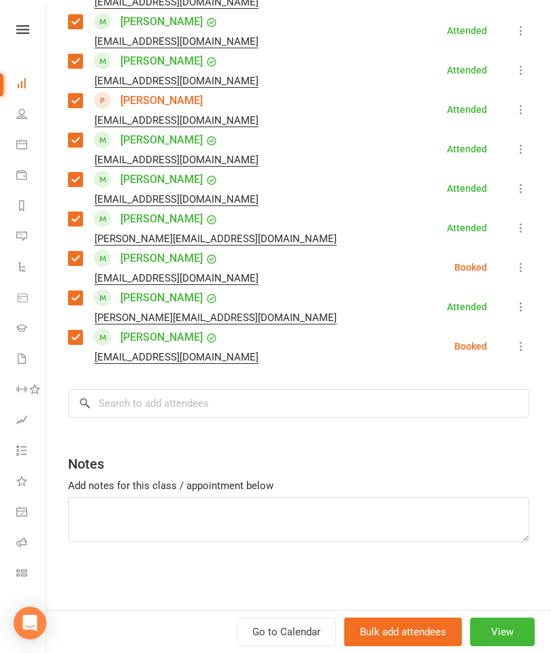
scroll to position [1109, 0]
click at [255, 405] on input "search" at bounding box center [298, 403] width 461 height 29
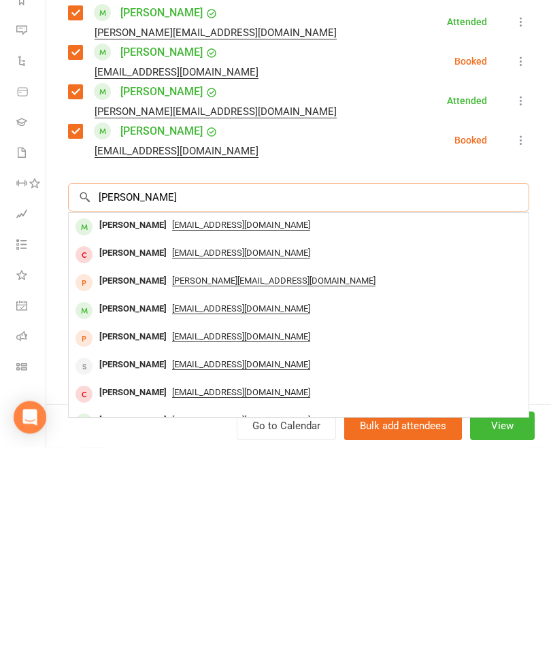
type input "[PERSON_NAME]"
click at [116, 422] on div "[PERSON_NAME]" at bounding box center [133, 432] width 78 height 20
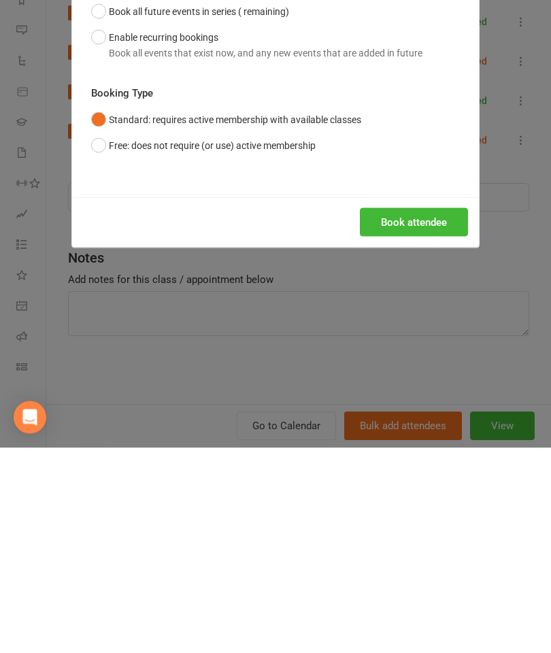
scroll to position [1443, 0]
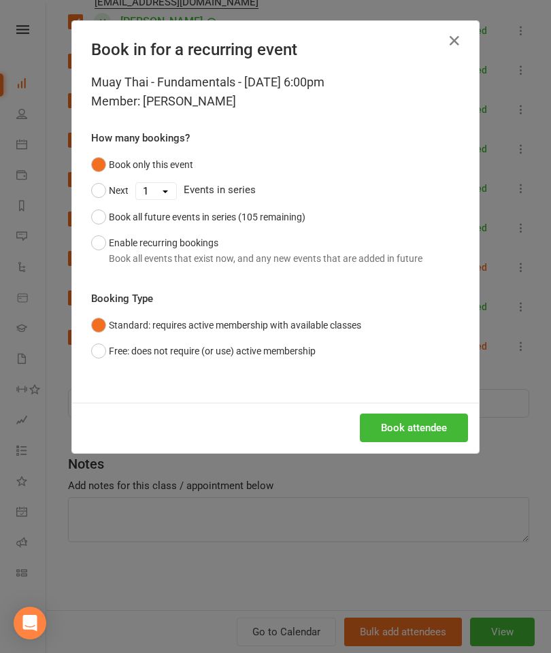
click at [405, 432] on button "Book attendee" at bounding box center [414, 427] width 108 height 29
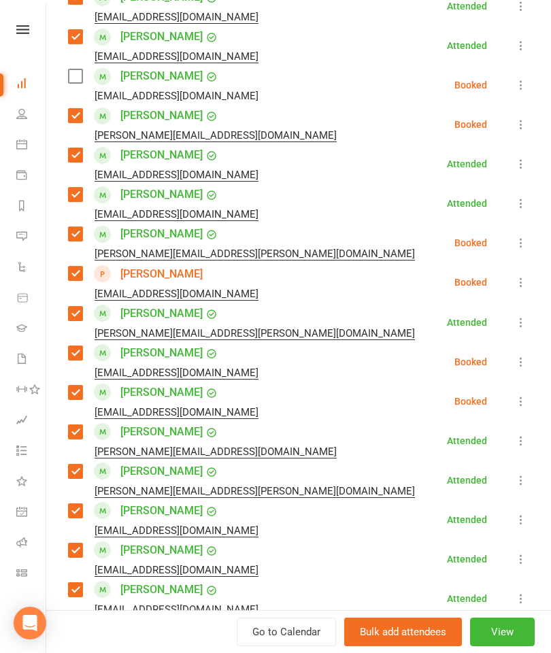
scroll to position [479, 0]
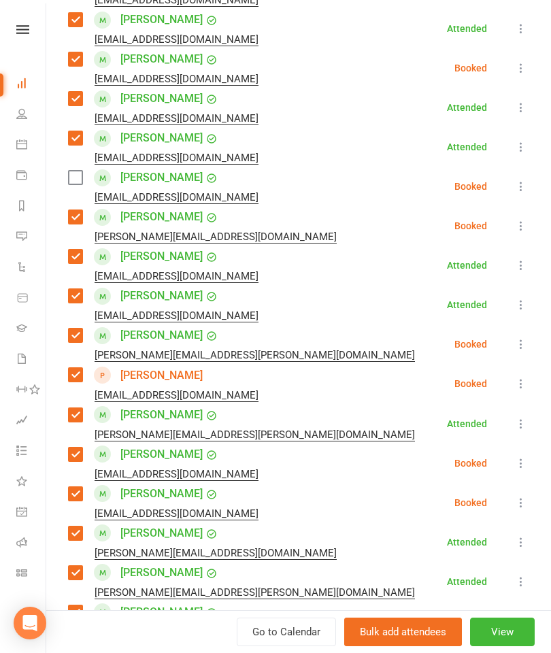
click at [68, 181] on label at bounding box center [75, 178] width 14 height 14
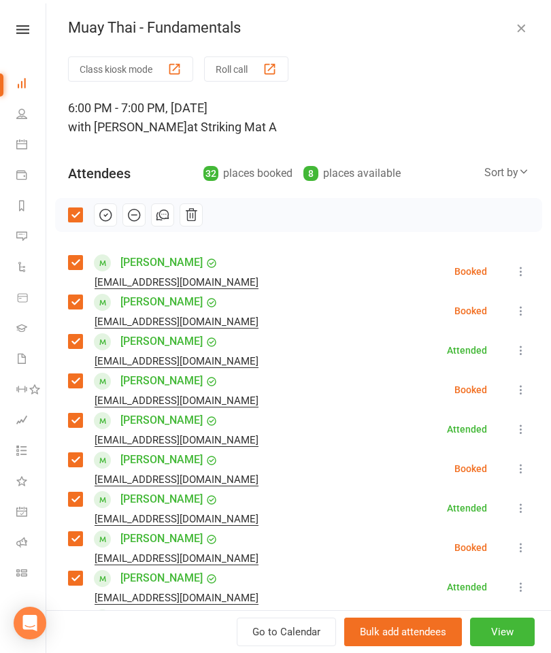
scroll to position [0, 0]
click at [99, 212] on icon "button" at bounding box center [105, 214] width 15 height 15
